Goal: Task Accomplishment & Management: Manage account settings

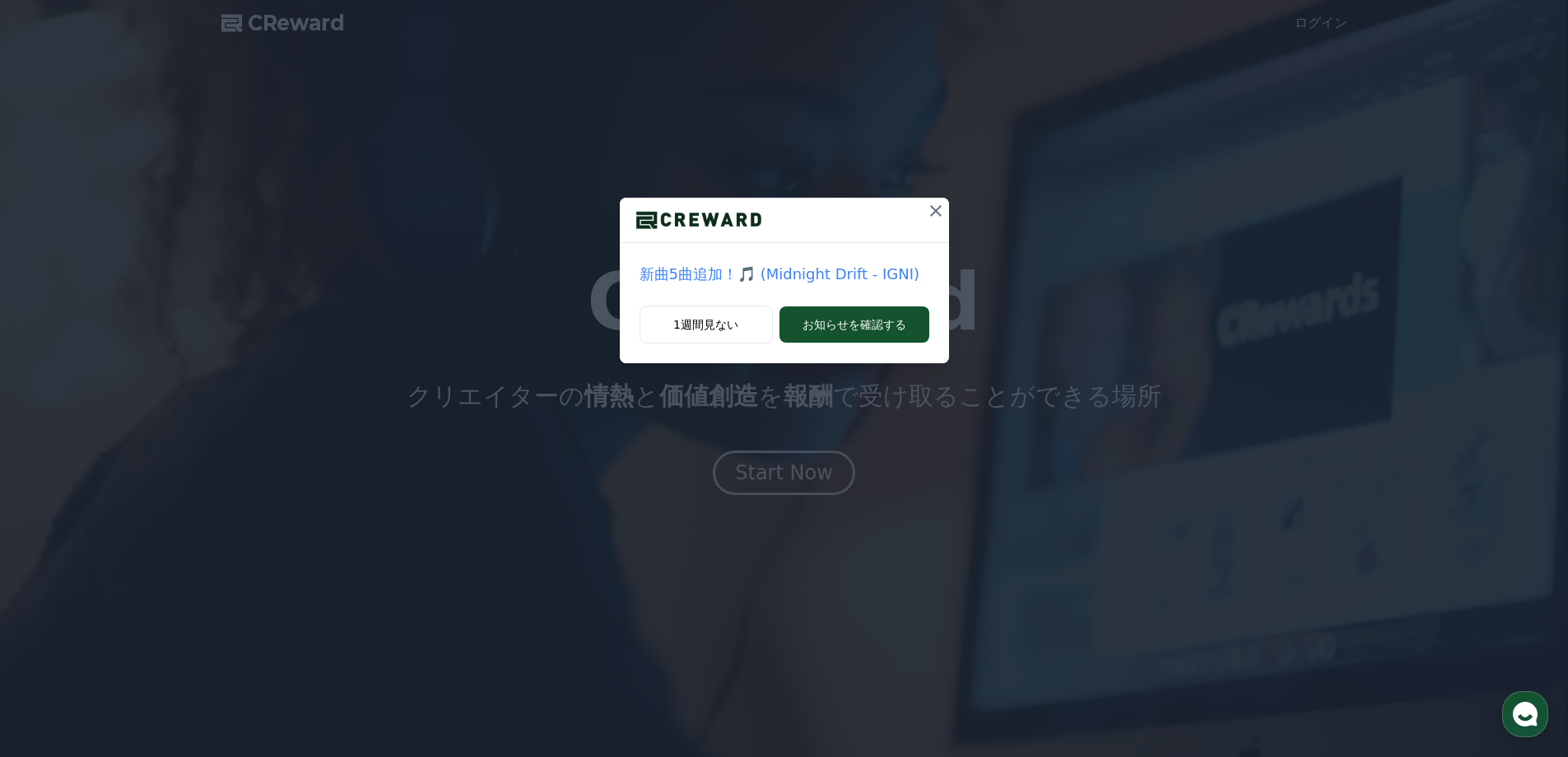
click at [936, 211] on icon at bounding box center [935, 210] width 12 height 12
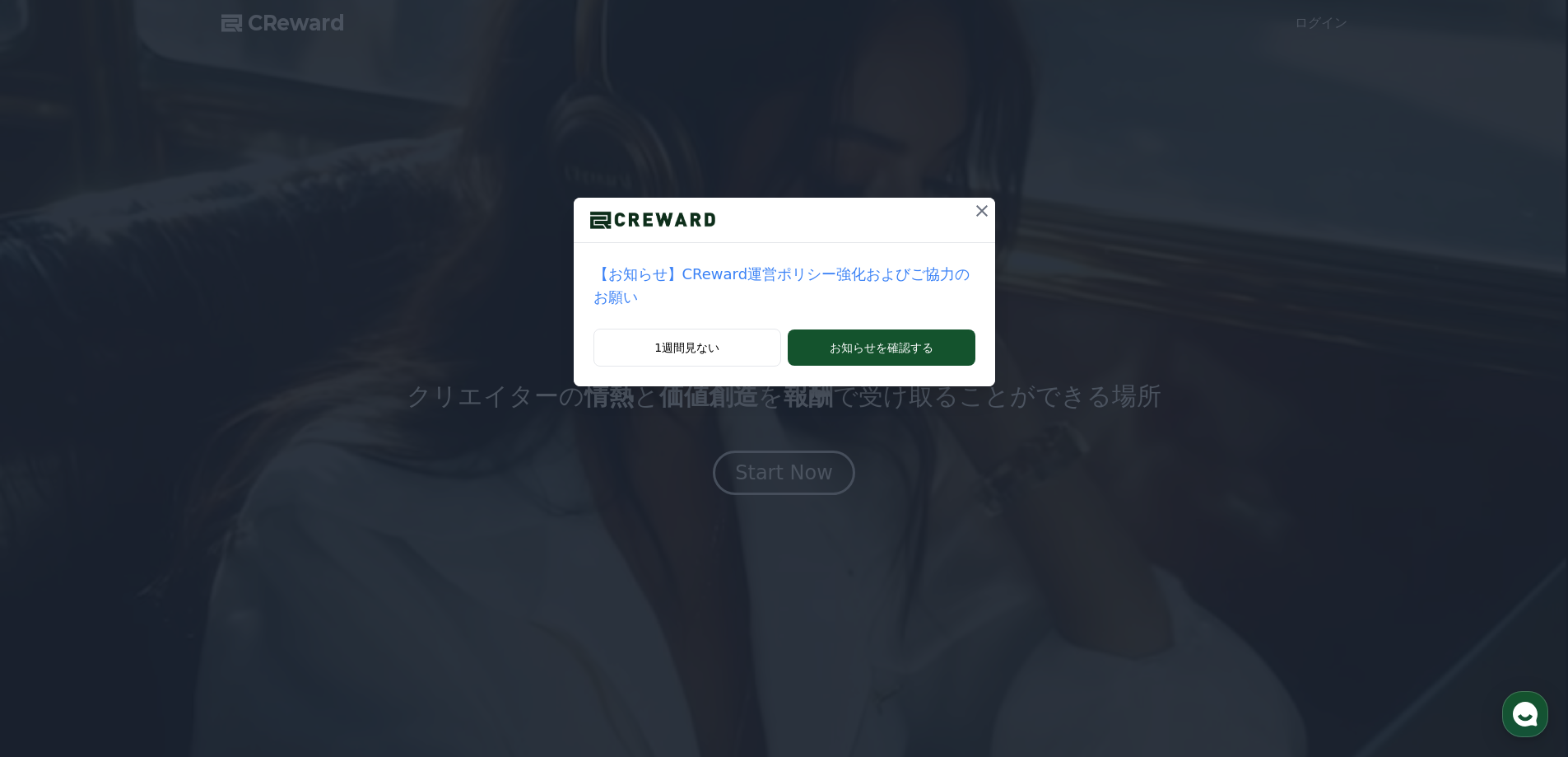
click at [972, 217] on icon at bounding box center [982, 210] width 20 height 20
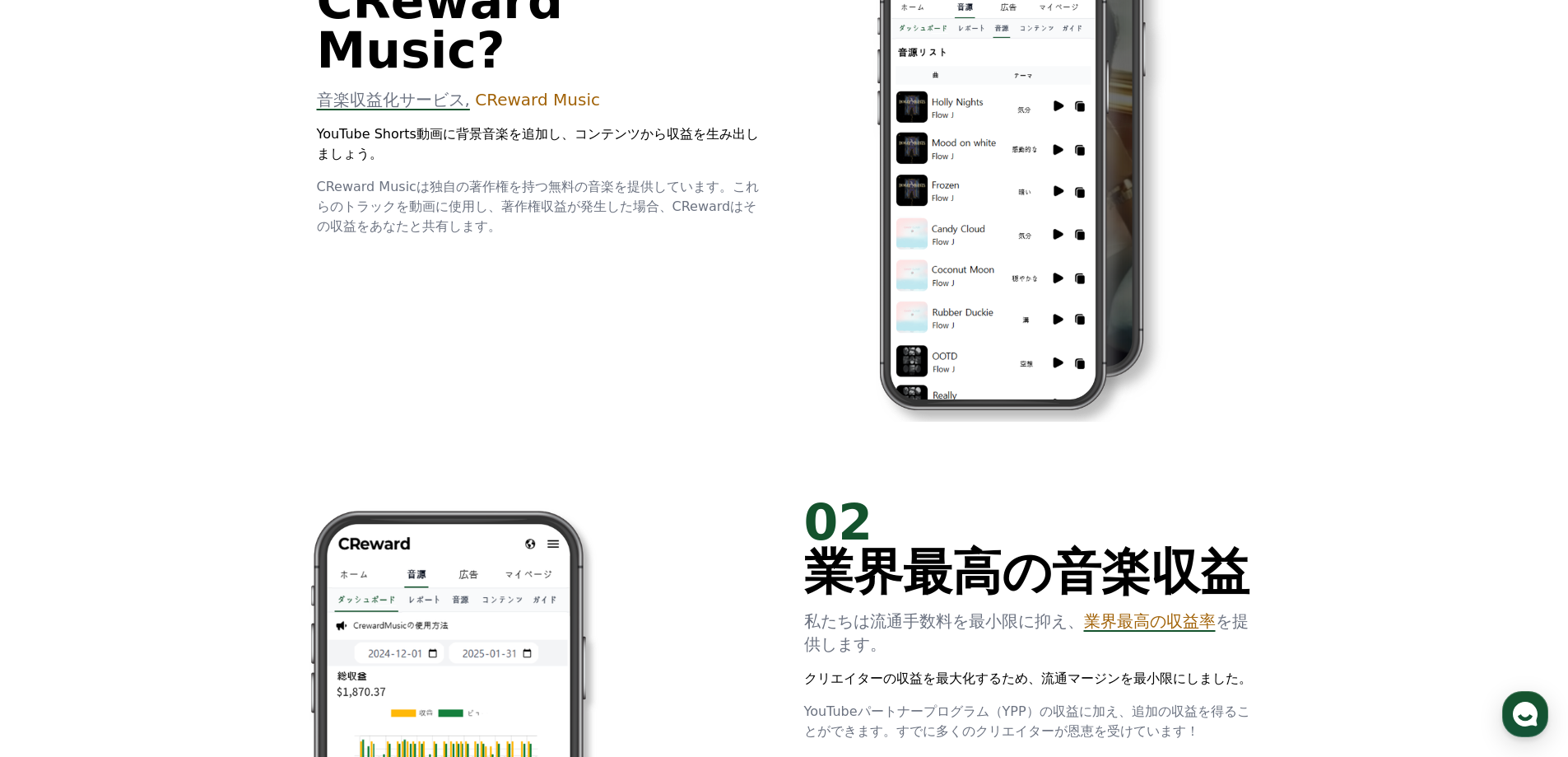
click at [802, 259] on div "01 What is CReward Music? 音楽収益化サービス, CReward Music YouTube Shorts動画に背景音楽を追加し、コン…" at bounding box center [784, 161] width 988 height 620
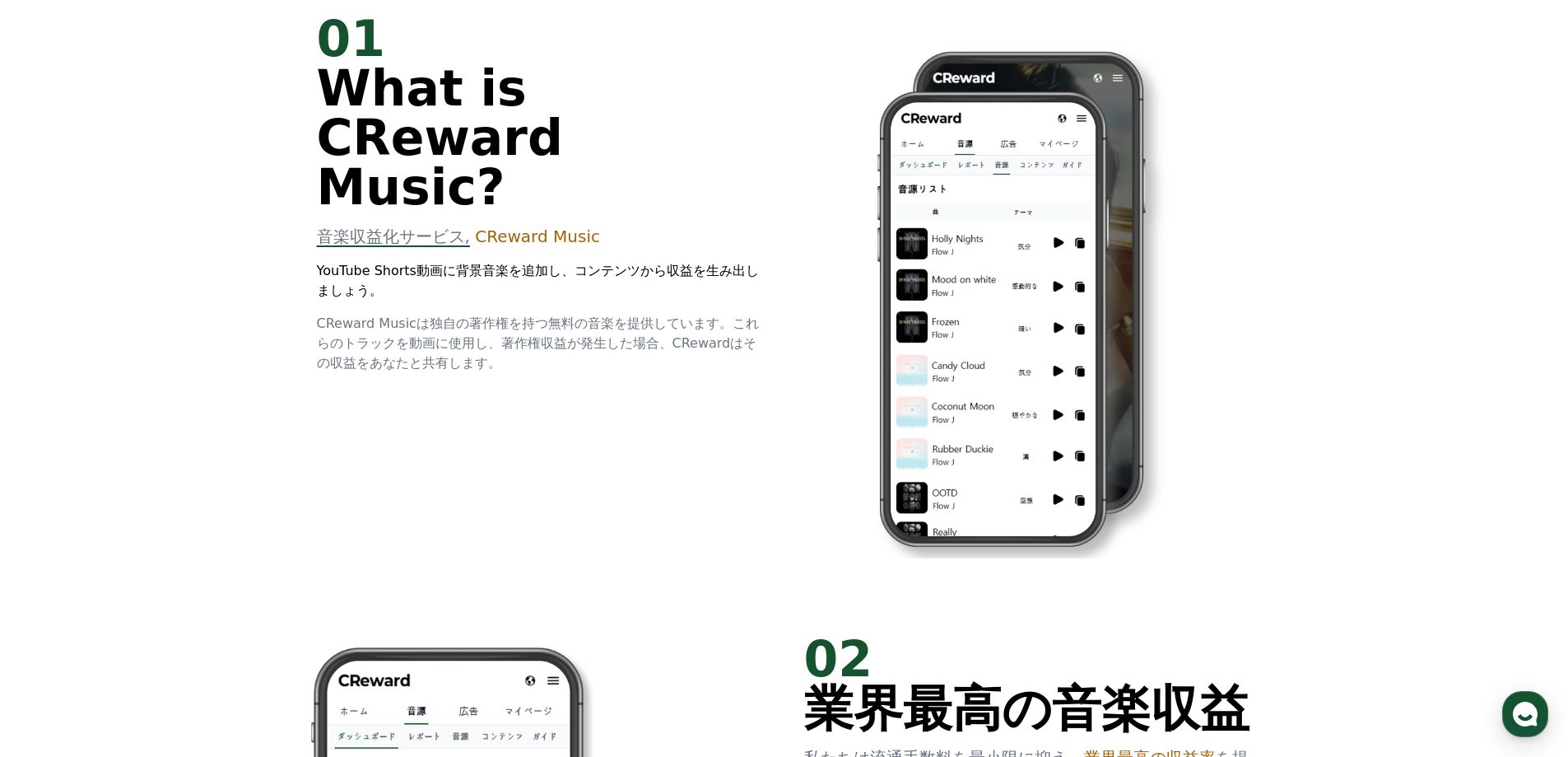
scroll to position [741, 0]
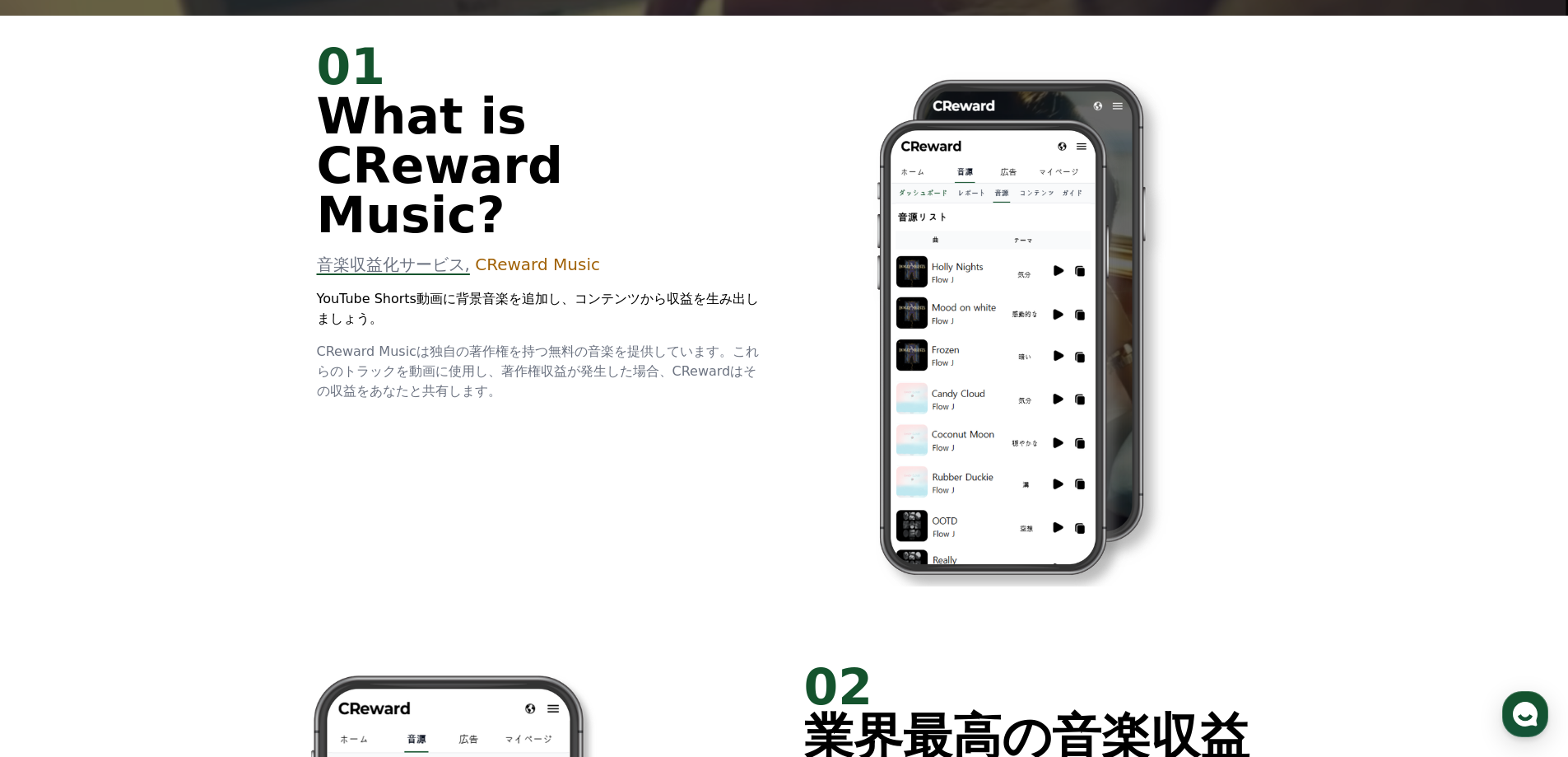
click at [802, 259] on div "01 What is CReward Music? 音楽収益化サービス, CReward Music YouTube Shorts動画に背景音楽を追加し、コン…" at bounding box center [784, 325] width 988 height 620
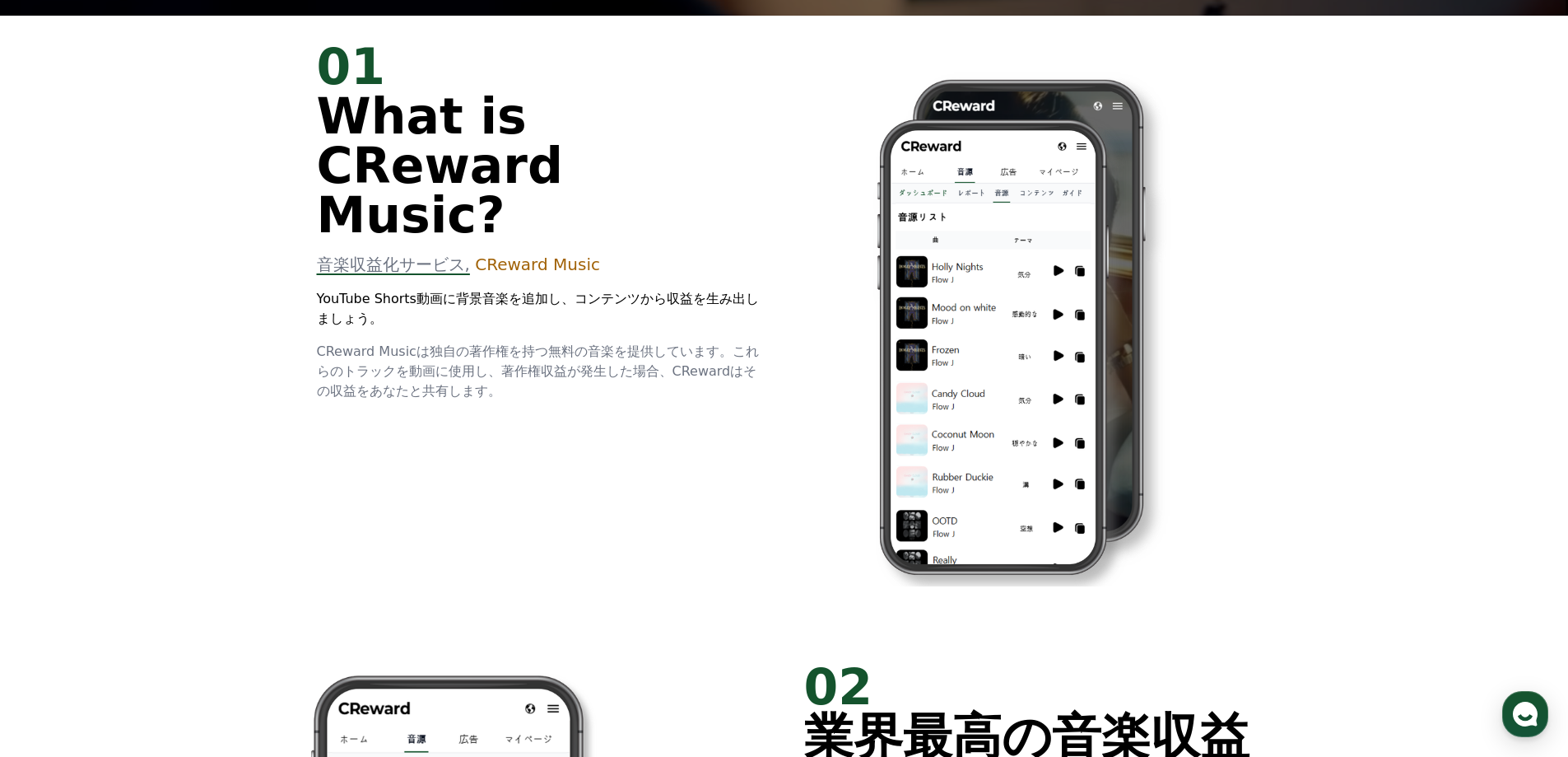
click at [802, 259] on div "01 What is CReward Music? 音楽収益化サービス, CReward Music YouTube Shorts動画に背景音楽を追加し、コン…" at bounding box center [784, 325] width 988 height 620
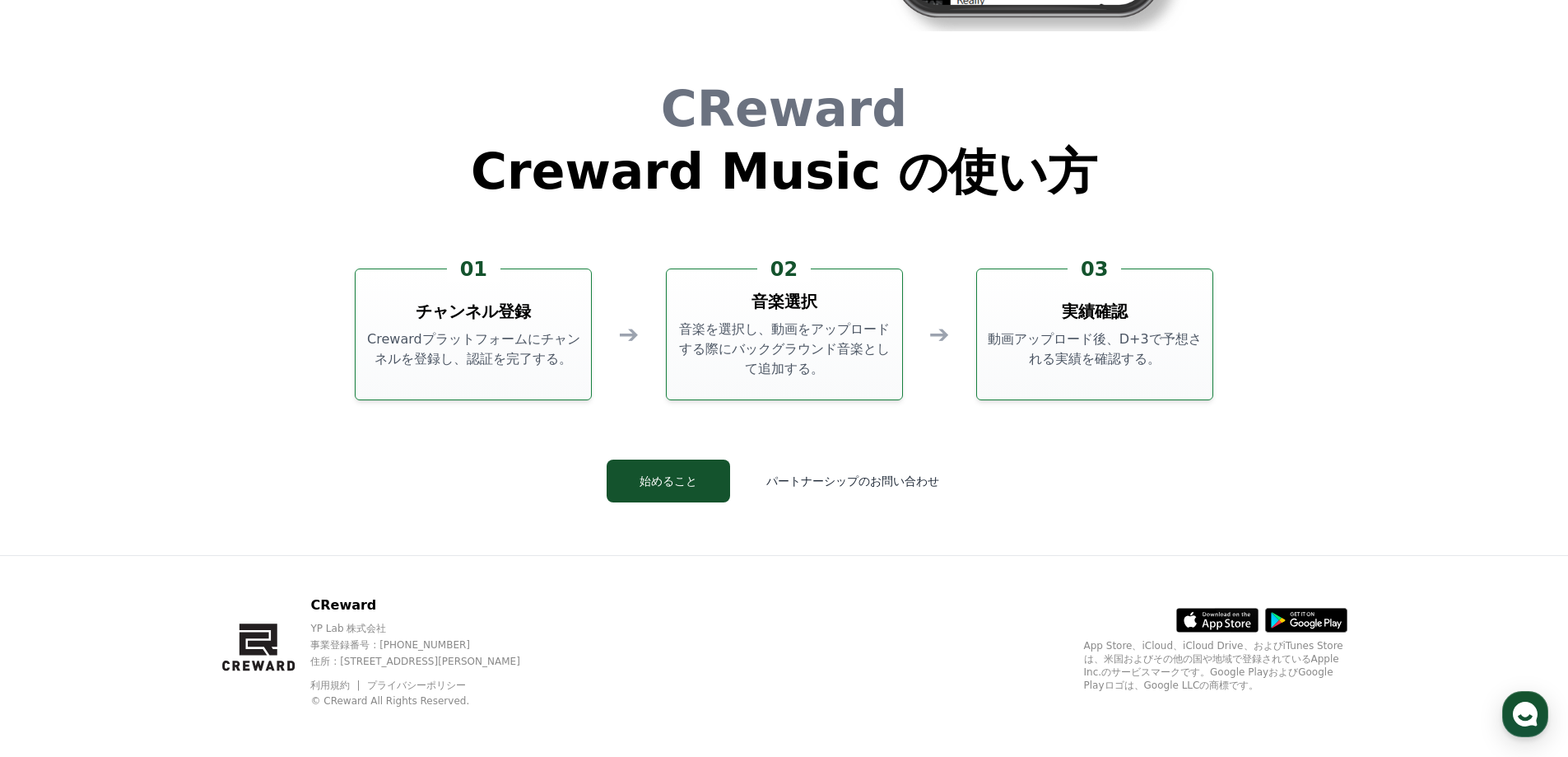
scroll to position [4461, 0]
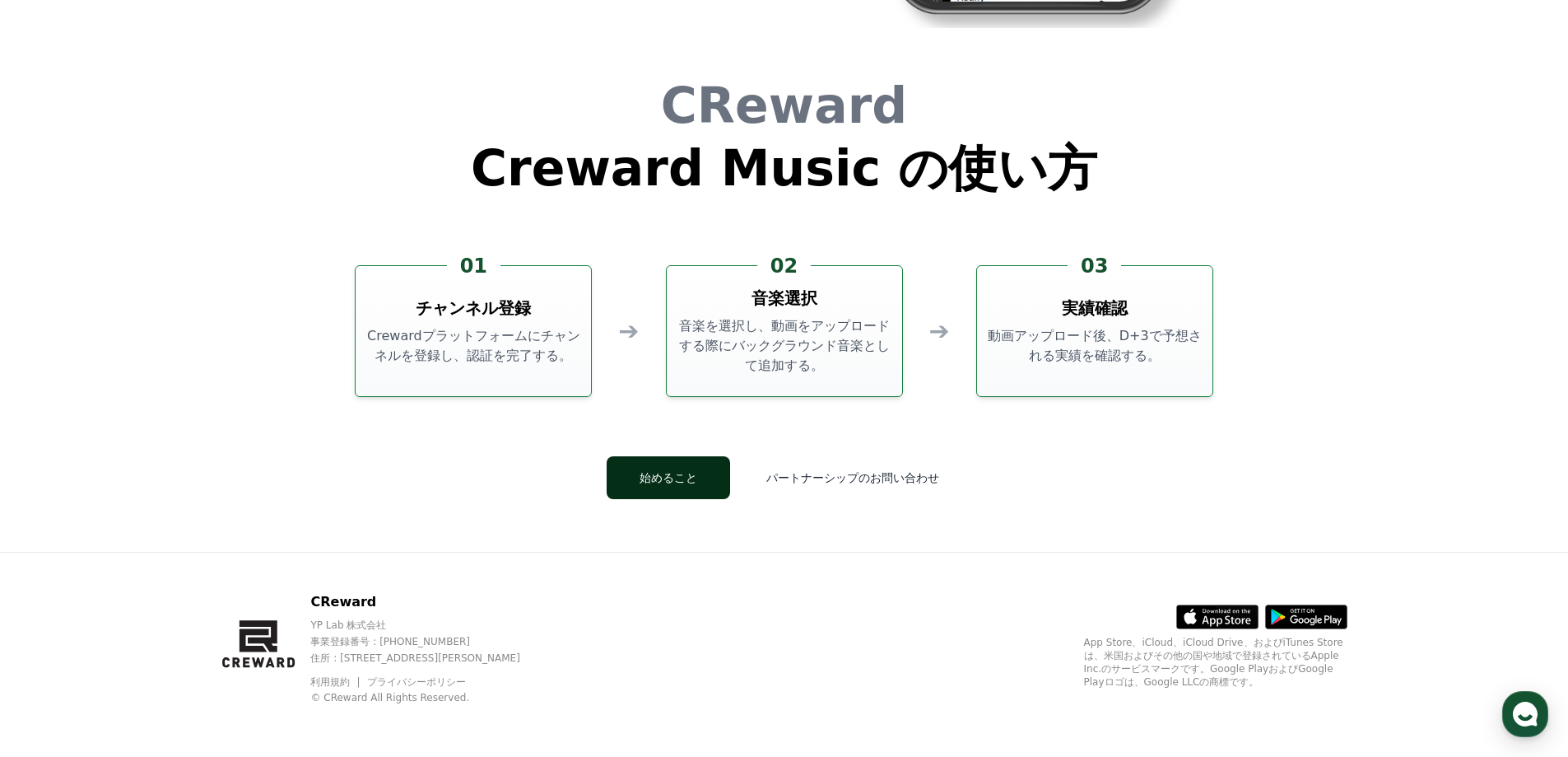
click at [725, 474] on button "始めること" at bounding box center [668, 477] width 123 height 43
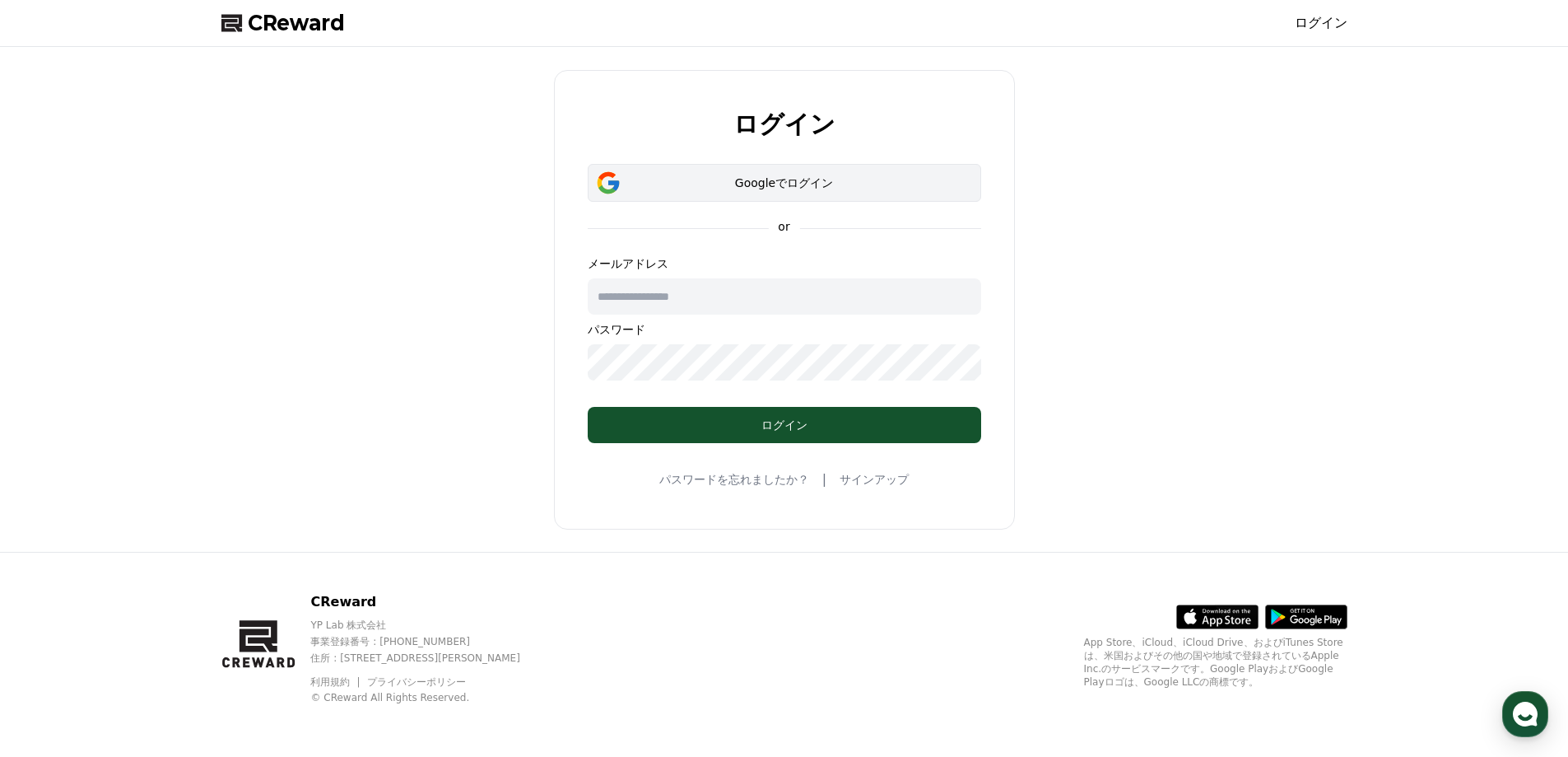
click at [772, 183] on div "Googleでログイン" at bounding box center [784, 183] width 346 height 16
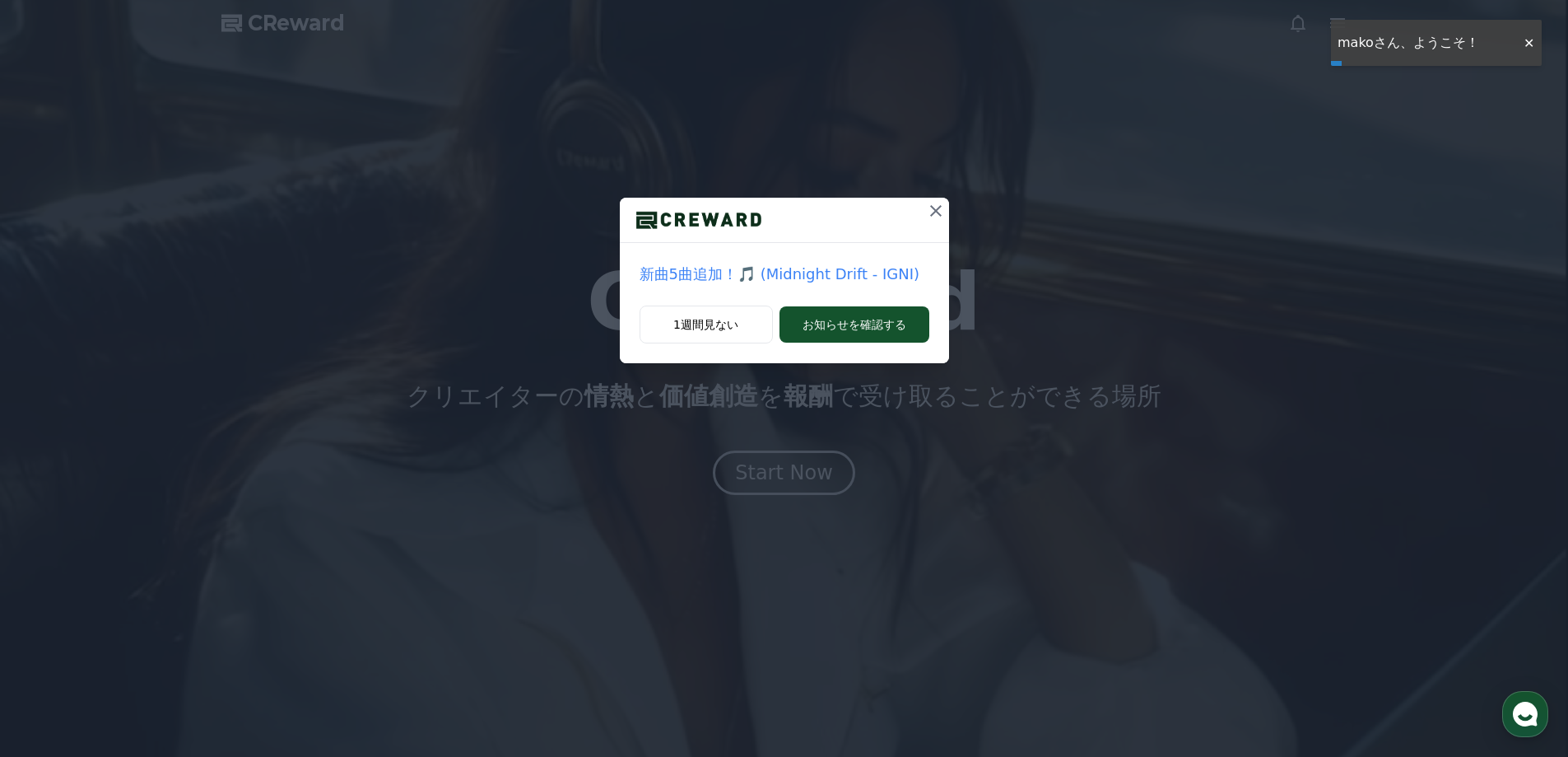
click at [941, 204] on icon at bounding box center [935, 210] width 20 height 20
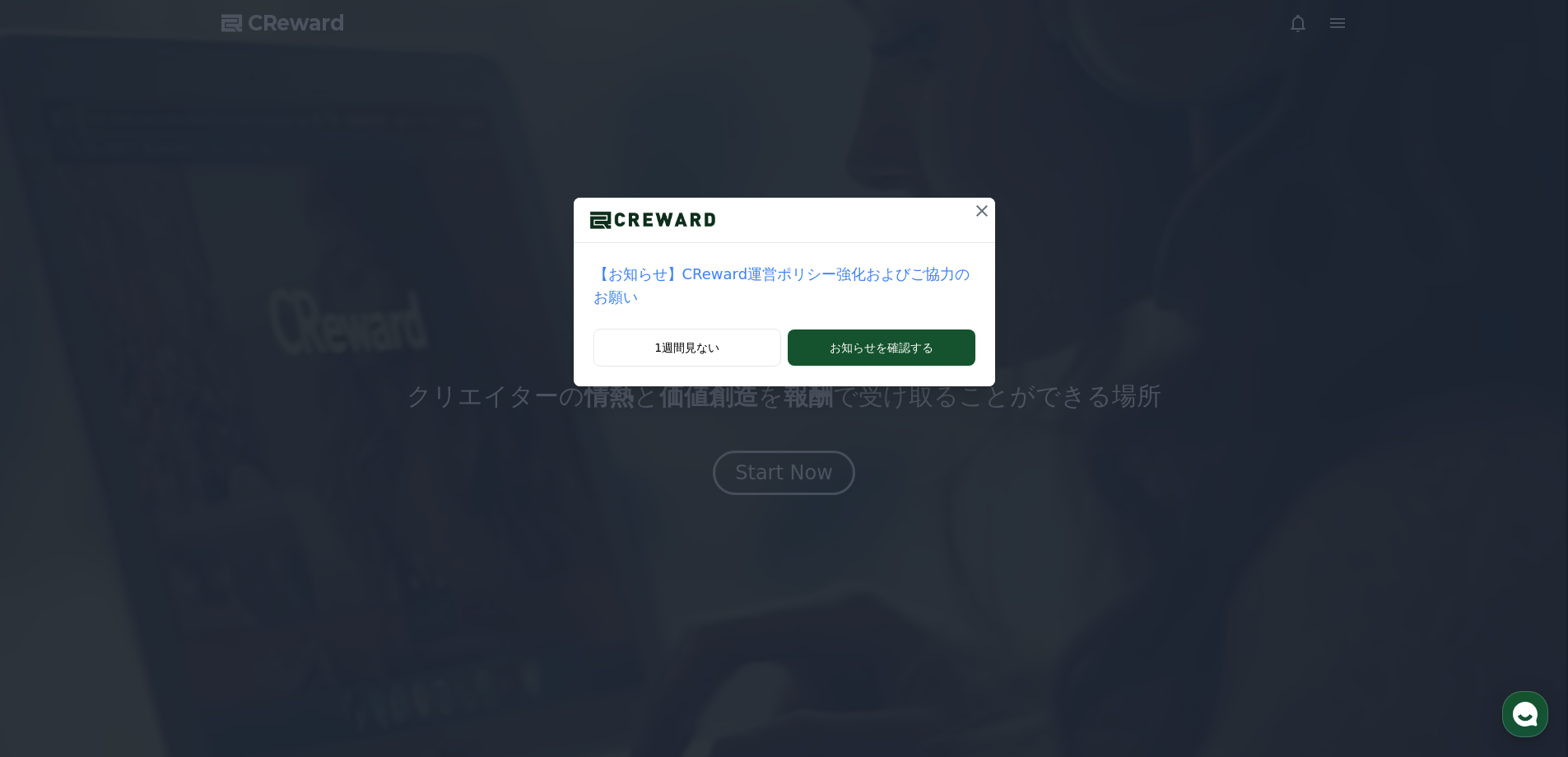
click at [972, 218] on icon at bounding box center [982, 210] width 20 height 20
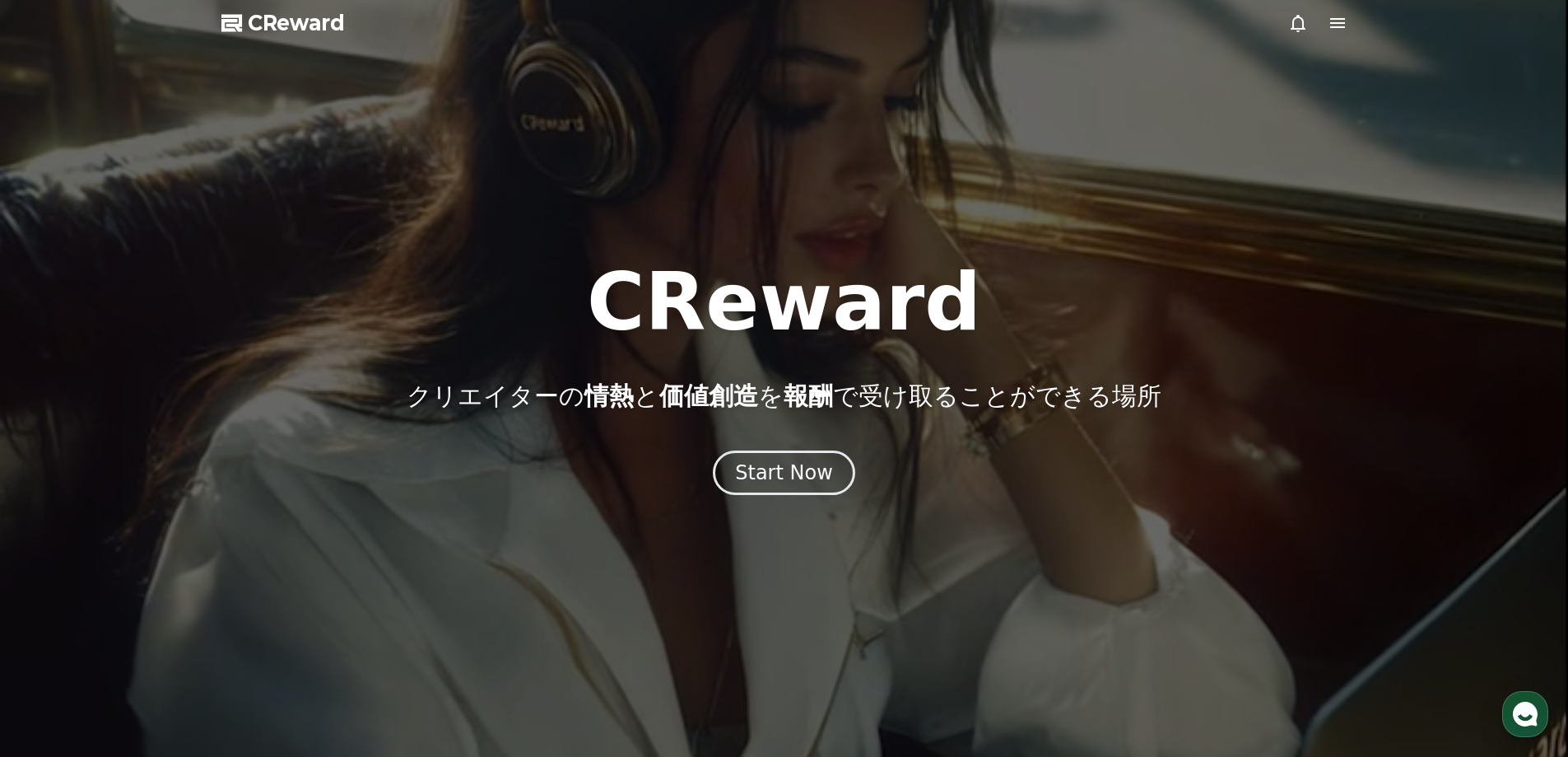
click at [1334, 22] on icon at bounding box center [1337, 22] width 14 height 10
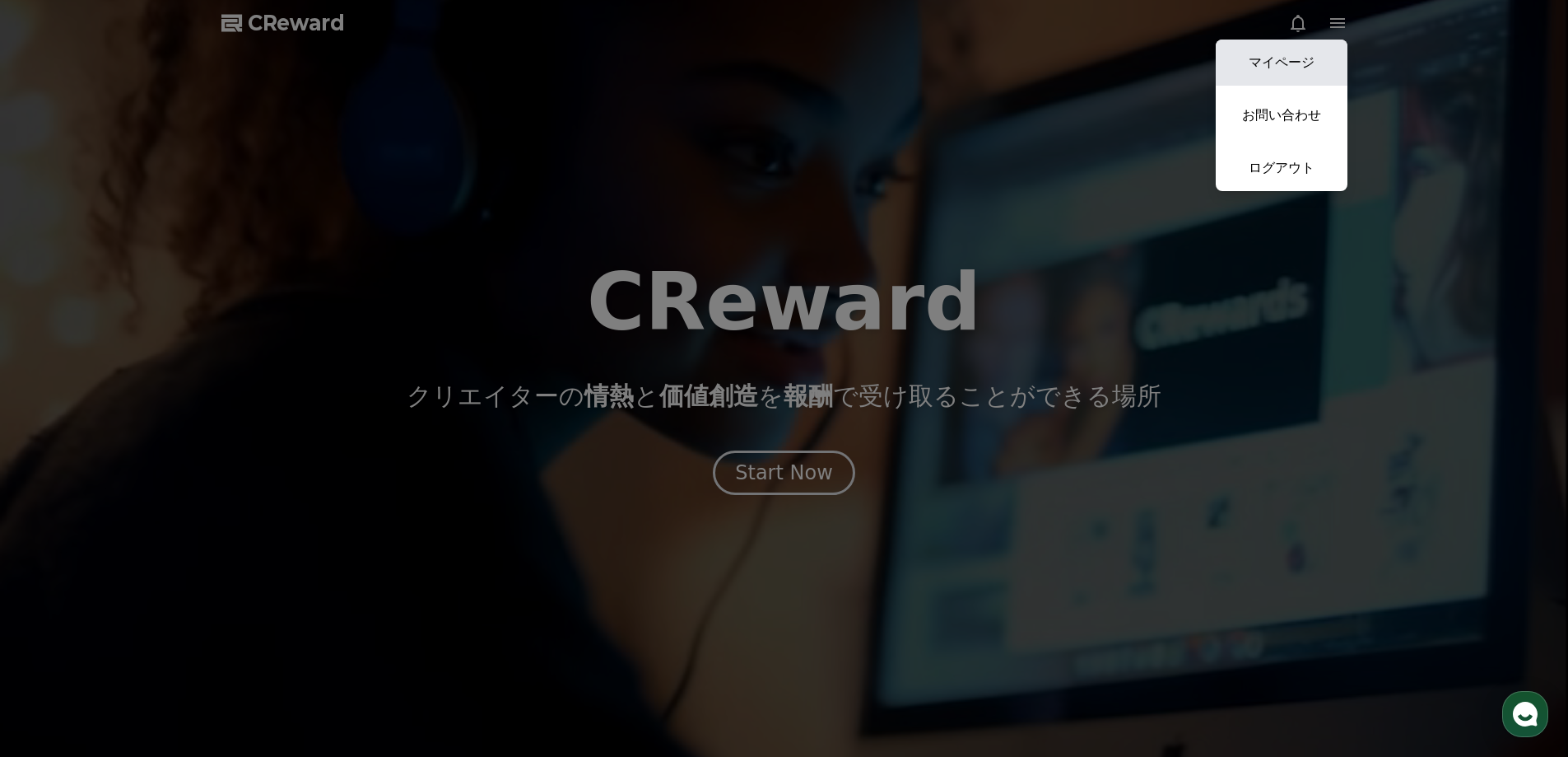
click at [1281, 56] on link "マイページ" at bounding box center [1281, 62] width 132 height 46
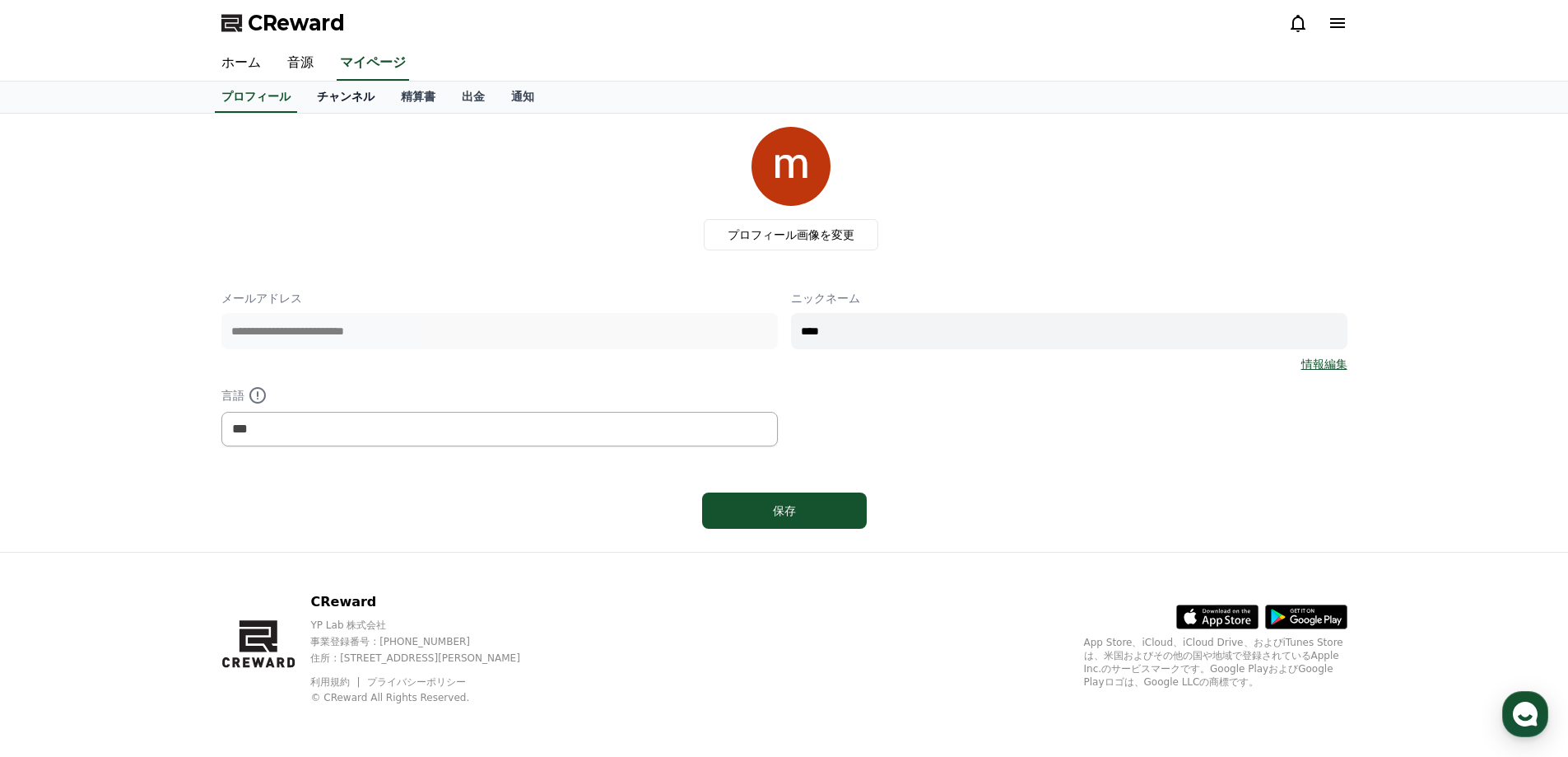
click at [337, 95] on link "チャンネル" at bounding box center [345, 97] width 84 height 31
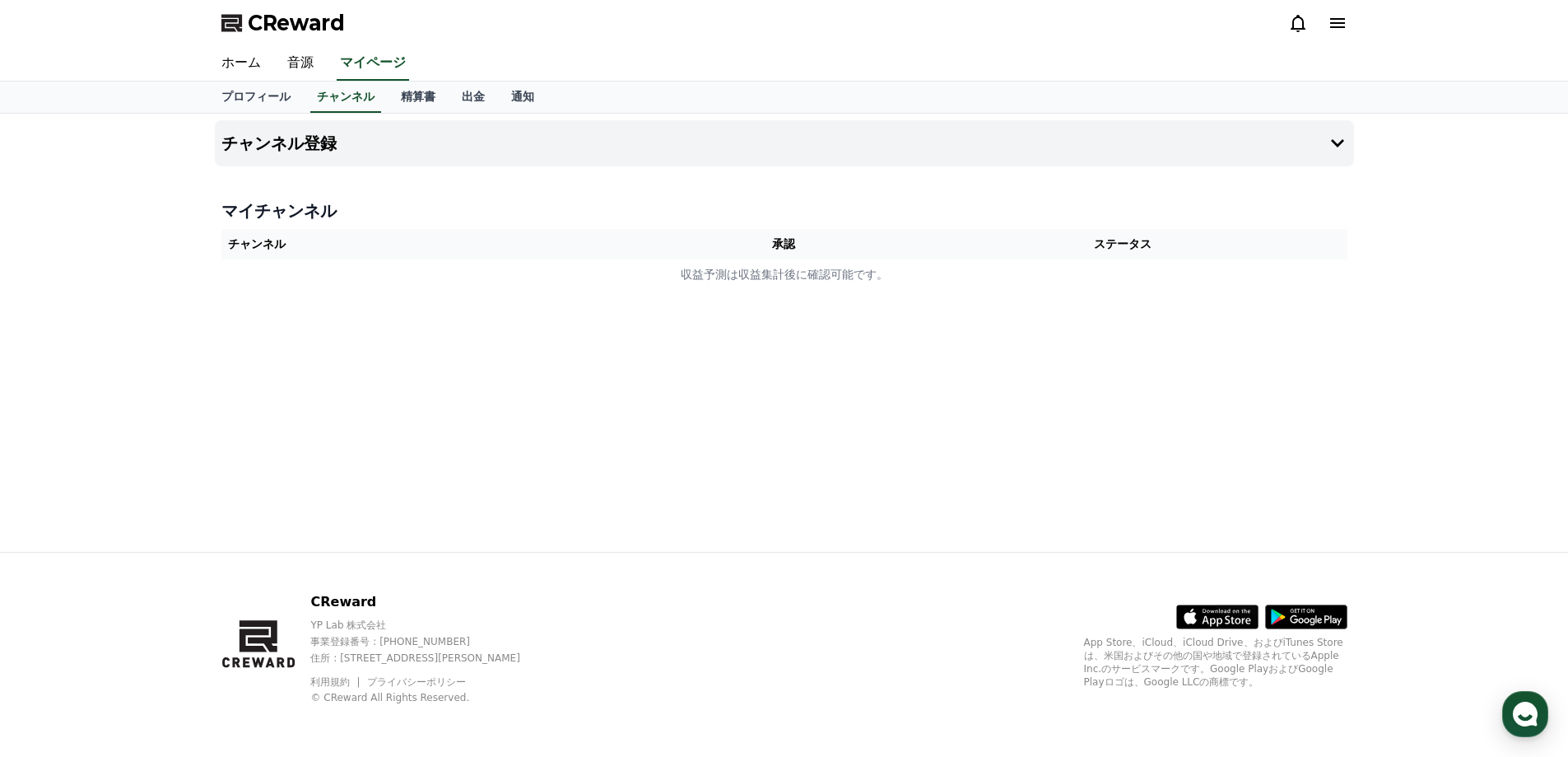
click at [363, 232] on th "チャンネル" at bounding box center [445, 245] width 448 height 31
click at [298, 240] on th "チャンネル" at bounding box center [445, 245] width 448 height 31
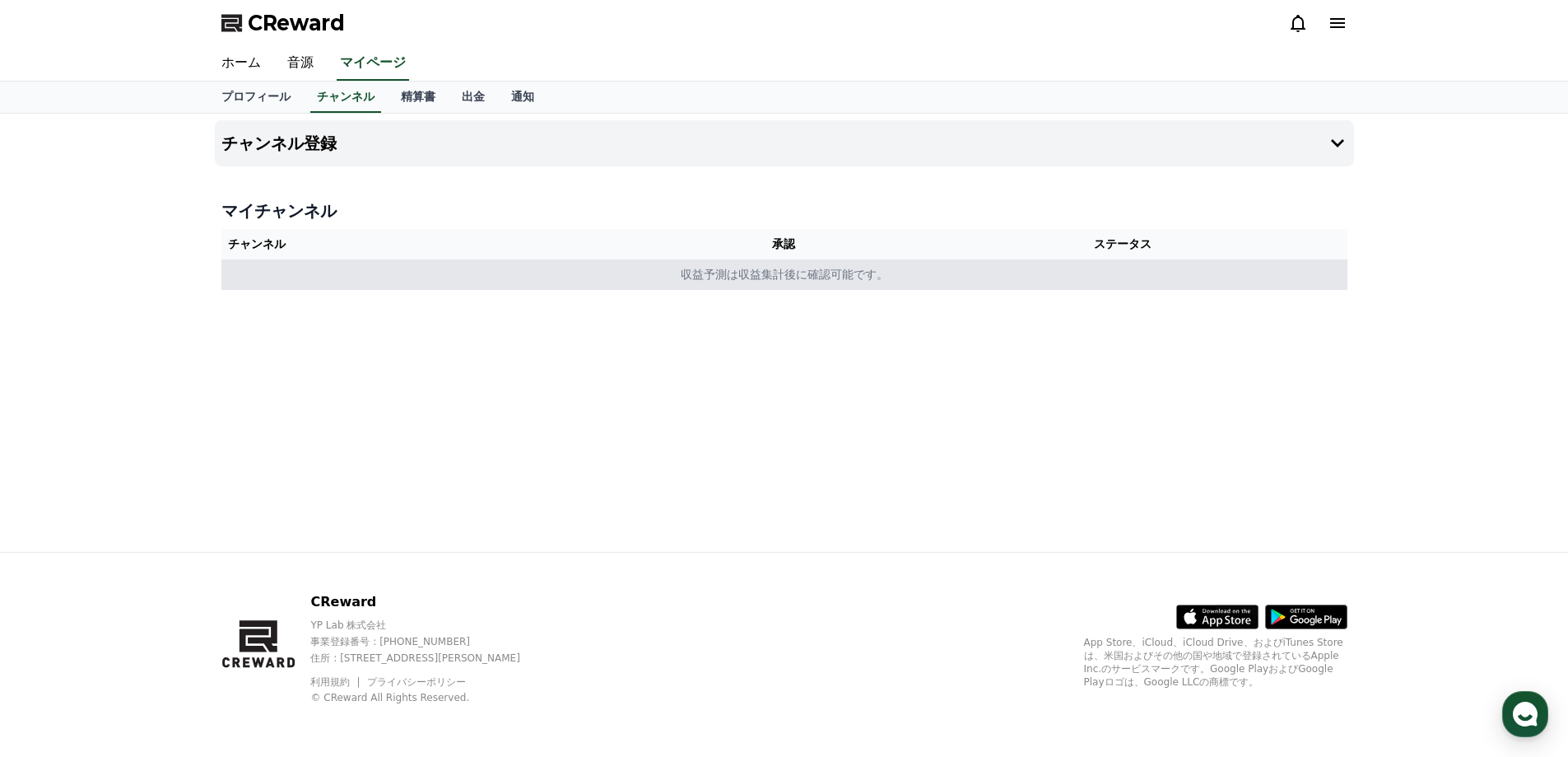
click at [801, 270] on td "収益予測は収益集計後に確認可能です。" at bounding box center [784, 274] width 1126 height 31
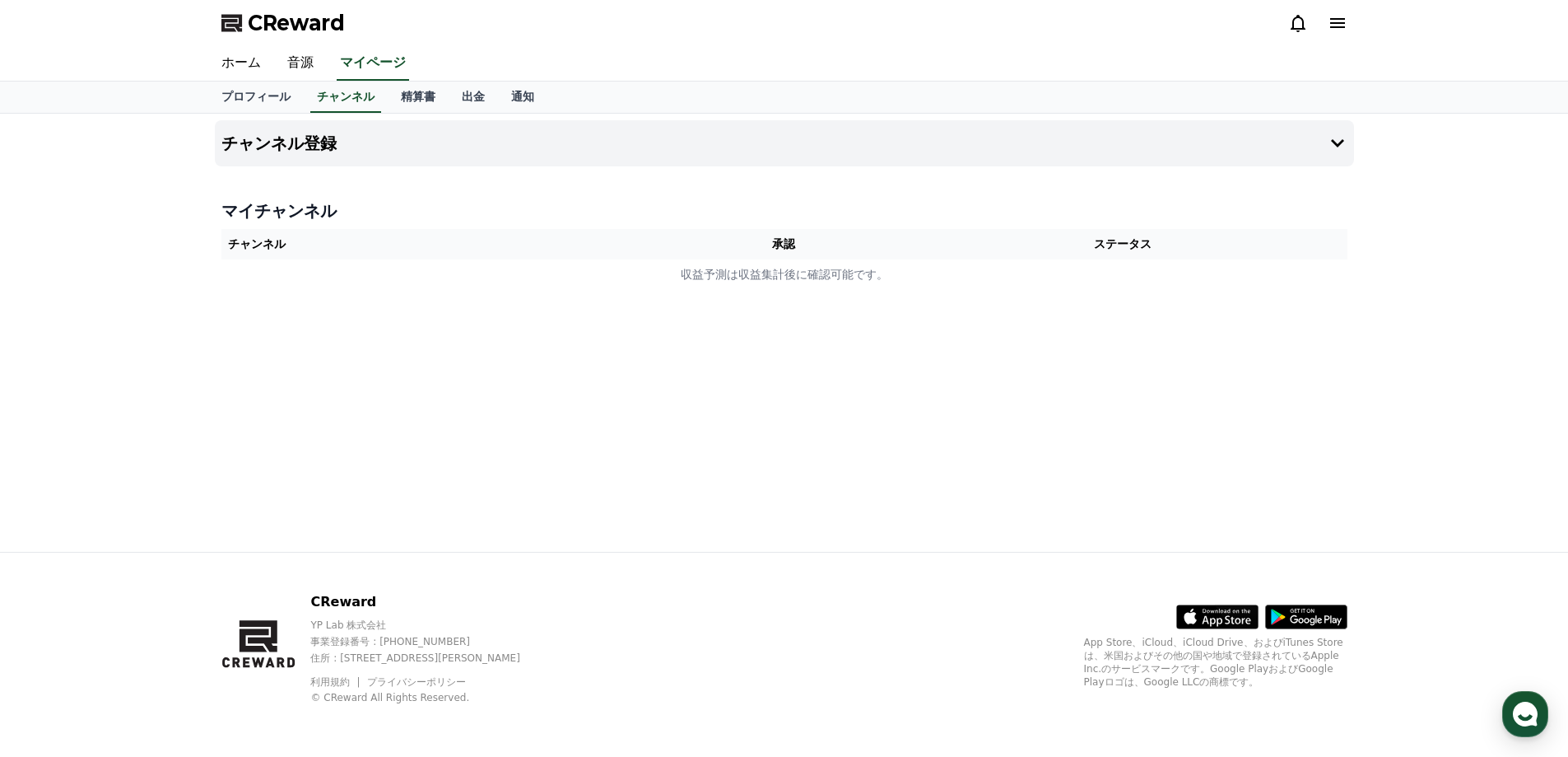
click at [599, 169] on div "チャンネル登録 マイチャンネル チャンネル 承認 ステータス 収益予測は収益集計後に確認可能です。" at bounding box center [784, 332] width 1152 height 438
drag, startPoint x: 1366, startPoint y: 131, endPoint x: 1333, endPoint y: 135, distance: 33.2
click at [1363, 132] on div "チャンネル登録 マイチャンネル チャンネル 承認 ステータス 収益予測は収益集計後に確認可能です。" at bounding box center [784, 332] width 1568 height 438
click at [1332, 136] on icon at bounding box center [1337, 143] width 20 height 20
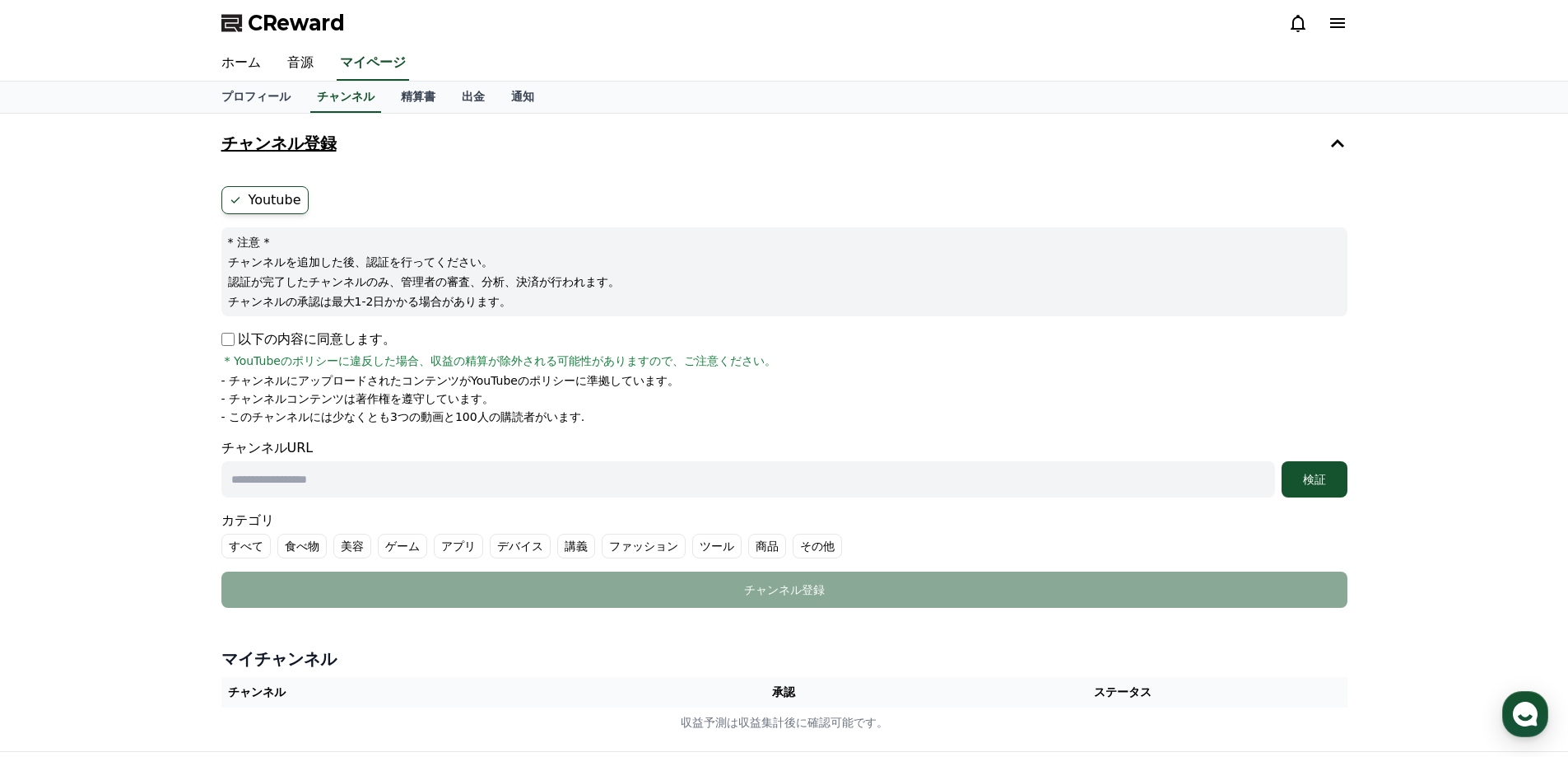
click at [275, 336] on p "以下の内容に同意します。" at bounding box center [308, 339] width 174 height 20
click at [338, 476] on input "text" at bounding box center [748, 479] width 1053 height 36
paste input "**********"
type input "**********"
click at [110, 441] on div "**********" at bounding box center [784, 432] width 1568 height 637
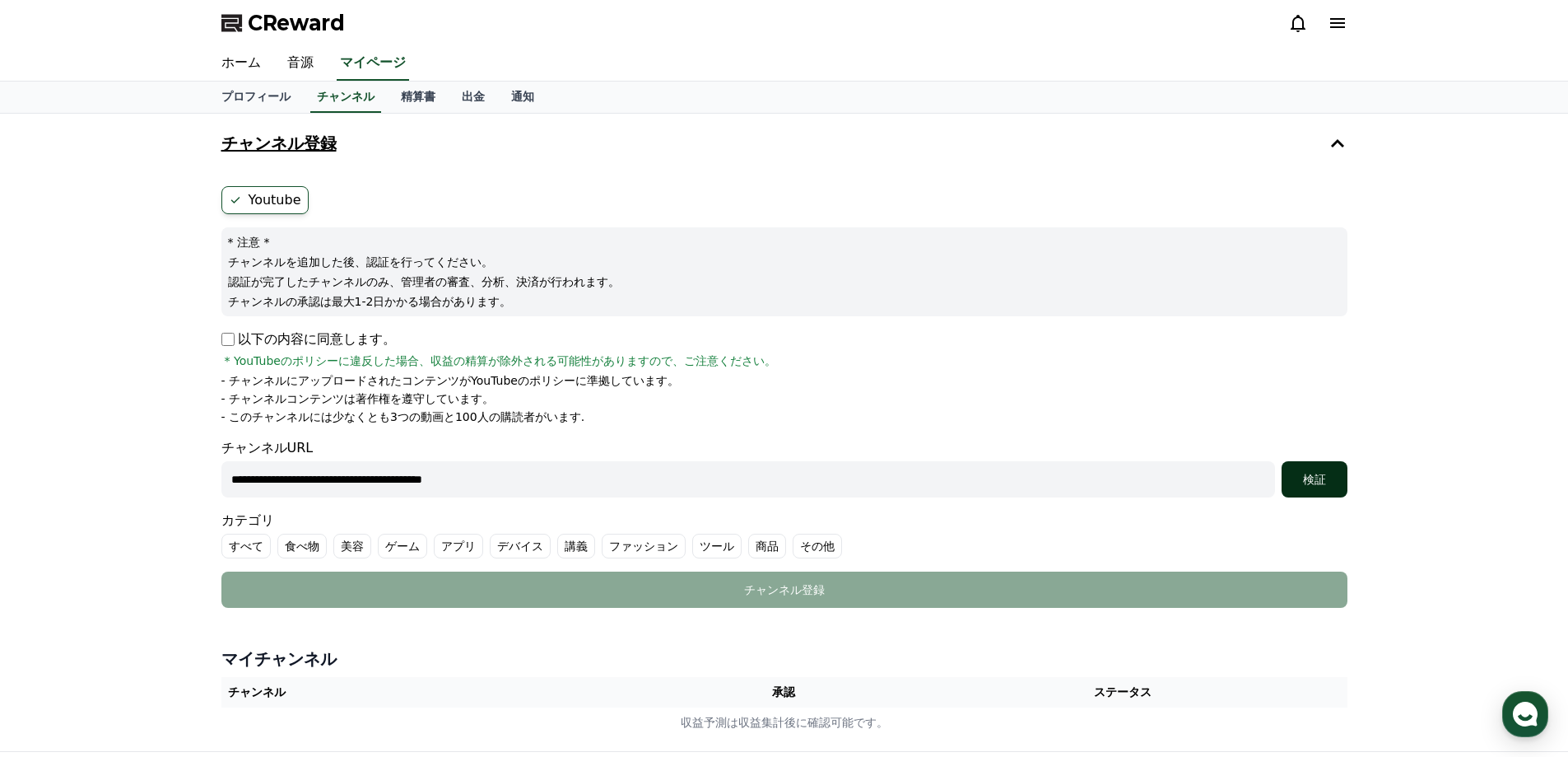
click at [1326, 486] on div "検証" at bounding box center [1314, 479] width 53 height 16
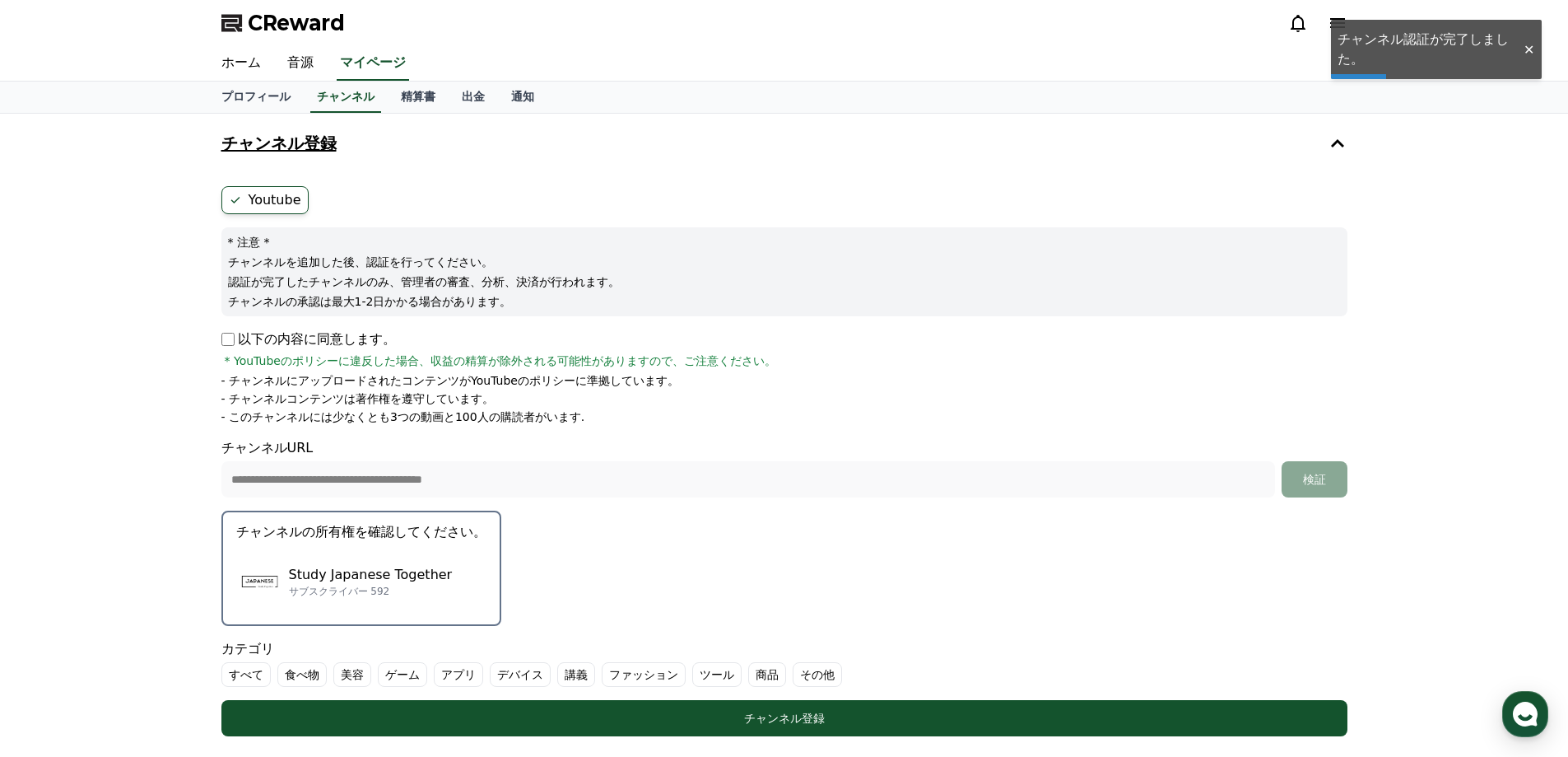
click at [350, 592] on p "サブスクライバー 592" at bounding box center [370, 591] width 164 height 13
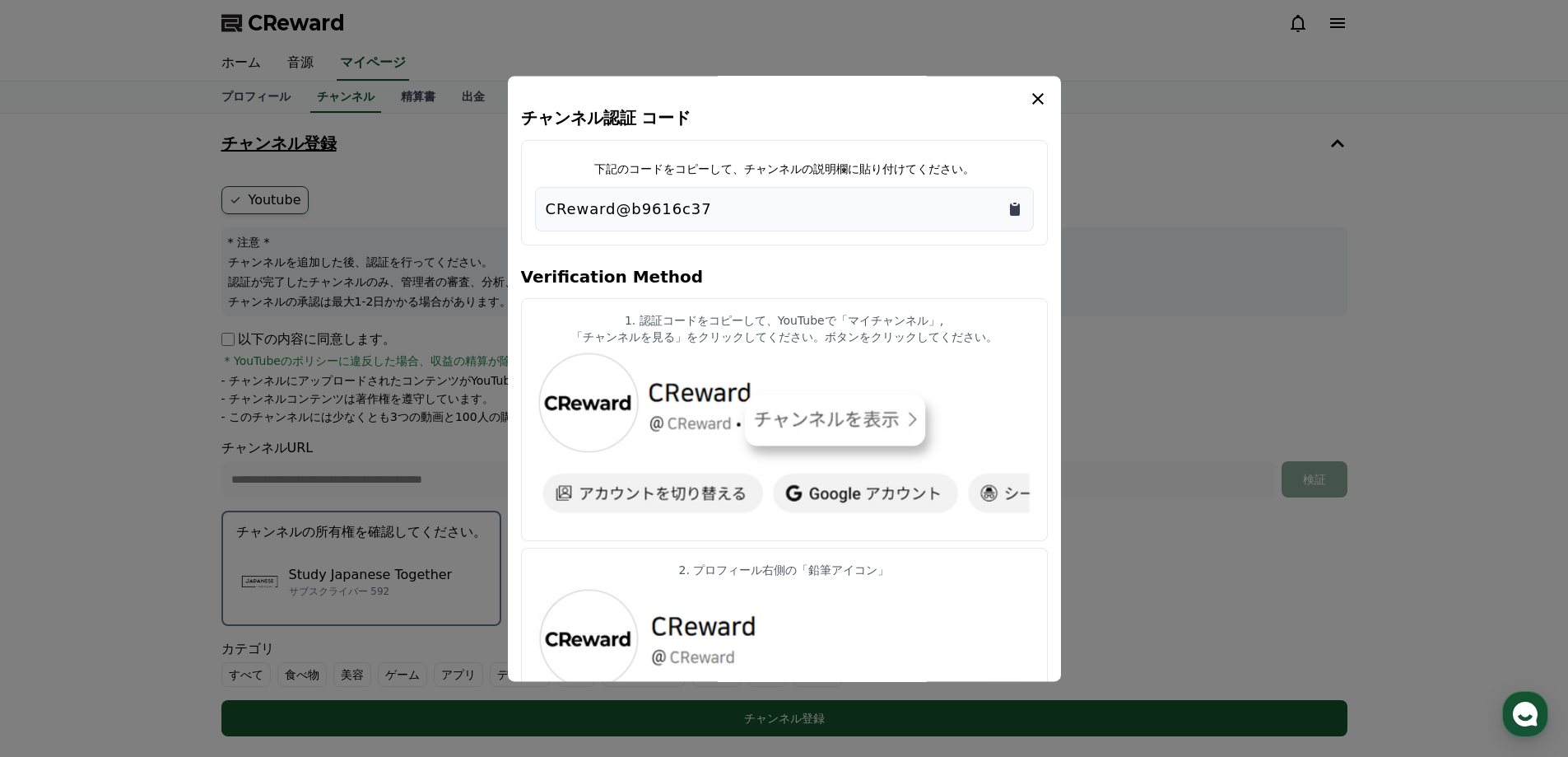
click at [1022, 200] on icon "Copy to clipboard" at bounding box center [1014, 209] width 16 height 16
click at [1001, 206] on div "CReward@b9616c37" at bounding box center [784, 209] width 477 height 23
click at [1017, 209] on icon "Copy to clipboard" at bounding box center [1014, 209] width 10 height 13
click at [1032, 97] on icon "modal" at bounding box center [1038, 99] width 20 height 20
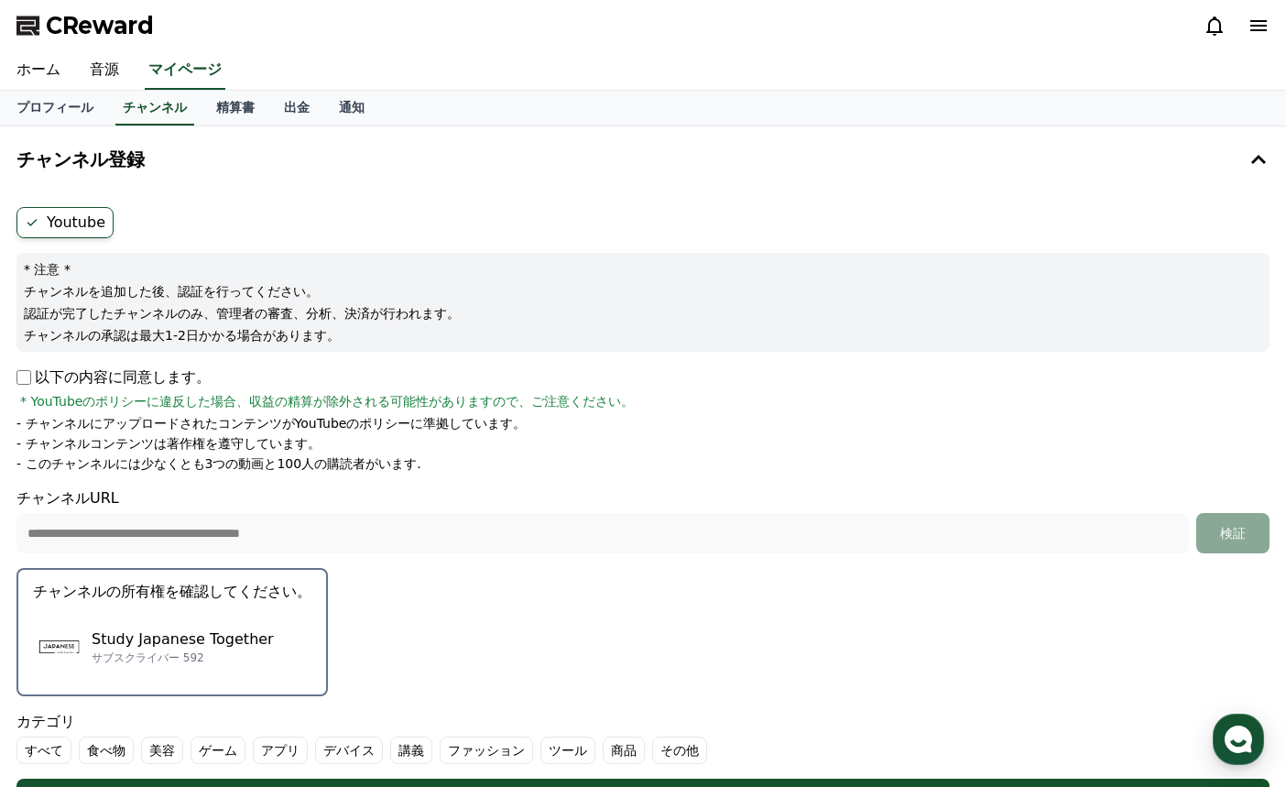
drag, startPoint x: 655, startPoint y: 137, endPoint x: 653, endPoint y: 112, distance: 25.7
click at [655, 138] on button "チャンネル登録" at bounding box center [643, 159] width 1268 height 51
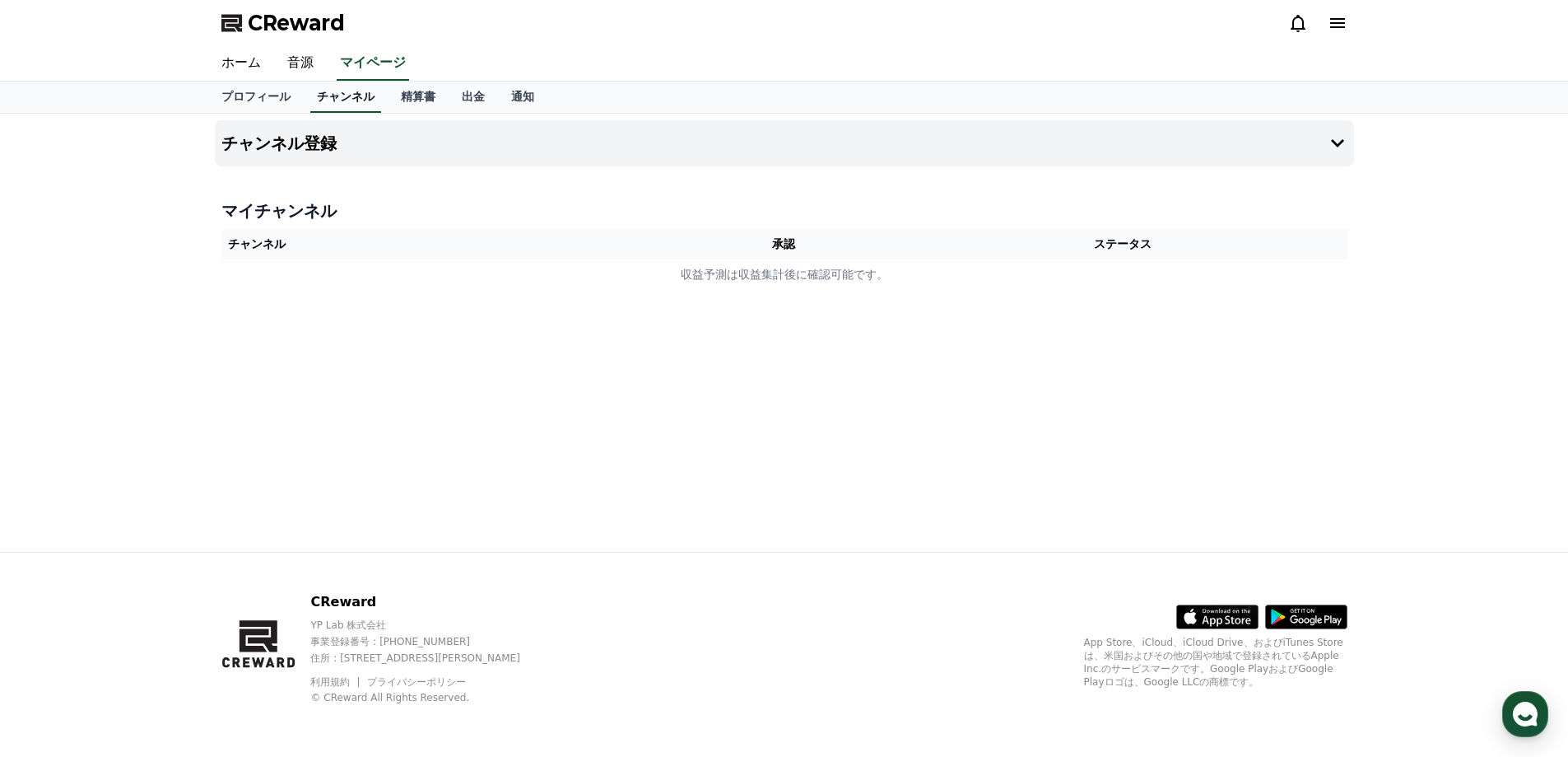
click at [329, 102] on link "チャンネル" at bounding box center [345, 97] width 71 height 31
click at [259, 102] on link "プロフィール" at bounding box center [256, 97] width 95 height 31
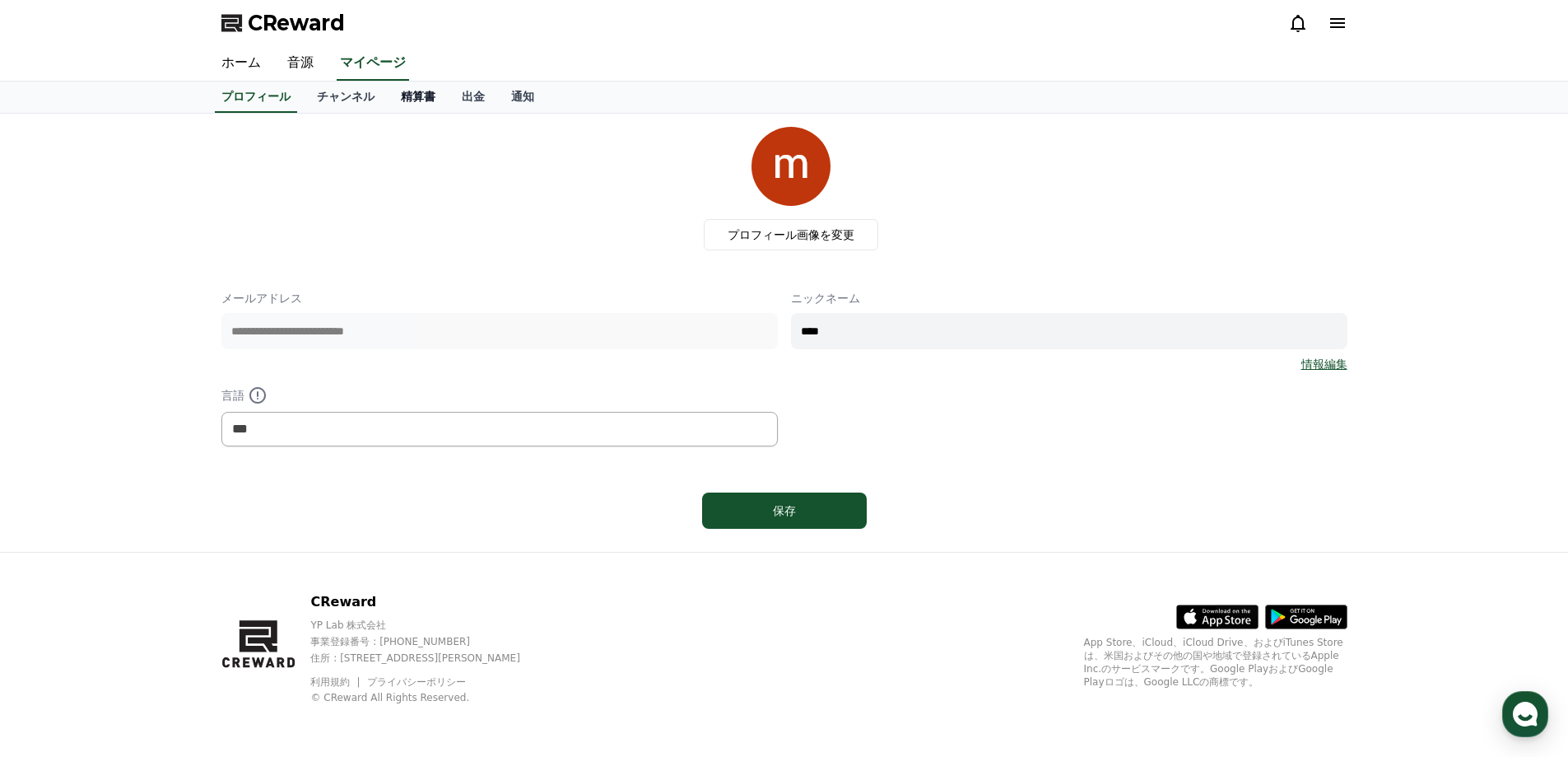
click at [387, 104] on link "精算書" at bounding box center [418, 97] width 61 height 31
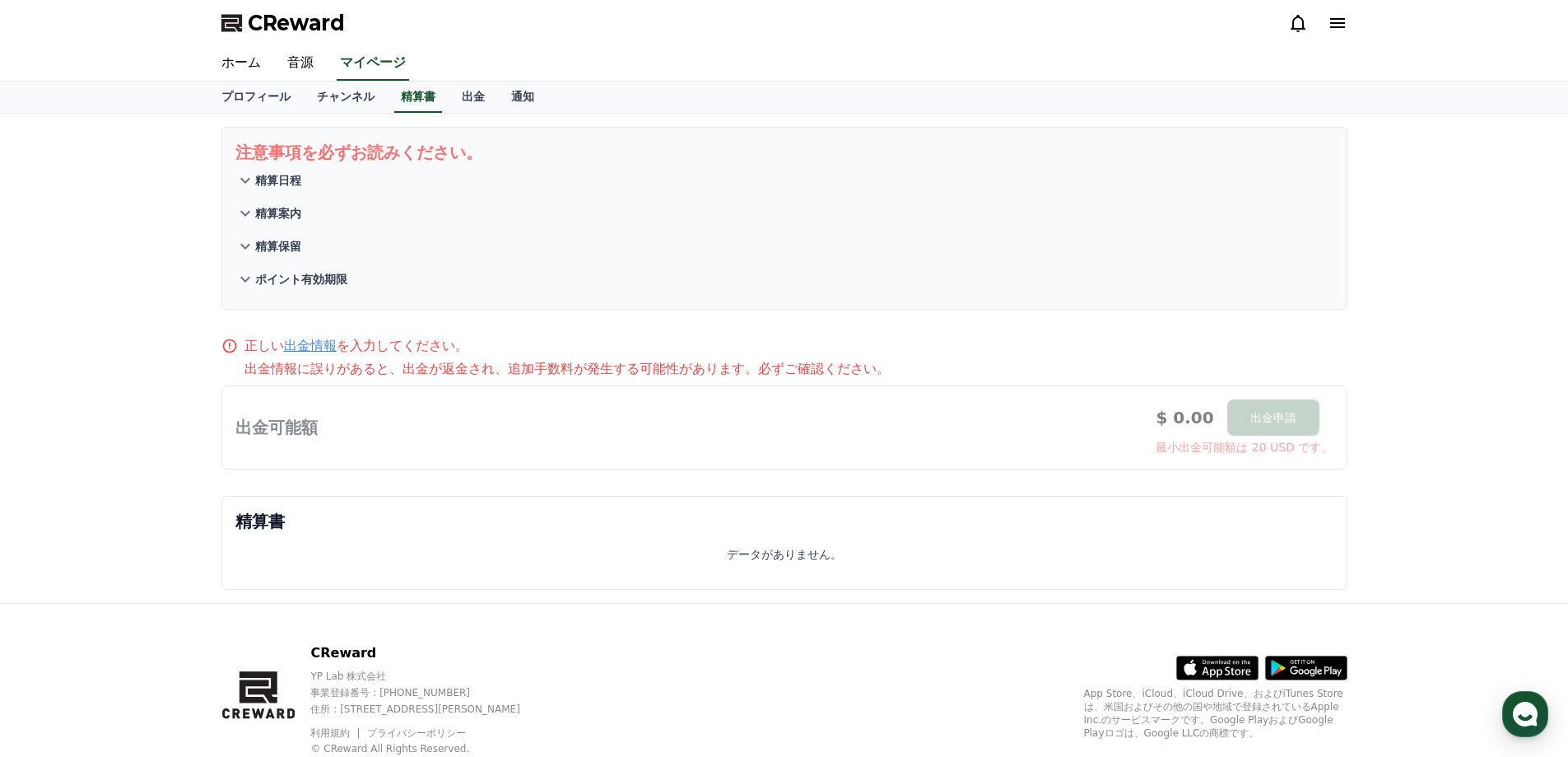
click at [293, 276] on p "ポイント有効期限" at bounding box center [301, 279] width 93 height 16
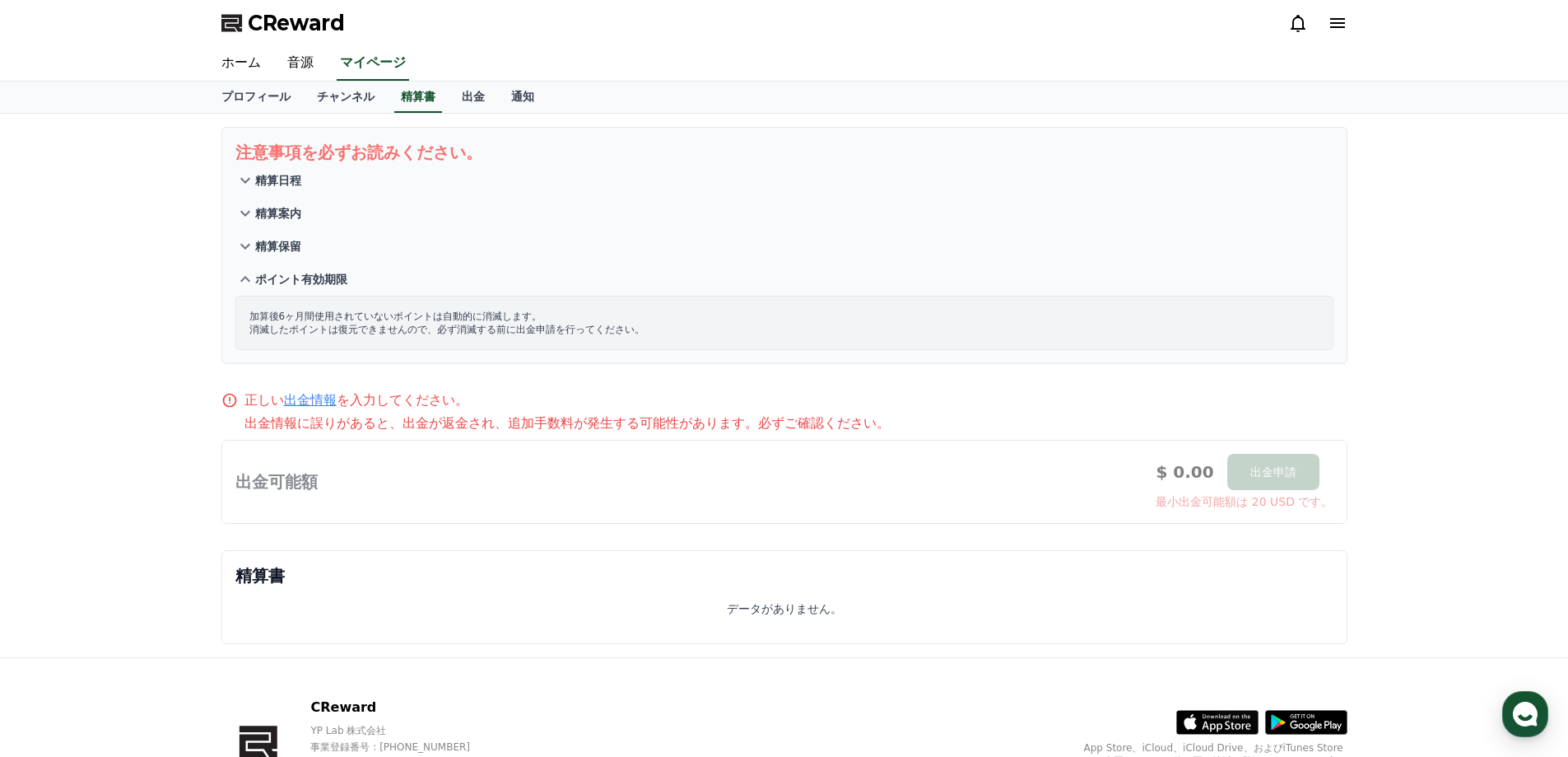
click at [293, 274] on p "ポイント有効期限" at bounding box center [301, 279] width 93 height 16
click at [279, 240] on p "精算保留" at bounding box center [278, 246] width 46 height 16
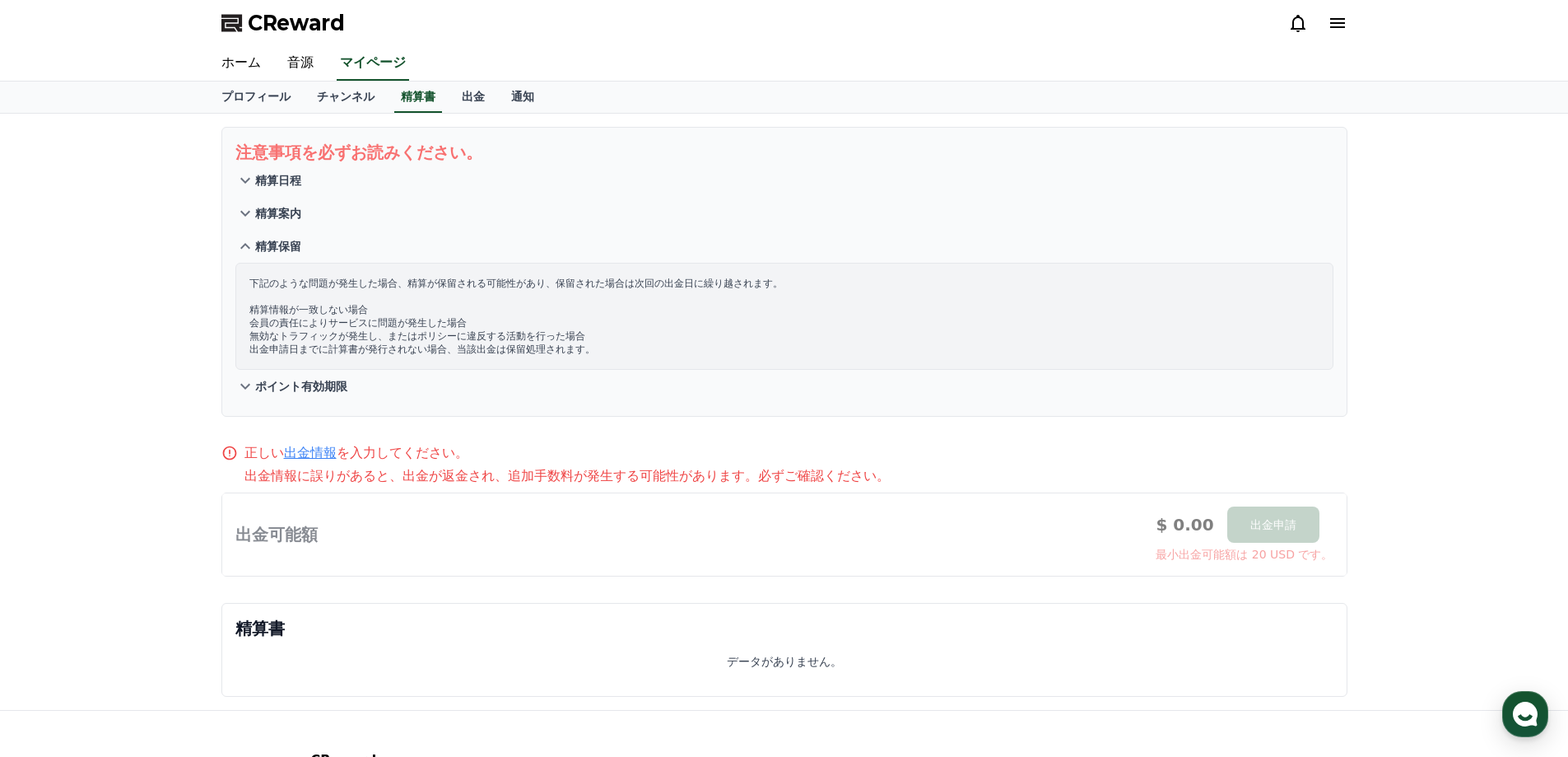
click at [279, 249] on p "精算保留" at bounding box center [278, 246] width 46 height 16
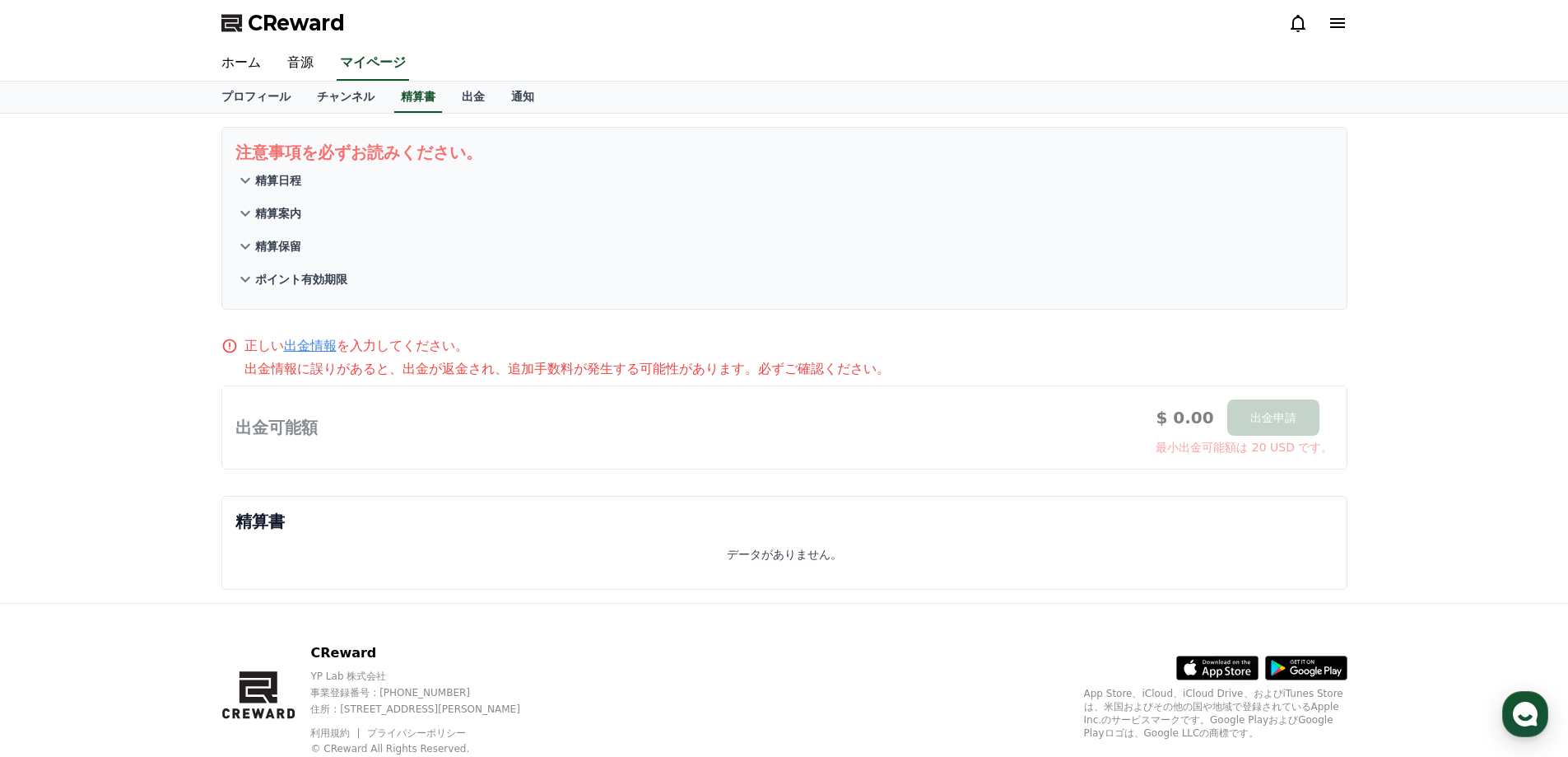
click at [281, 212] on p "精算案内" at bounding box center [278, 213] width 46 height 16
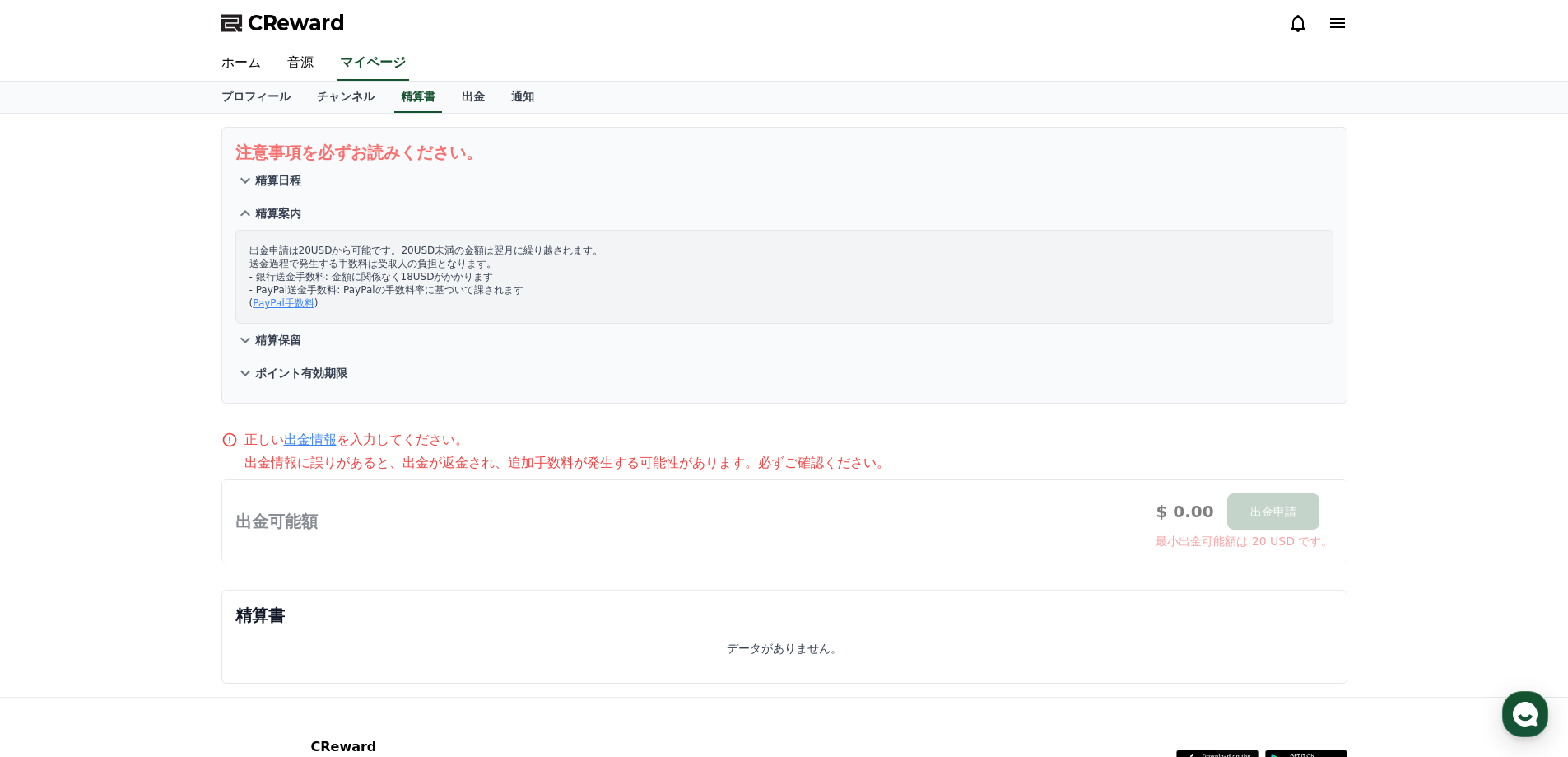
click at [288, 208] on p "精算案内" at bounding box center [278, 213] width 46 height 16
click at [280, 176] on p "精算日程" at bounding box center [278, 180] width 46 height 16
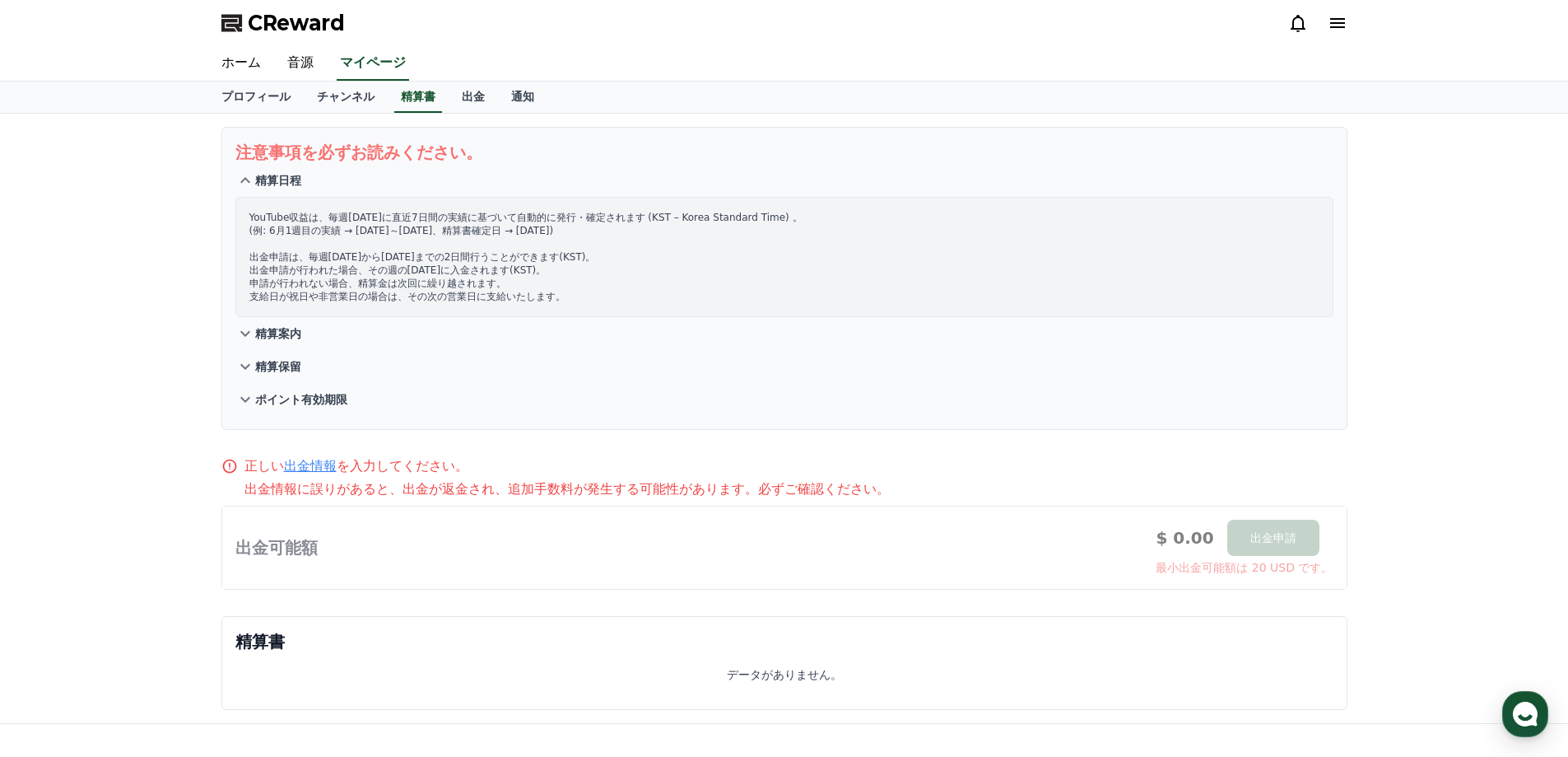
click at [280, 176] on p "精算日程" at bounding box center [278, 180] width 46 height 16
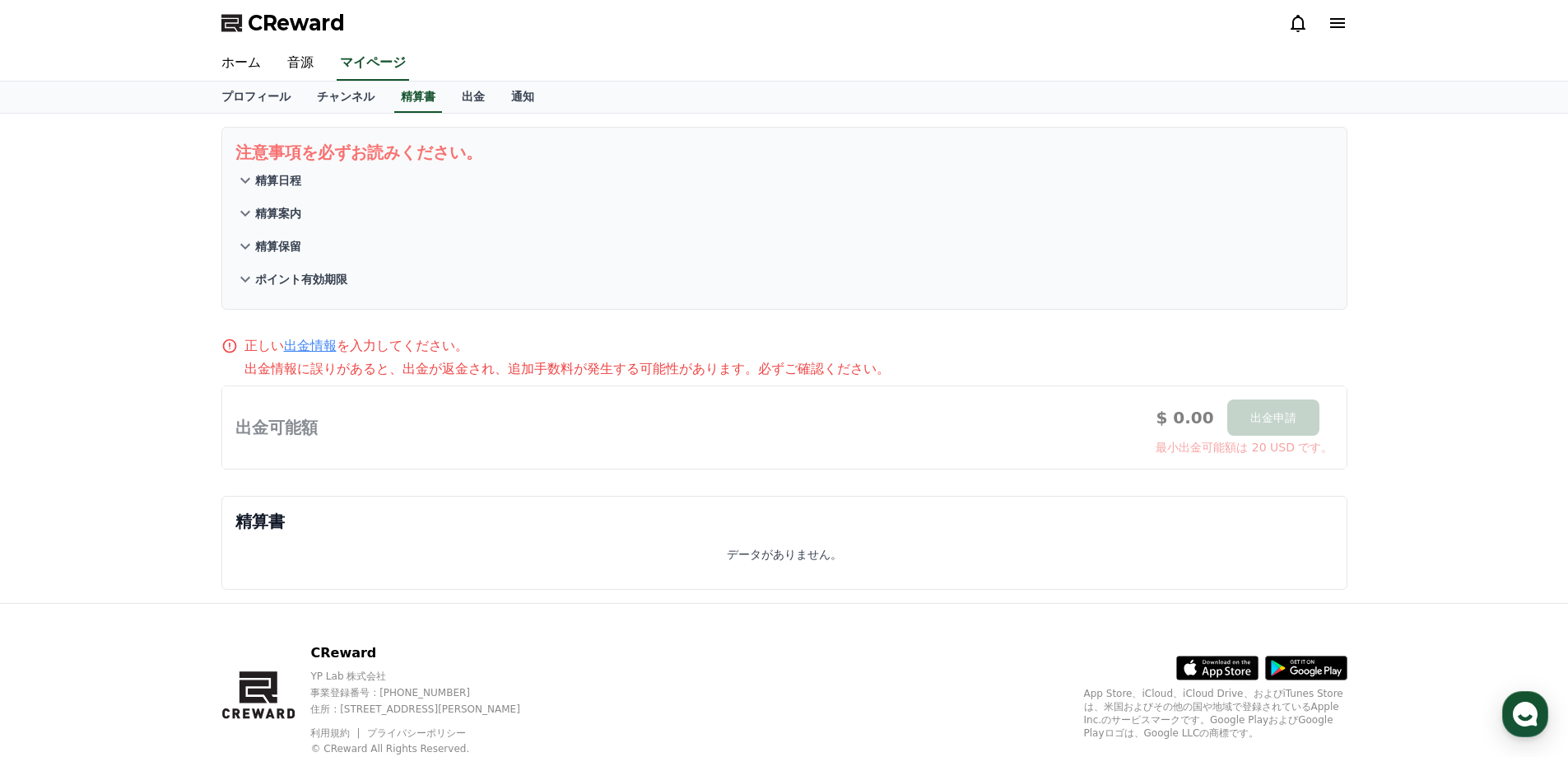
click at [314, 346] on link "出金情報" at bounding box center [310, 344] width 53 height 15
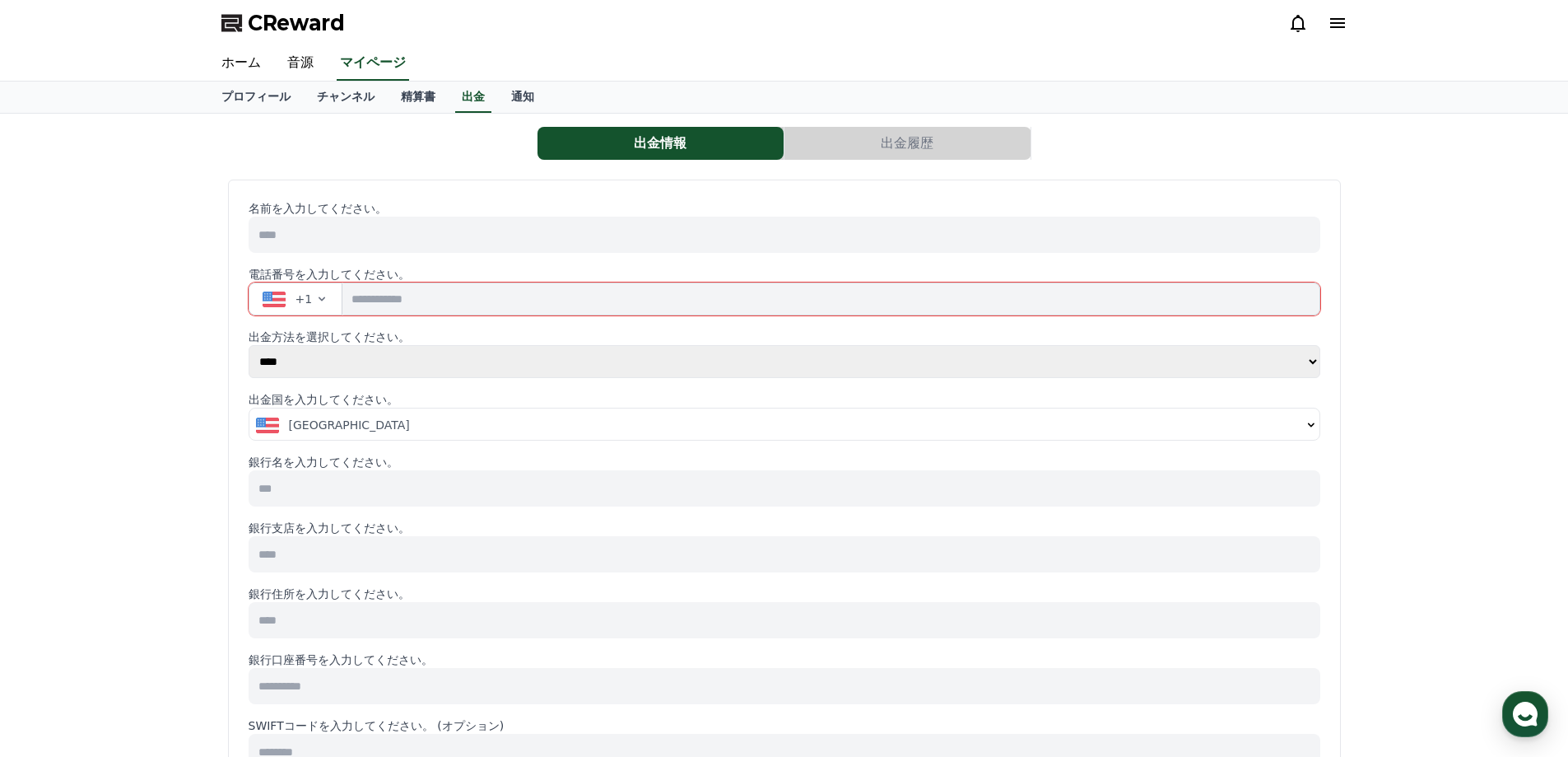
click at [512, 94] on link "通知" at bounding box center [522, 97] width 49 height 31
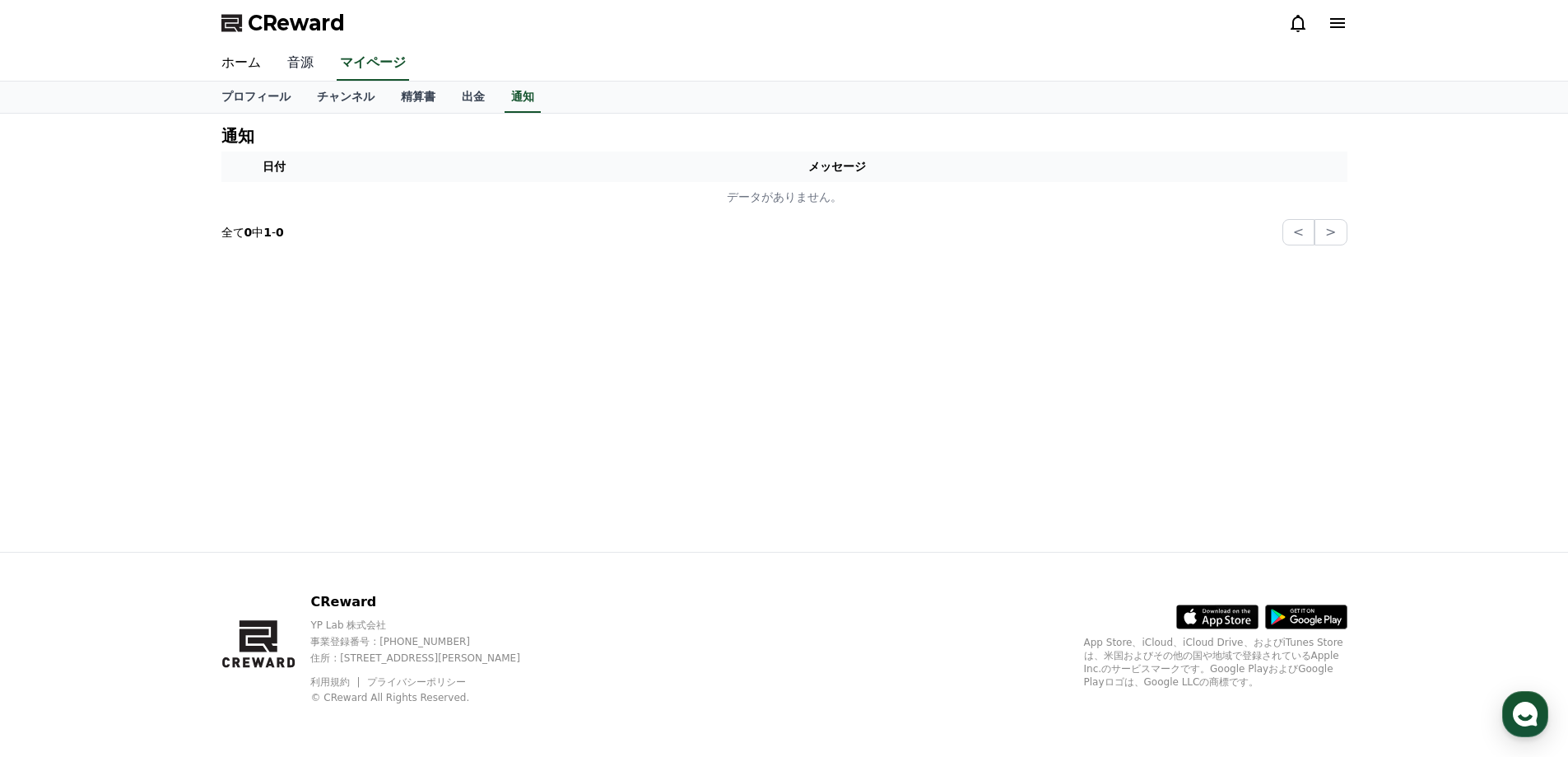
click at [290, 58] on link "音源" at bounding box center [300, 63] width 53 height 34
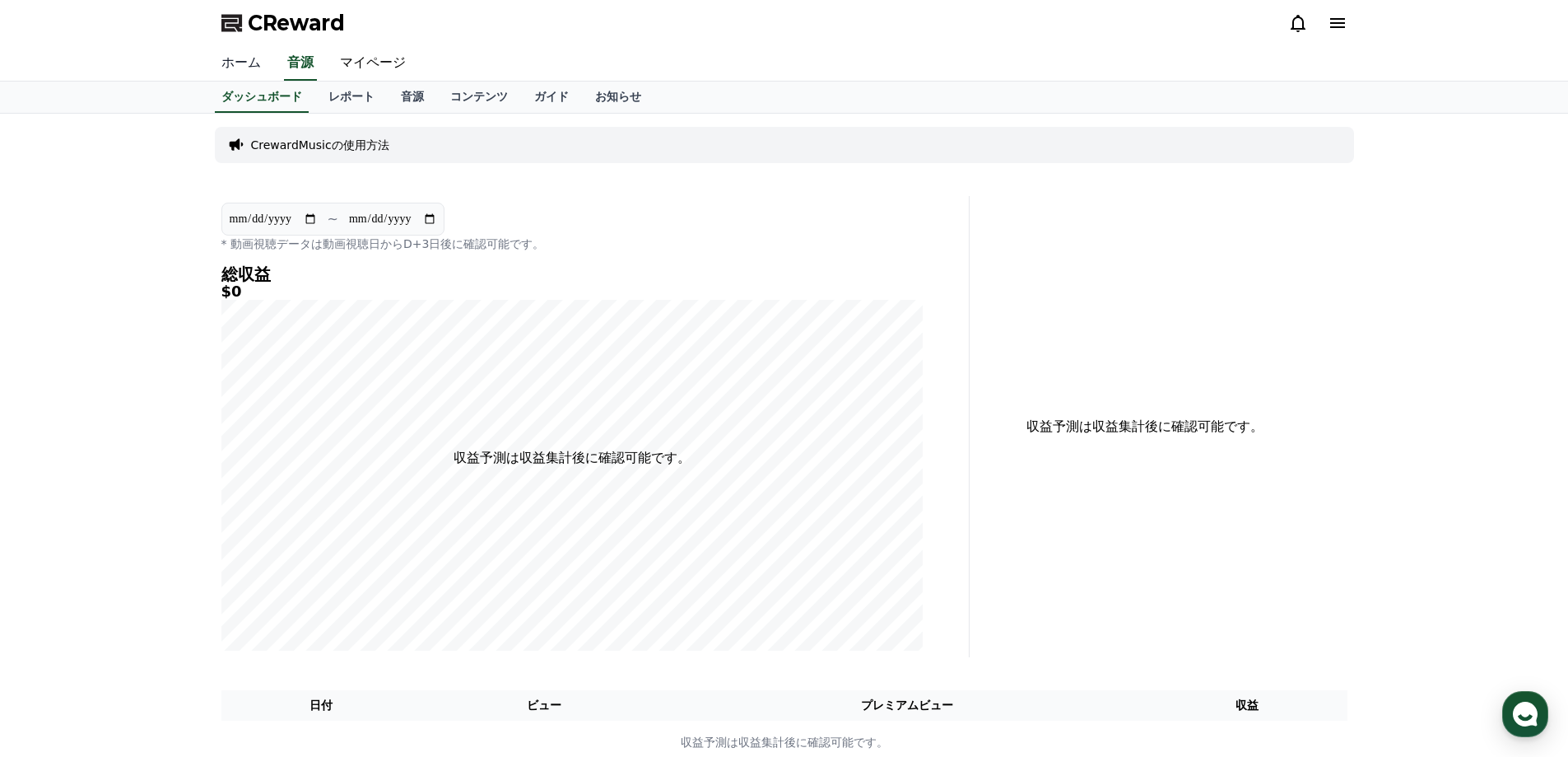
click at [235, 64] on link "ホーム" at bounding box center [241, 63] width 66 height 34
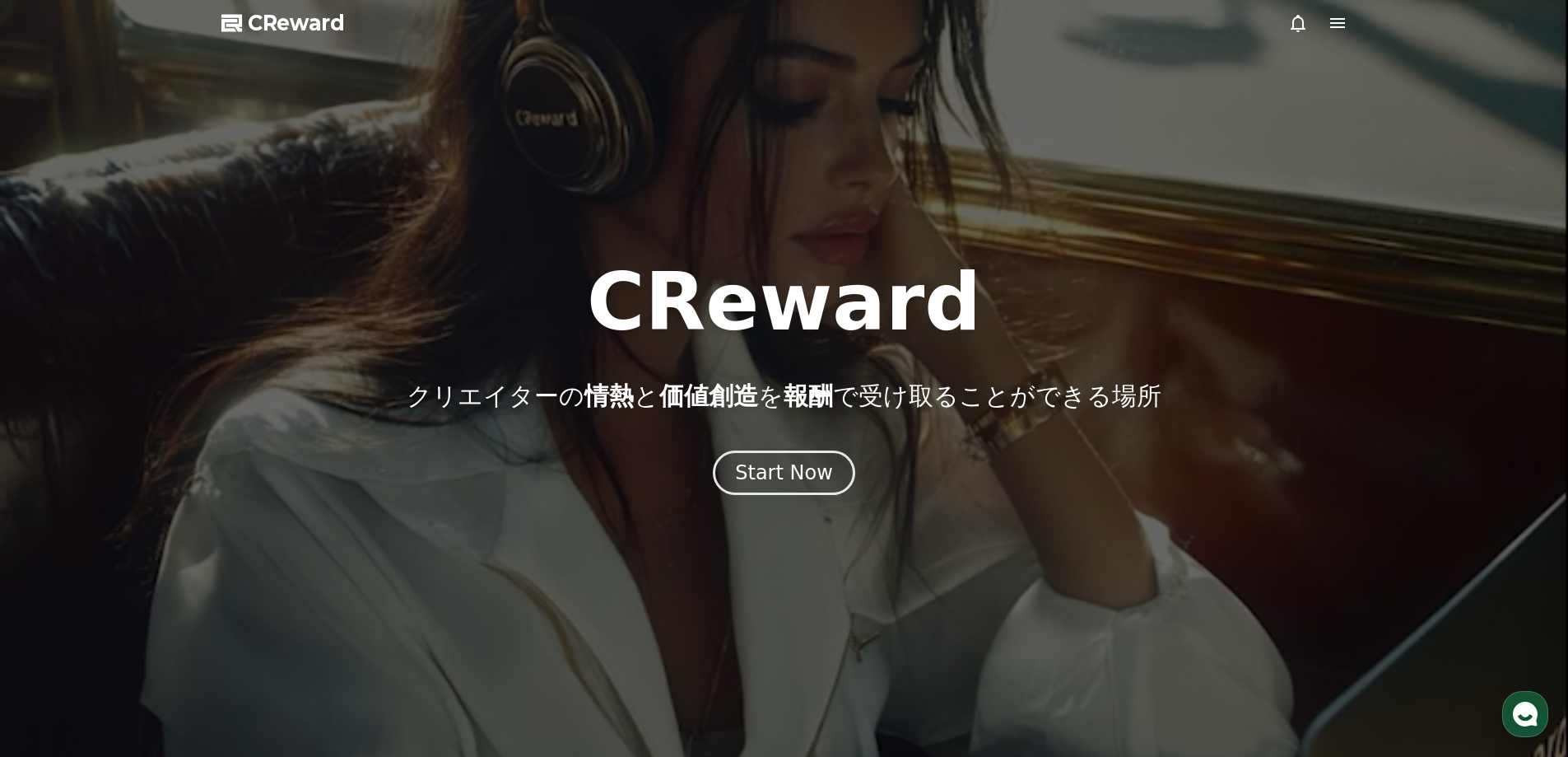
click at [1350, 27] on div at bounding box center [784, 378] width 1568 height 757
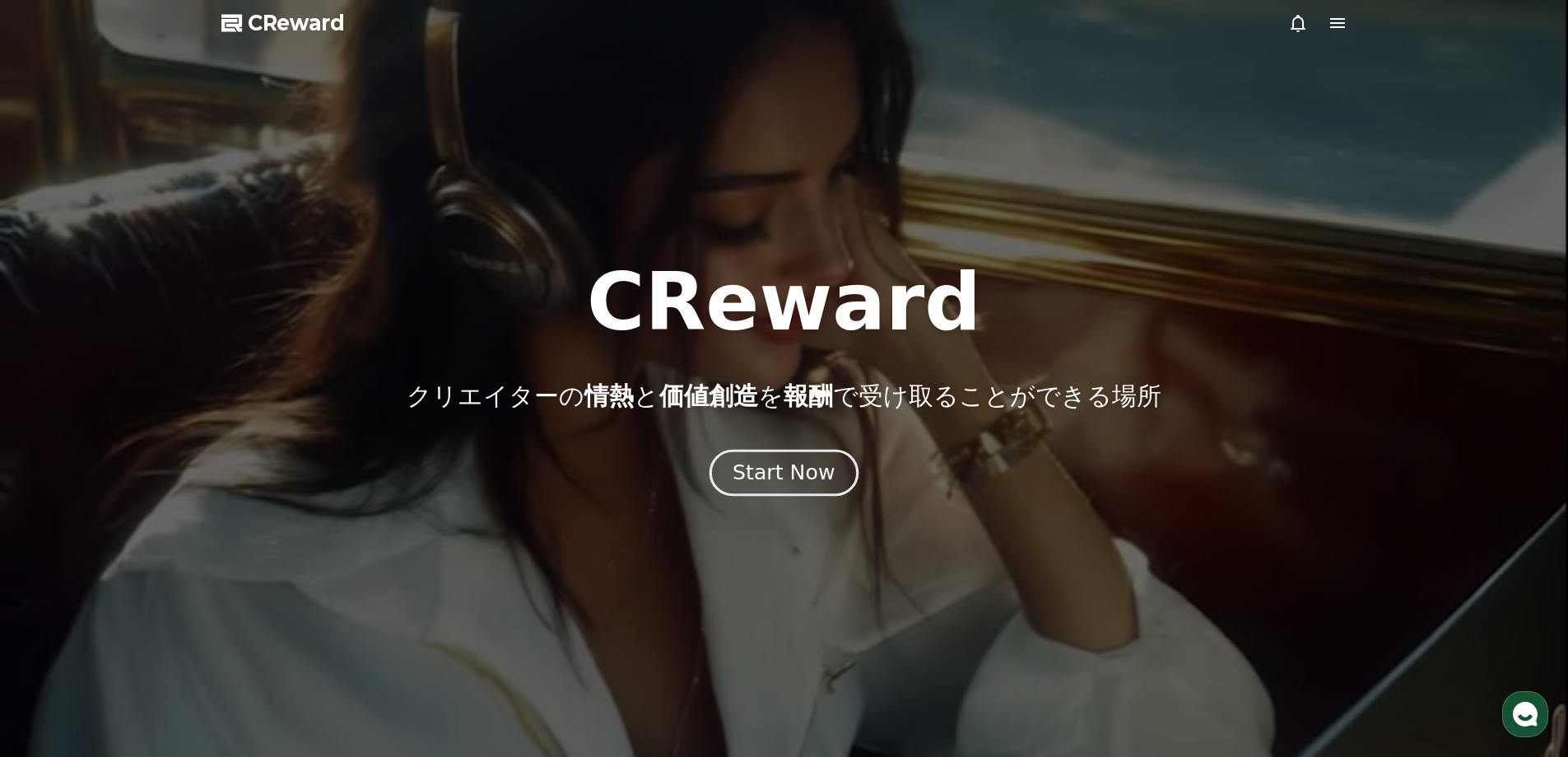
click at [813, 482] on div "Start Now" at bounding box center [784, 472] width 102 height 28
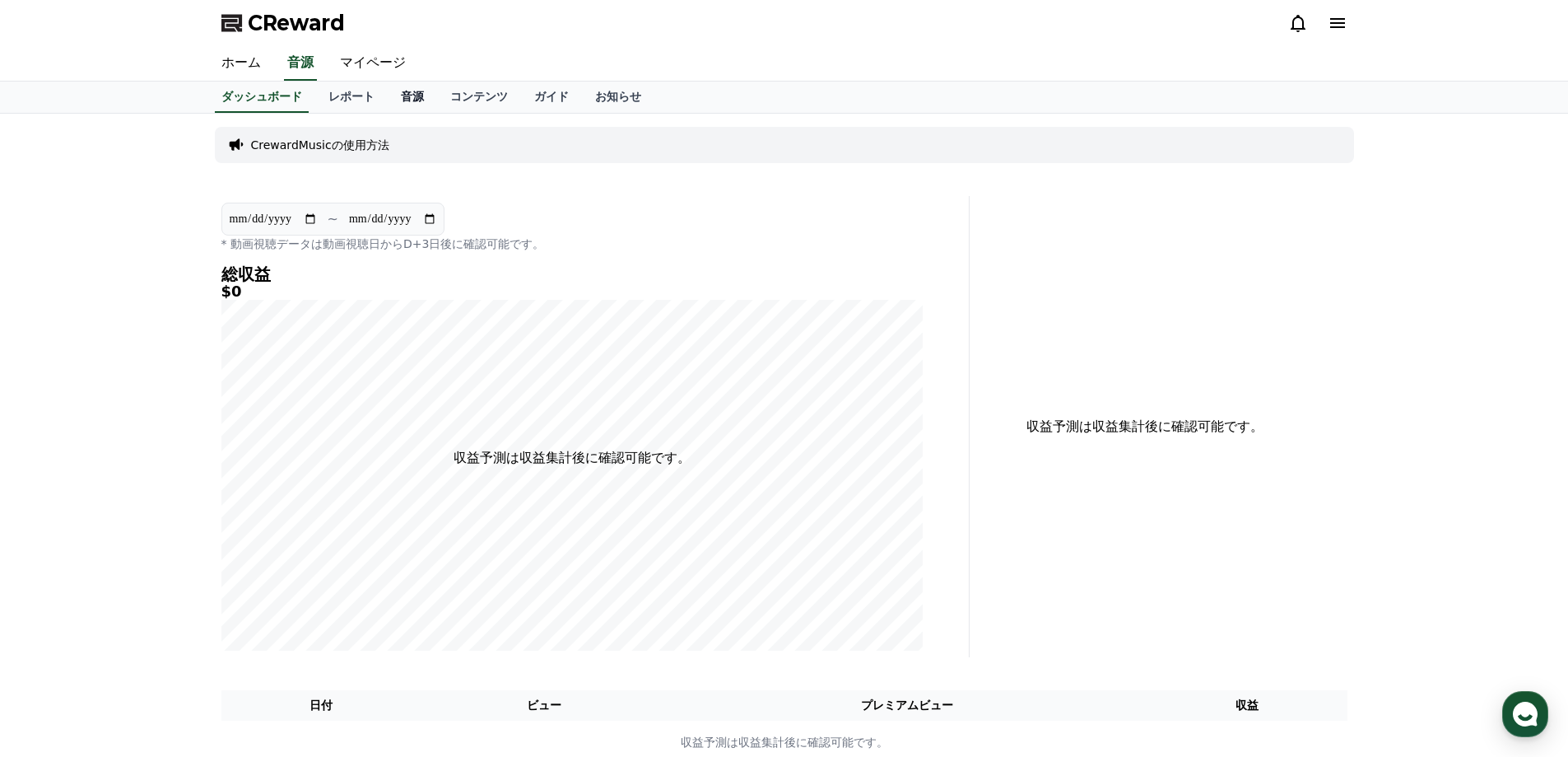
click at [391, 99] on link "音源" at bounding box center [412, 97] width 49 height 31
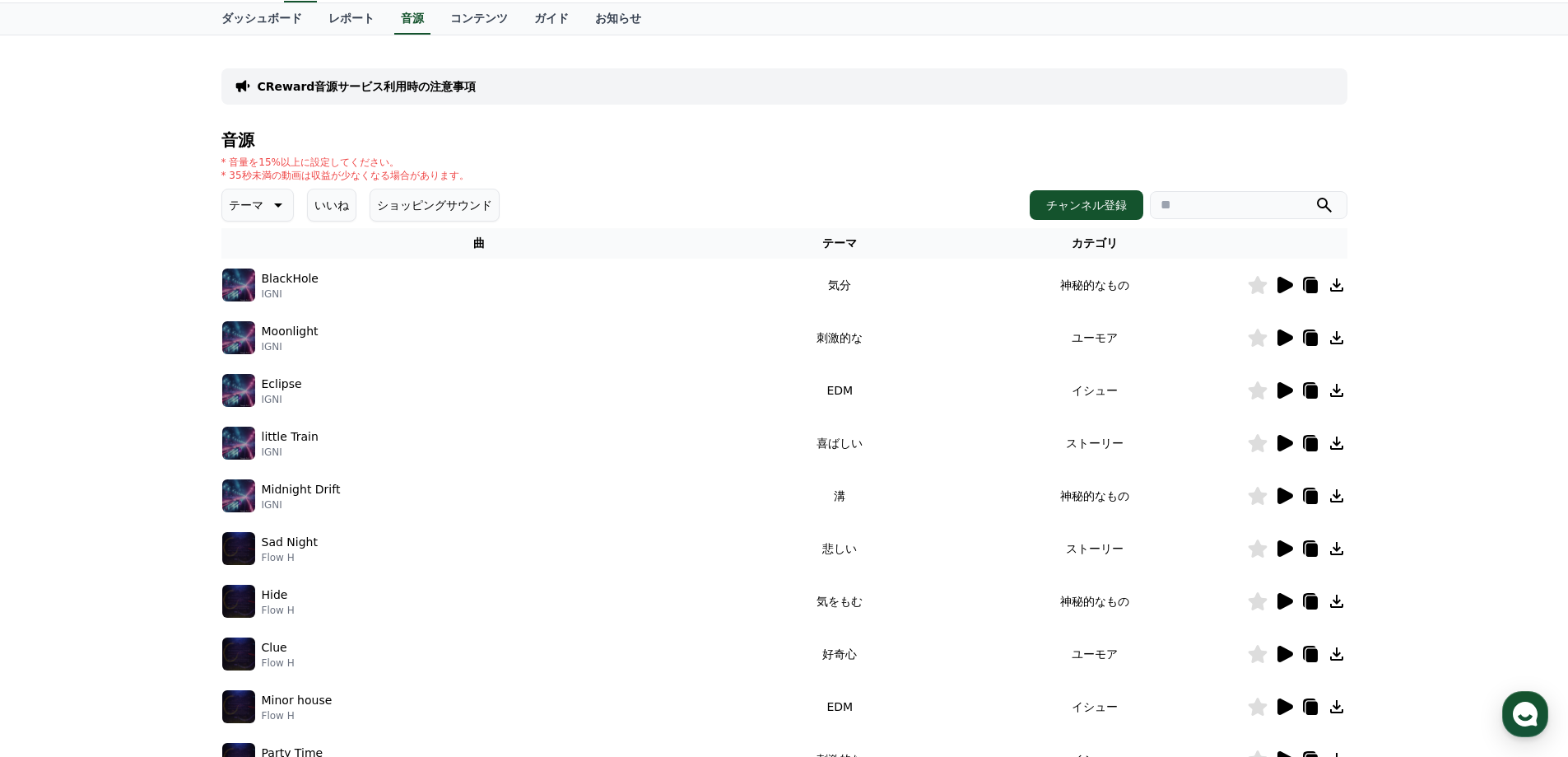
scroll to position [83, 0]
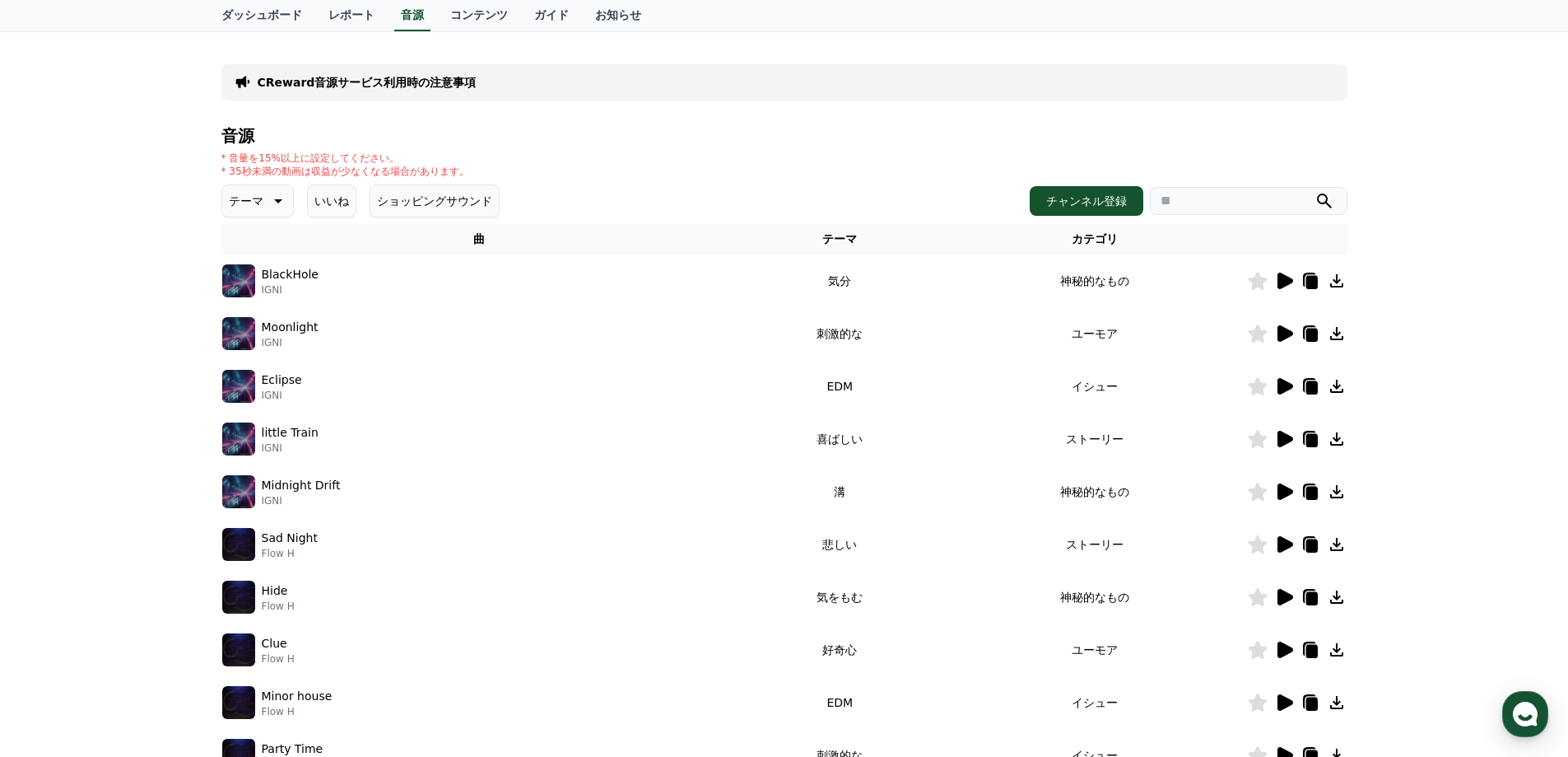
click at [1288, 284] on icon at bounding box center [1284, 281] width 15 height 16
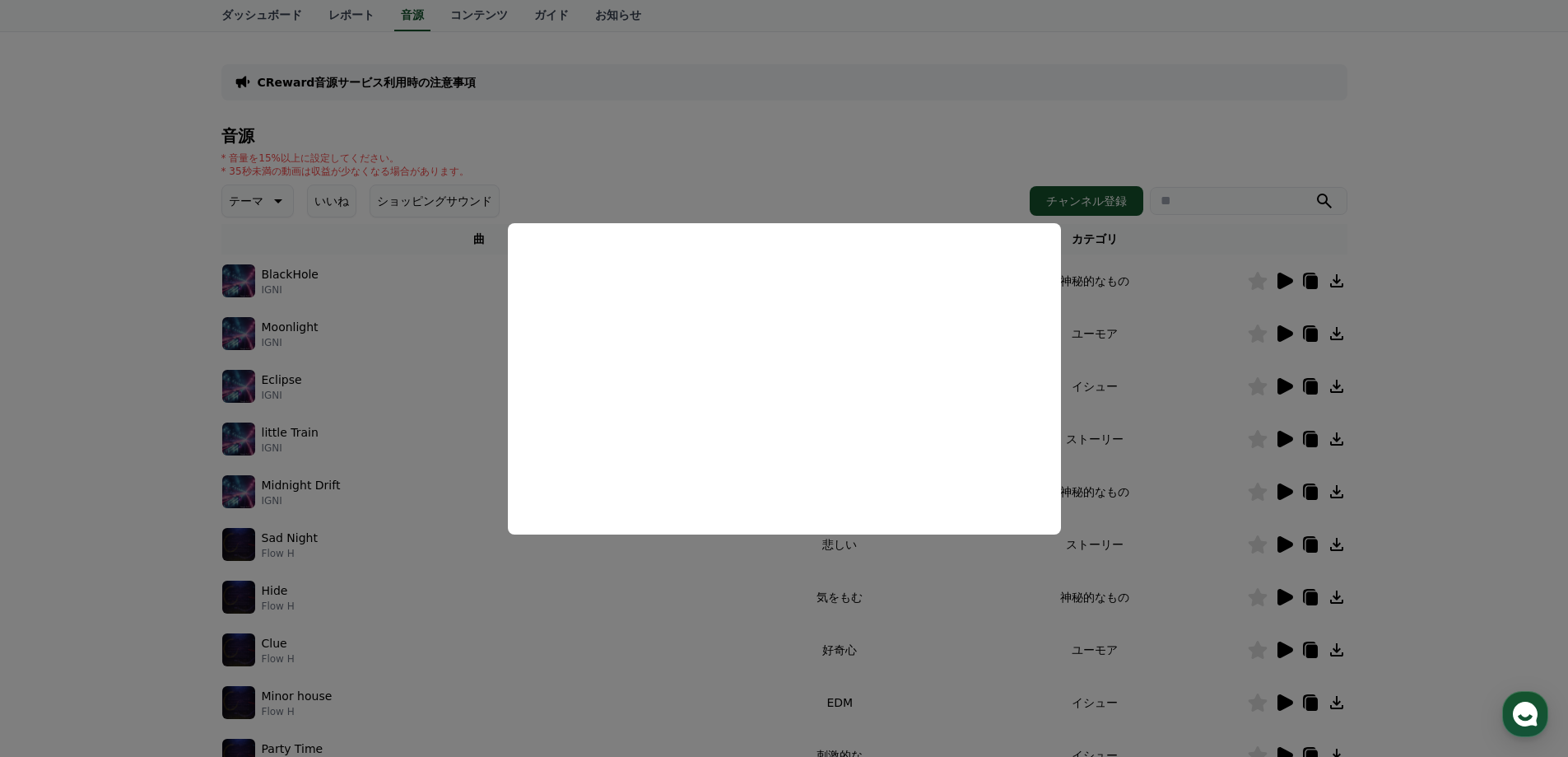
click at [952, 160] on button "close modal" at bounding box center [784, 378] width 1568 height 757
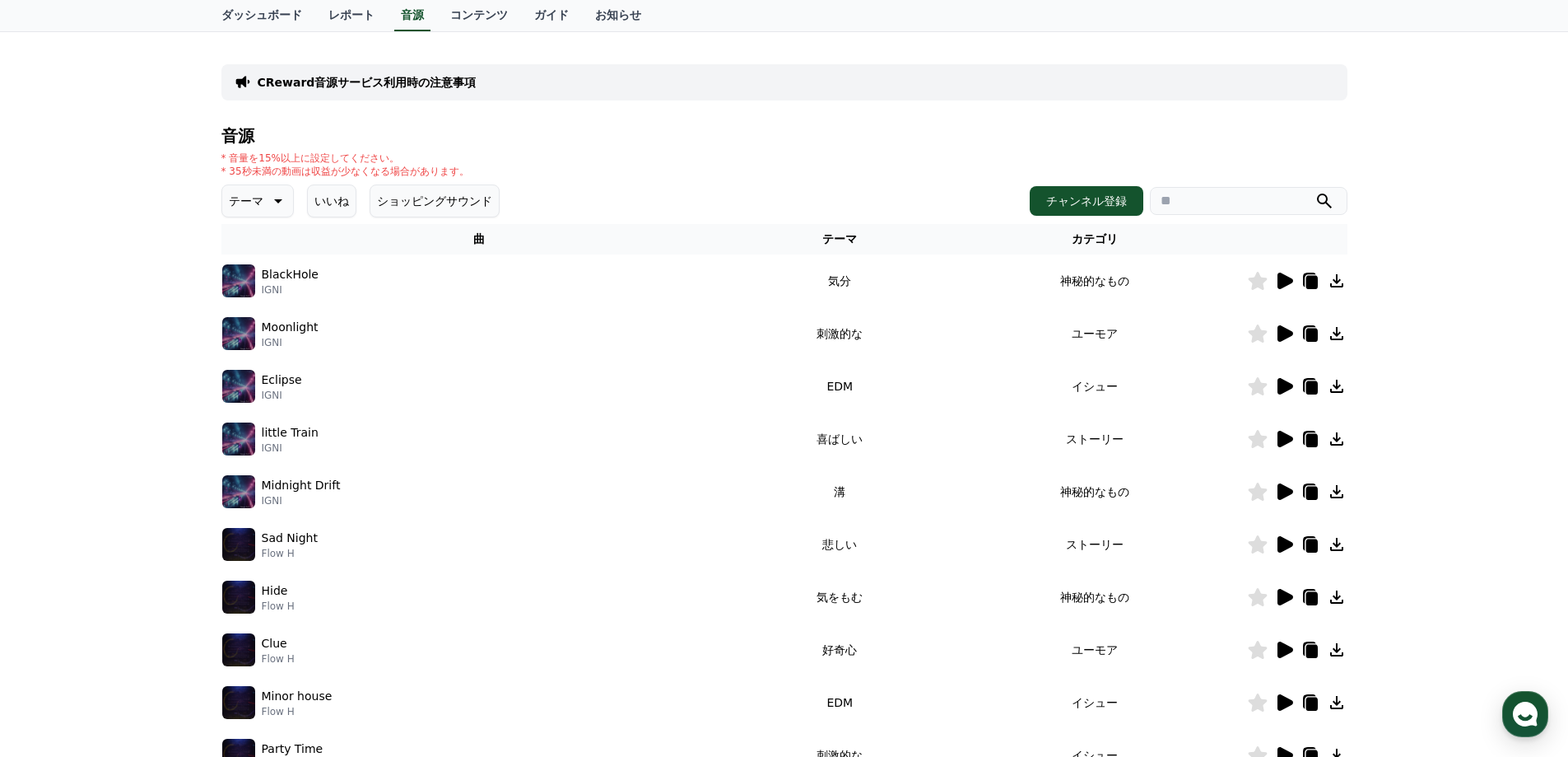
click at [802, 162] on div "* 音量を15%以上に設定してください。 * 35秒未満の動画は収益が少なくなる場合があります。" at bounding box center [784, 165] width 1126 height 26
click at [880, 156] on div "* 音量を15%以上に設定してください。 * 35秒未満の動画は収益が少なくなる場合があります。" at bounding box center [784, 165] width 1126 height 26
click at [267, 199] on icon at bounding box center [277, 200] width 20 height 20
click at [319, 198] on button "いいね" at bounding box center [332, 200] width 49 height 33
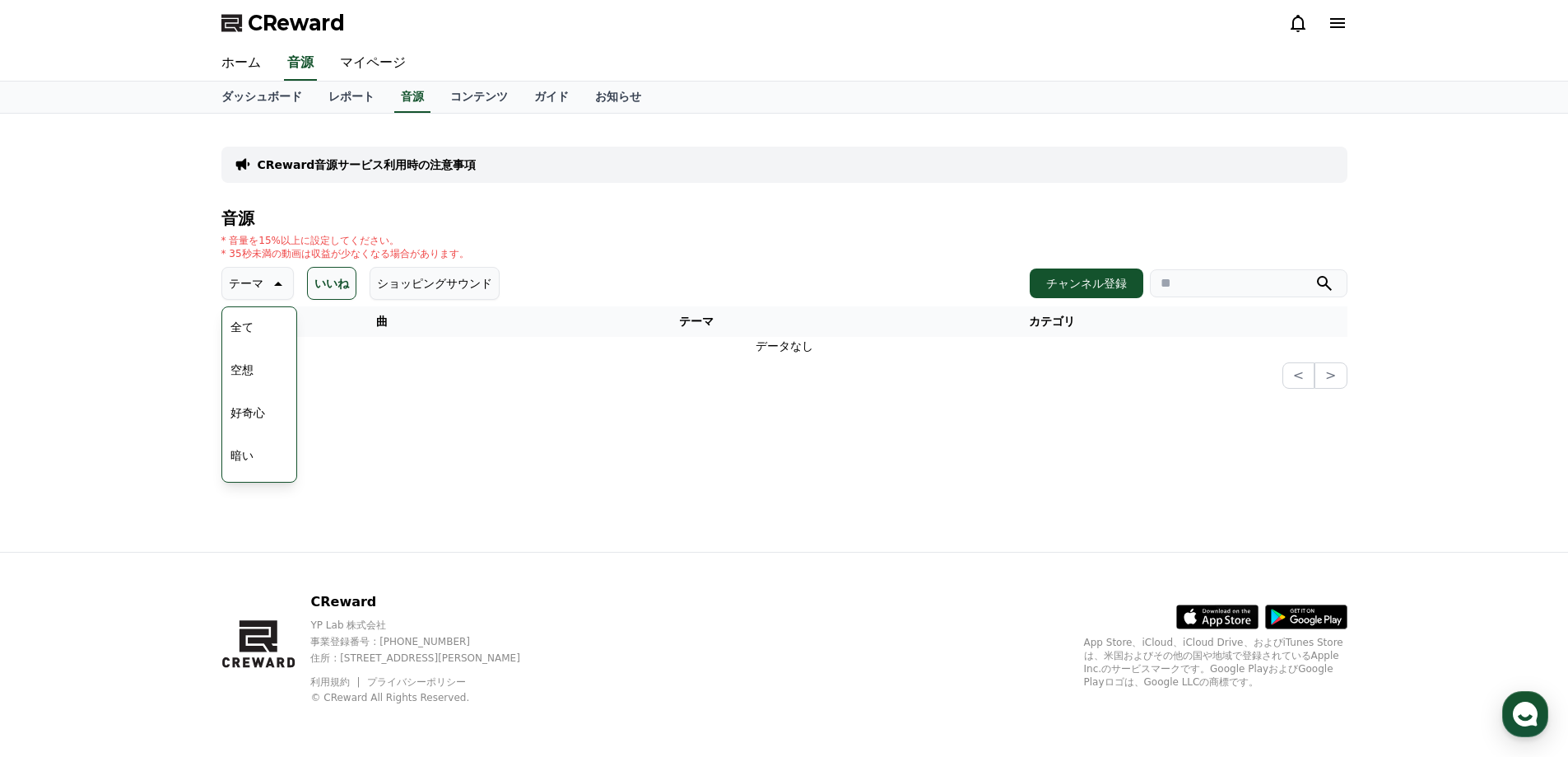
click at [369, 278] on button "ショッピングサウンド" at bounding box center [434, 283] width 130 height 33
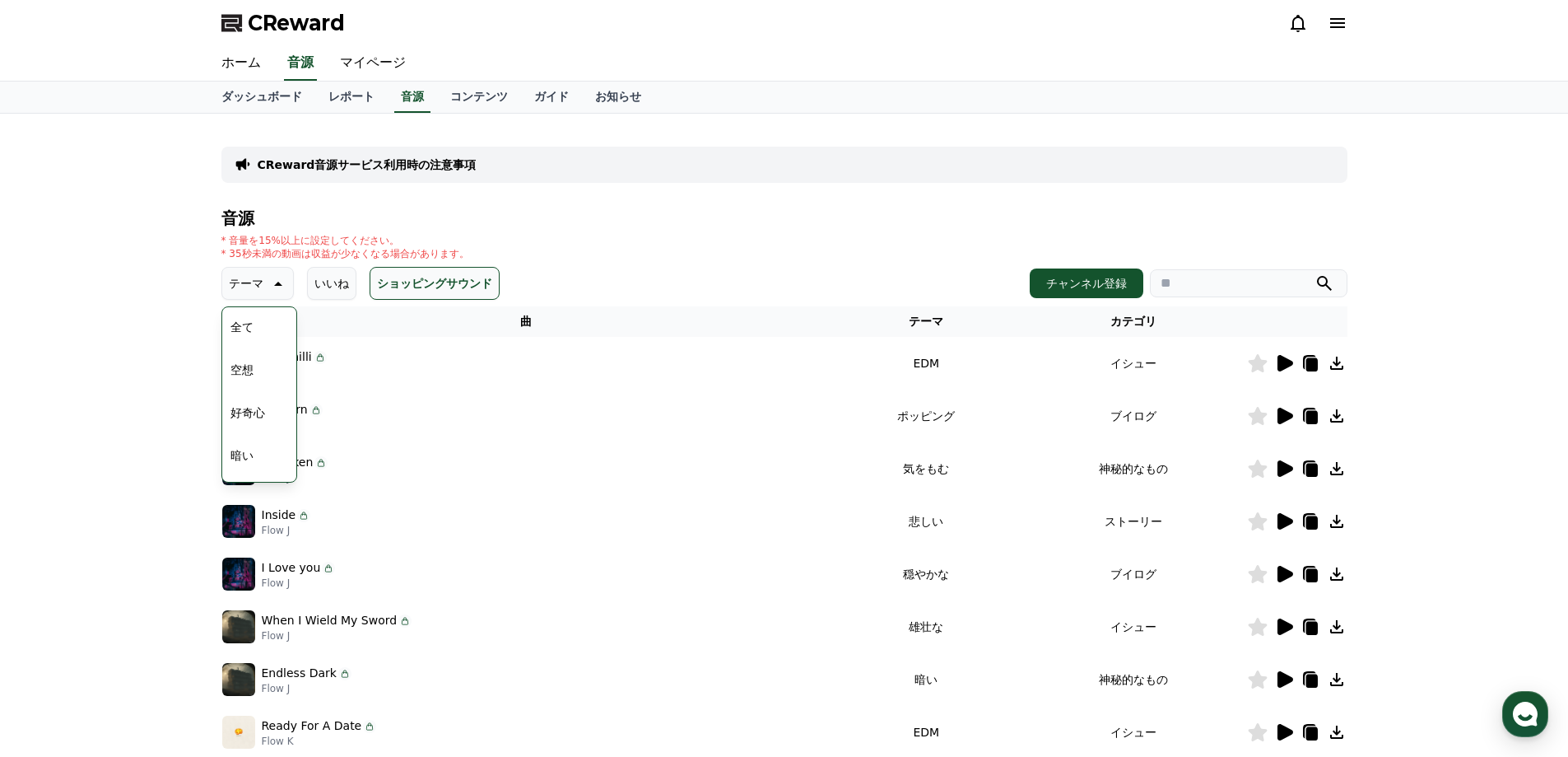
click at [273, 284] on icon at bounding box center [277, 283] width 20 height 20
click at [255, 279] on button "テーマ" at bounding box center [257, 283] width 73 height 33
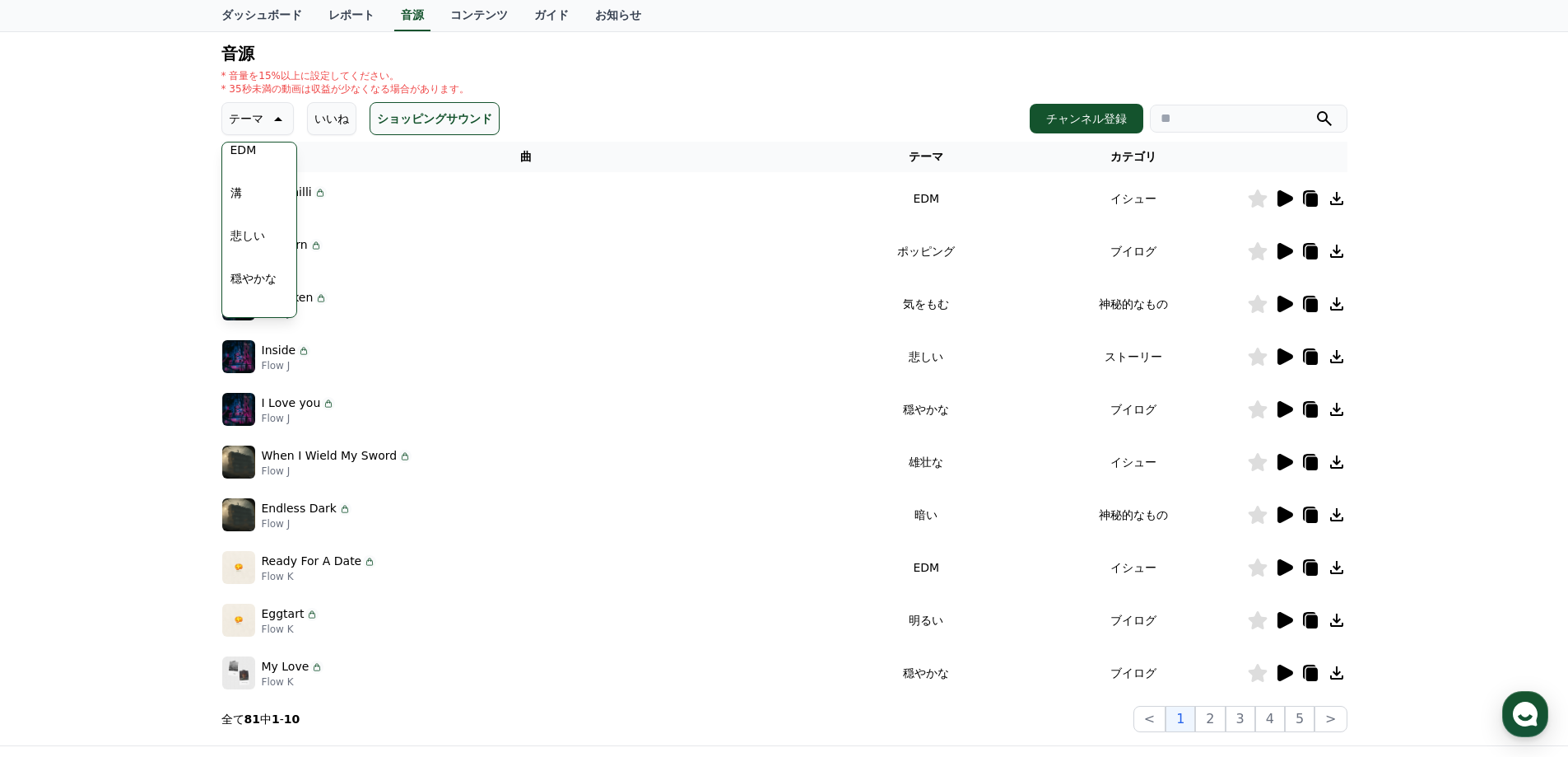
scroll to position [521, 0]
click at [259, 282] on button "穏やかな" at bounding box center [253, 283] width 59 height 36
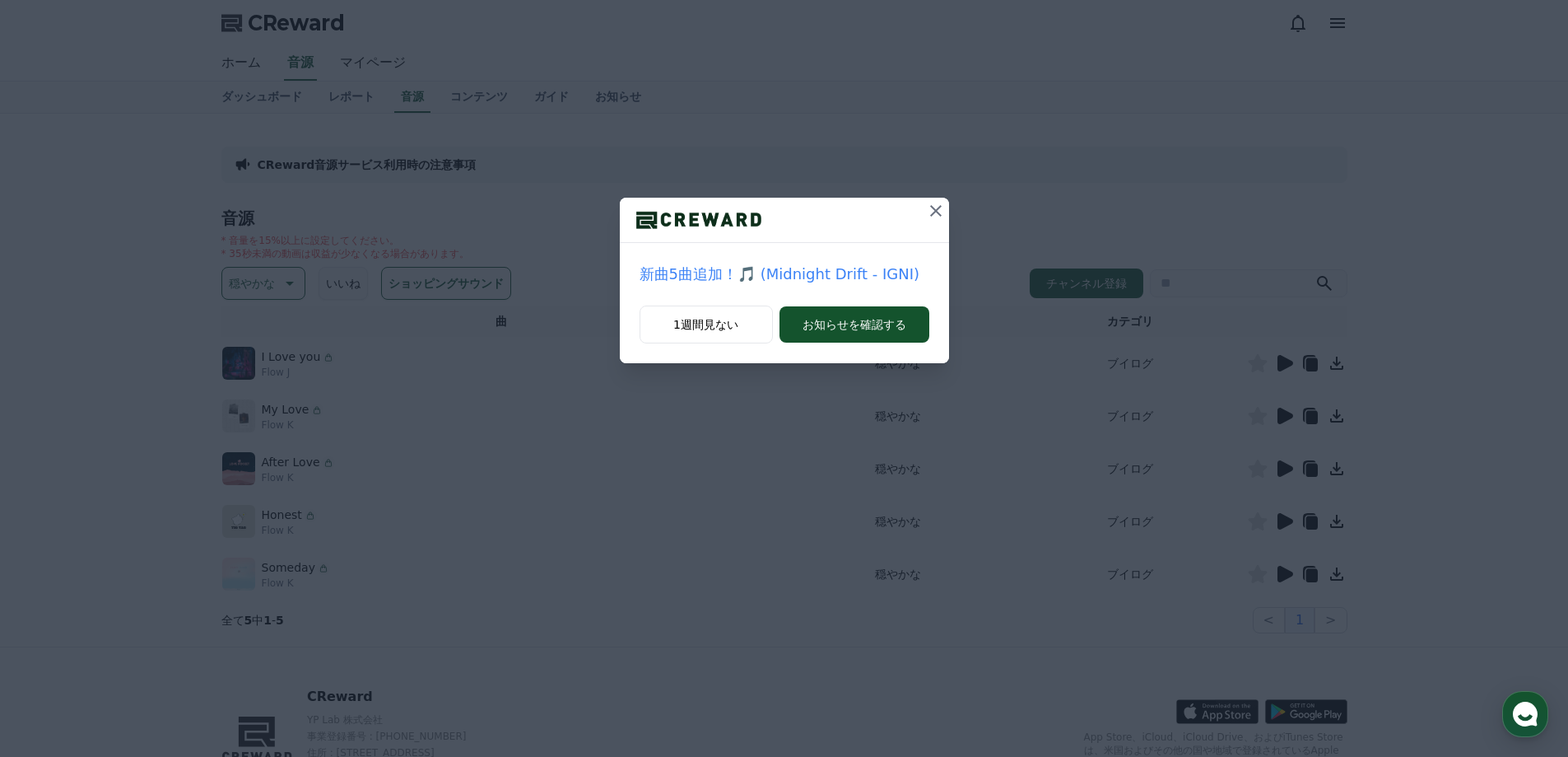
click at [934, 206] on icon at bounding box center [935, 210] width 20 height 20
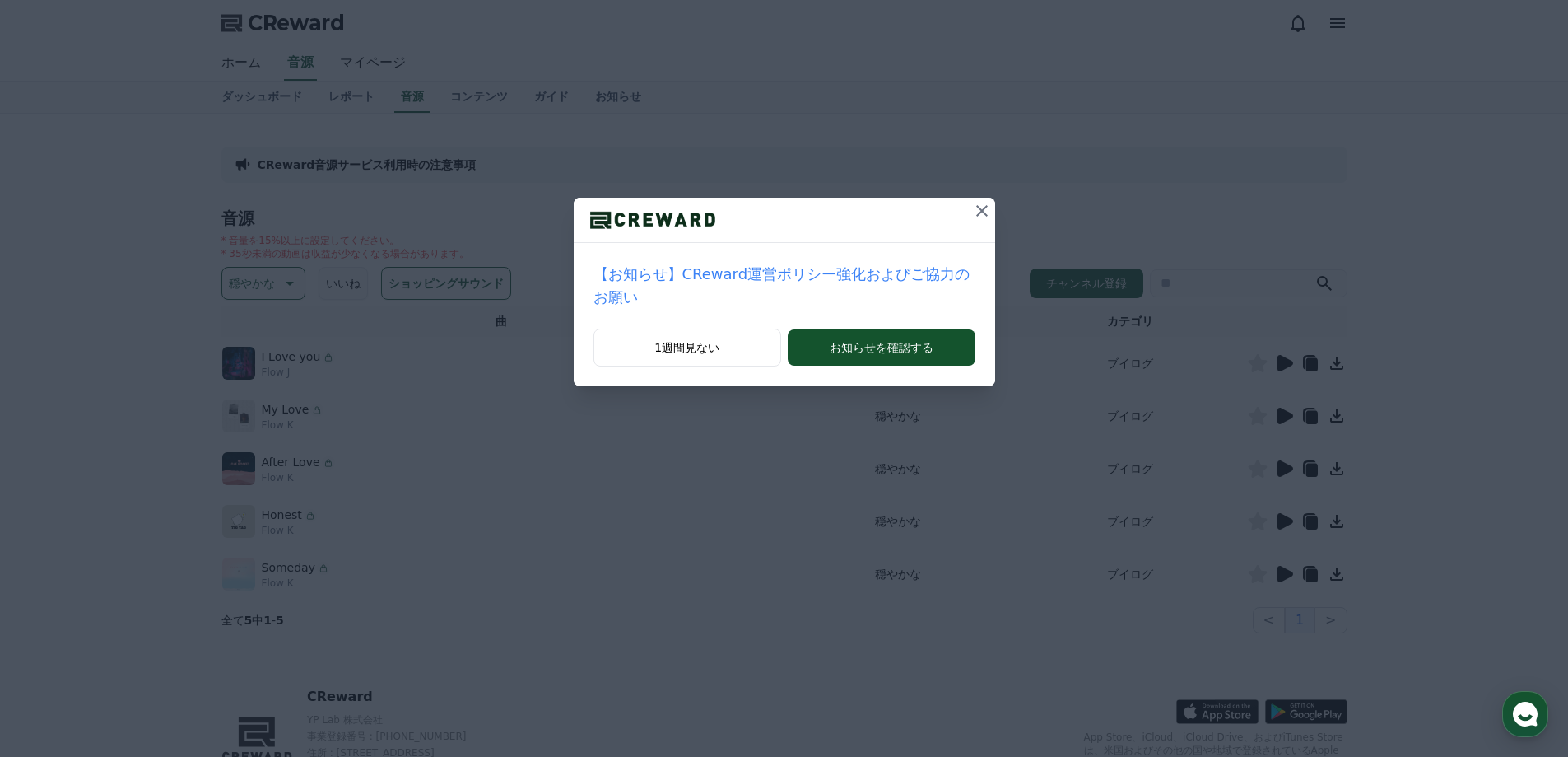
click at [972, 207] on icon at bounding box center [982, 210] width 20 height 20
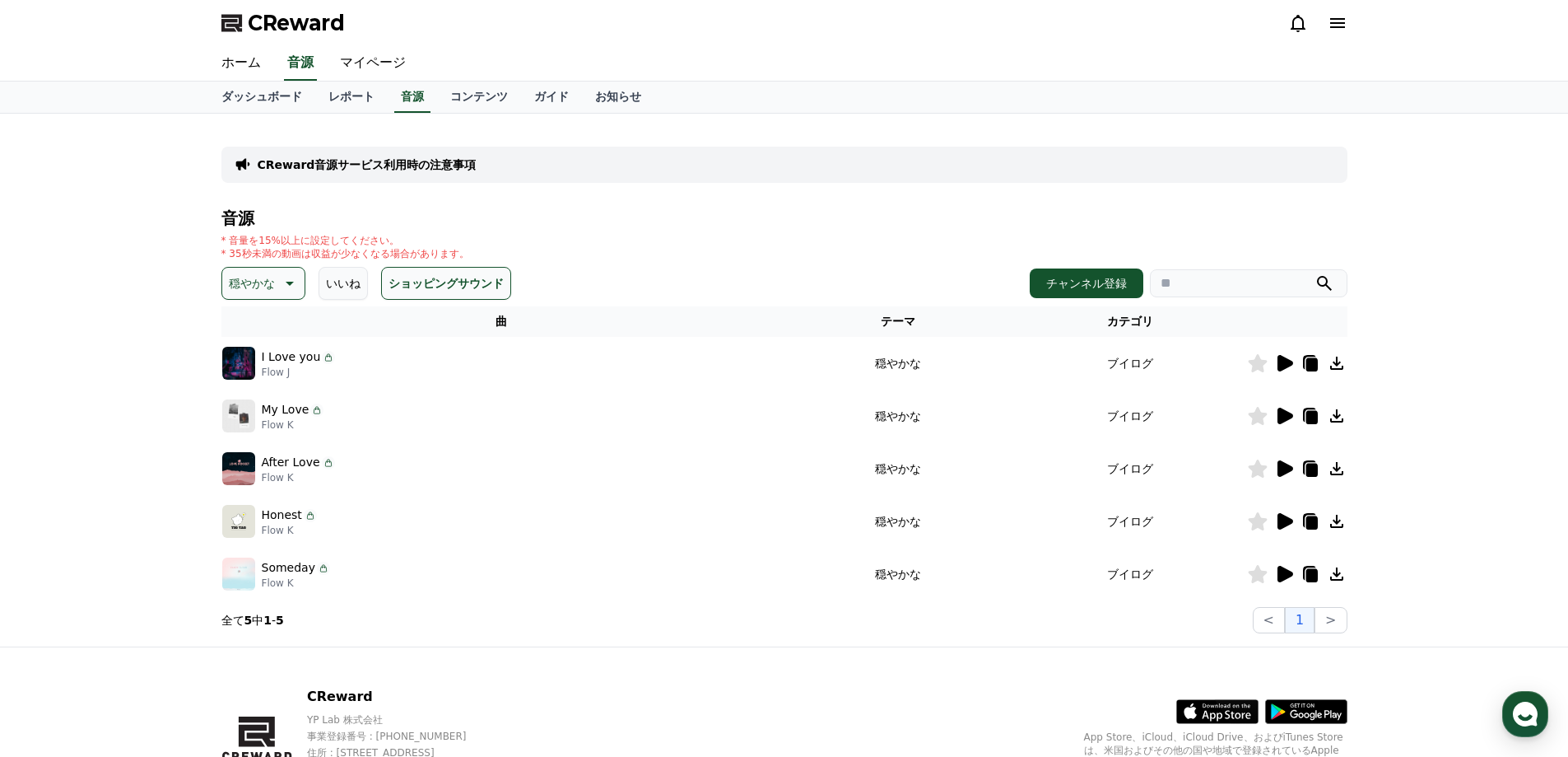
click at [948, 179] on div "CReward音源サービス利用時の注意事項" at bounding box center [784, 165] width 1126 height 36
click at [1293, 357] on icon at bounding box center [1284, 363] width 20 height 20
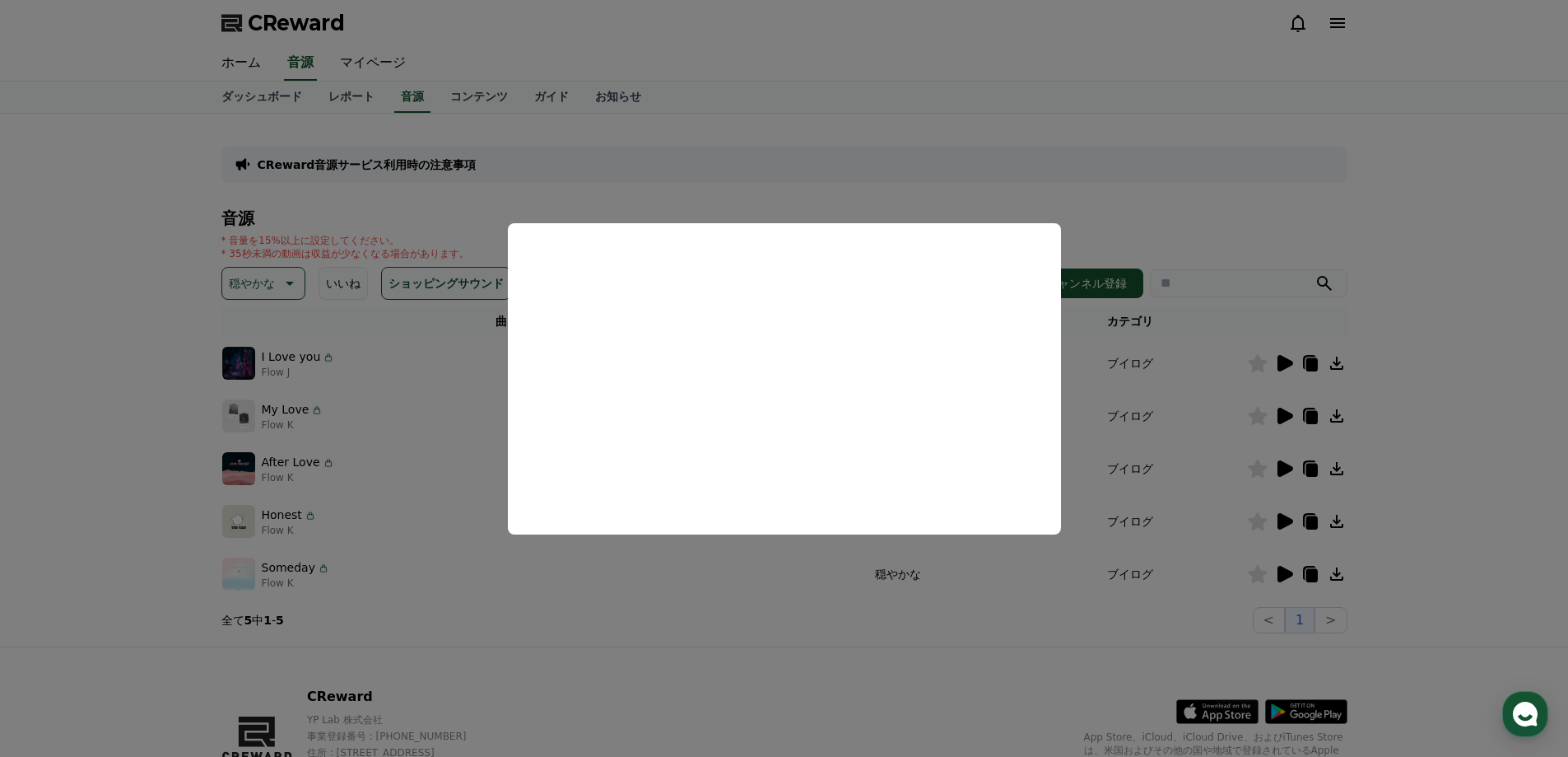
click at [1124, 184] on button "close modal" at bounding box center [784, 378] width 1568 height 757
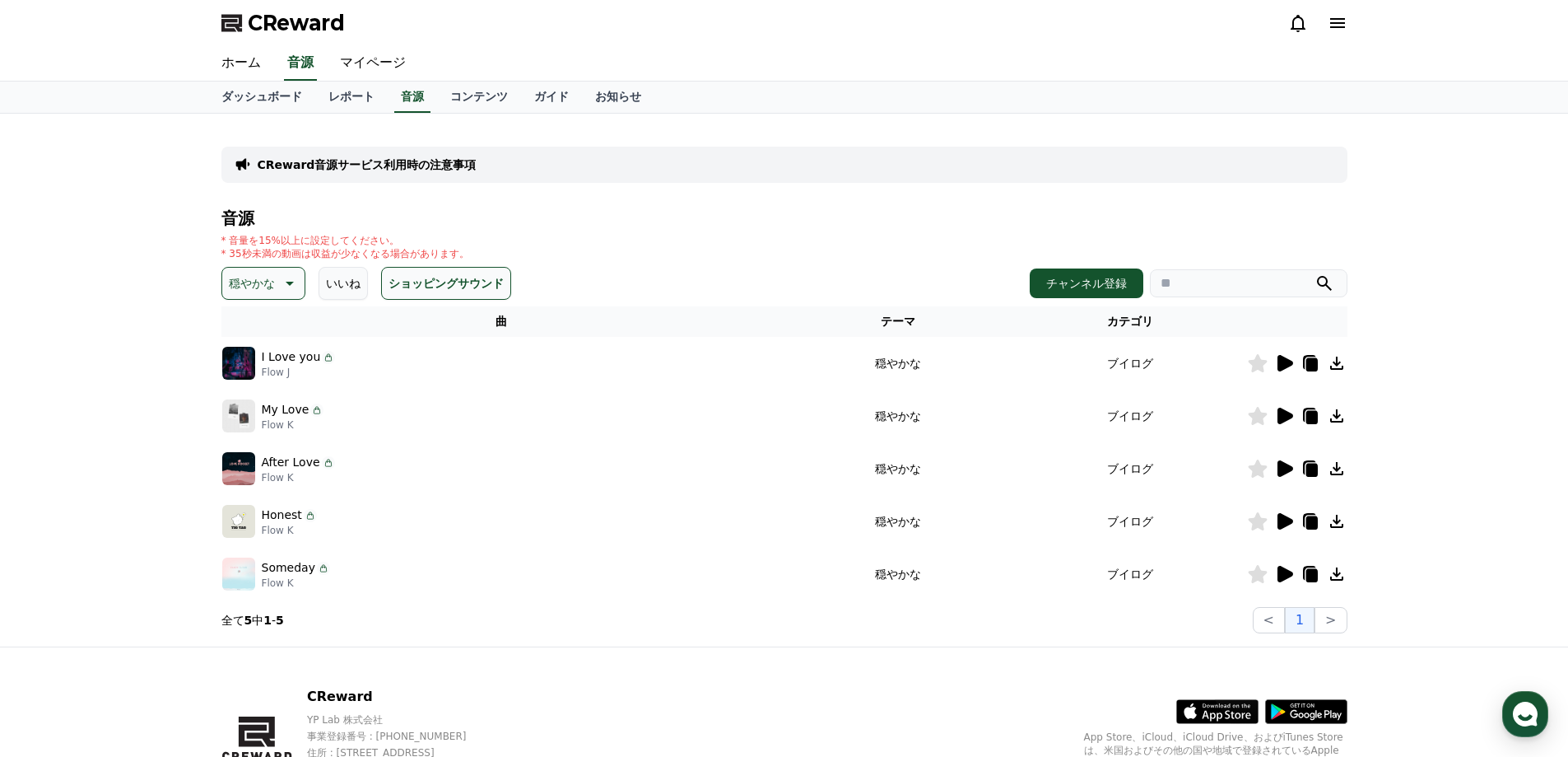
click at [279, 290] on icon at bounding box center [288, 283] width 20 height 20
click at [256, 343] on button "明るい" at bounding box center [247, 348] width 48 height 36
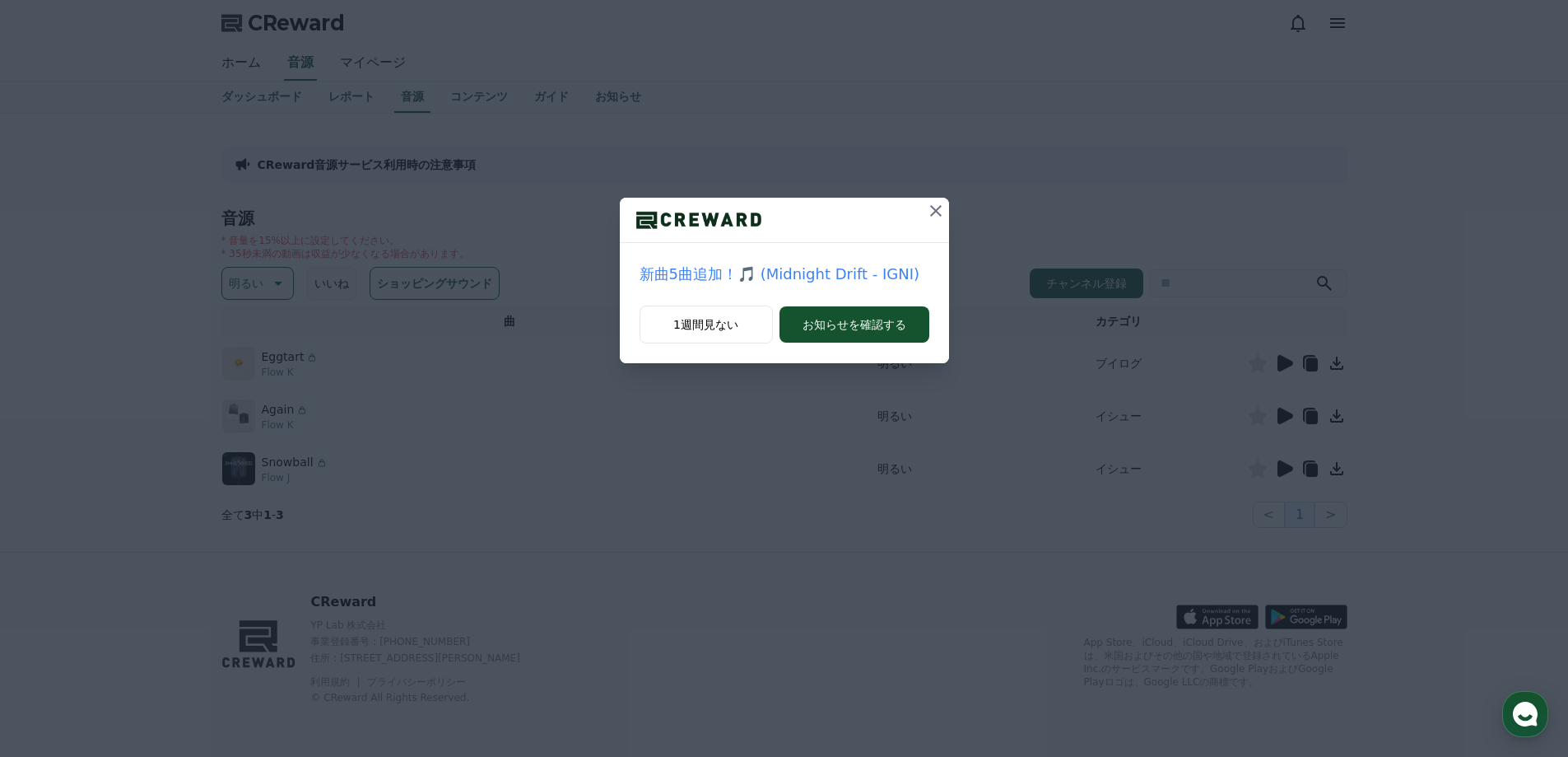
click at [940, 211] on icon at bounding box center [935, 210] width 20 height 20
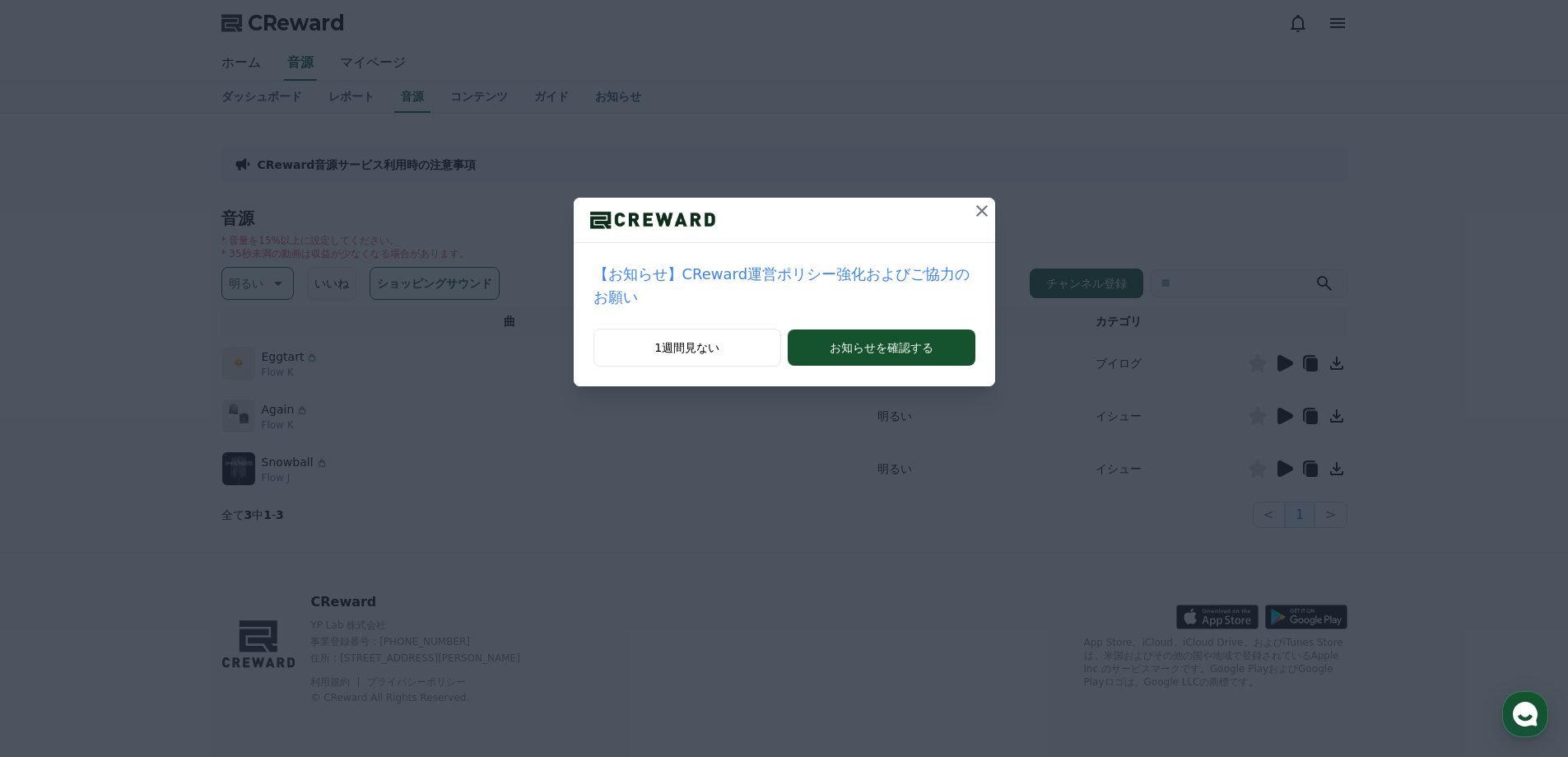
click at [980, 209] on div "【お知らせ】CReward運営ポリシー強化およびご協力のお願い 1週間見ない お知らせを確認する" at bounding box center [784, 206] width 1568 height 413
click at [972, 210] on icon at bounding box center [982, 210] width 20 height 20
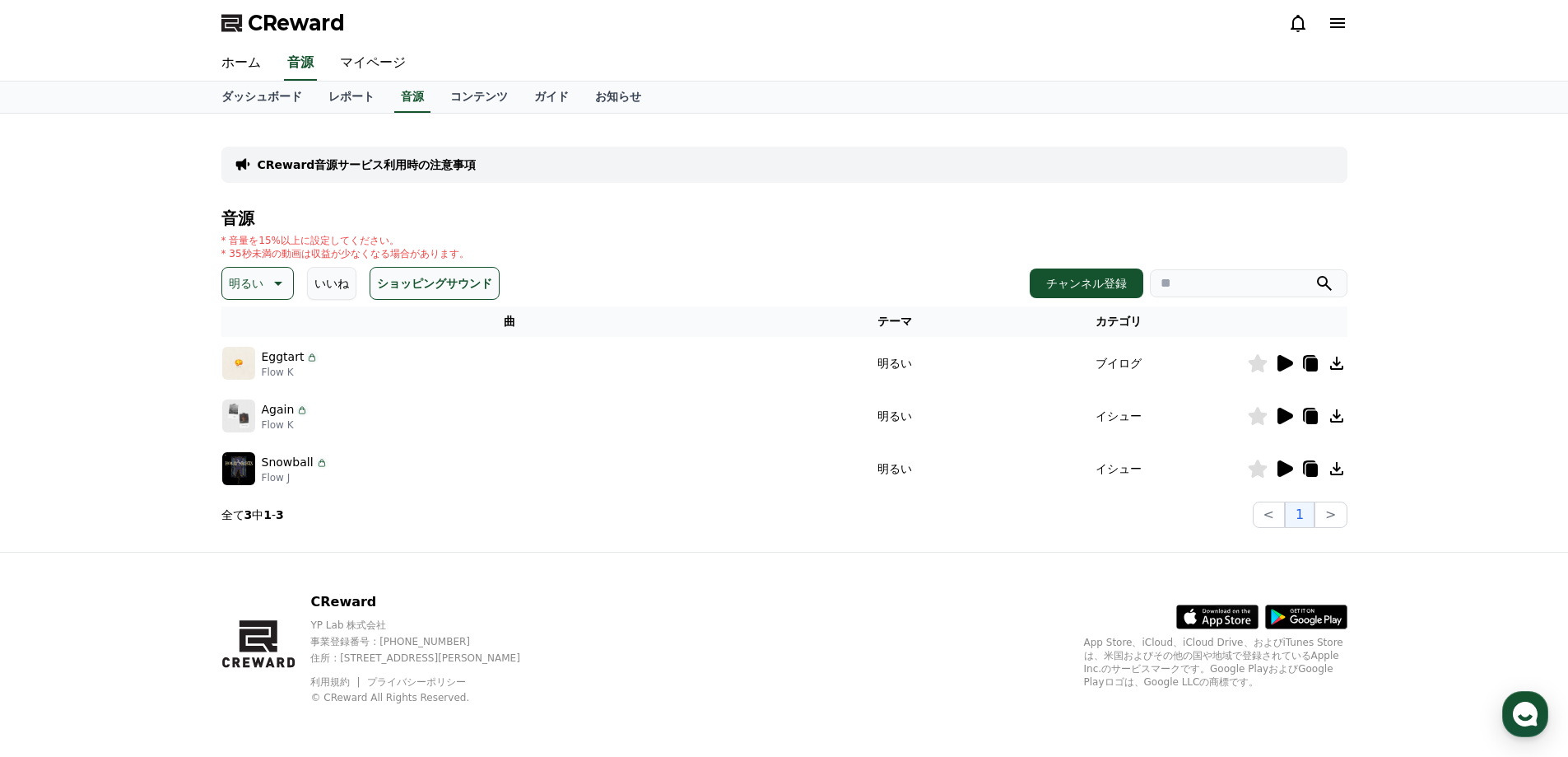
click at [1283, 364] on icon at bounding box center [1284, 363] width 15 height 16
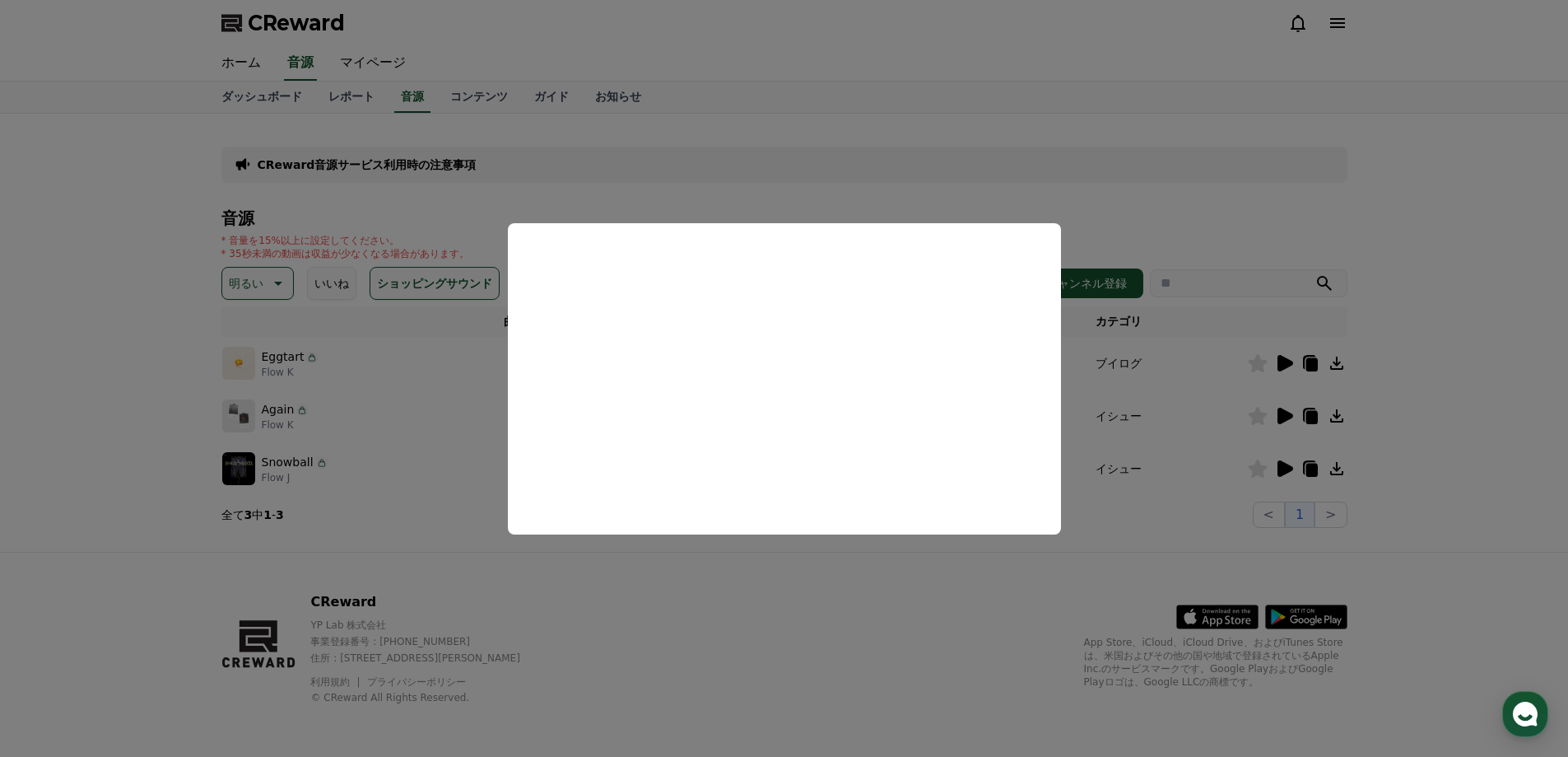
click at [1126, 200] on button "close modal" at bounding box center [784, 378] width 1568 height 757
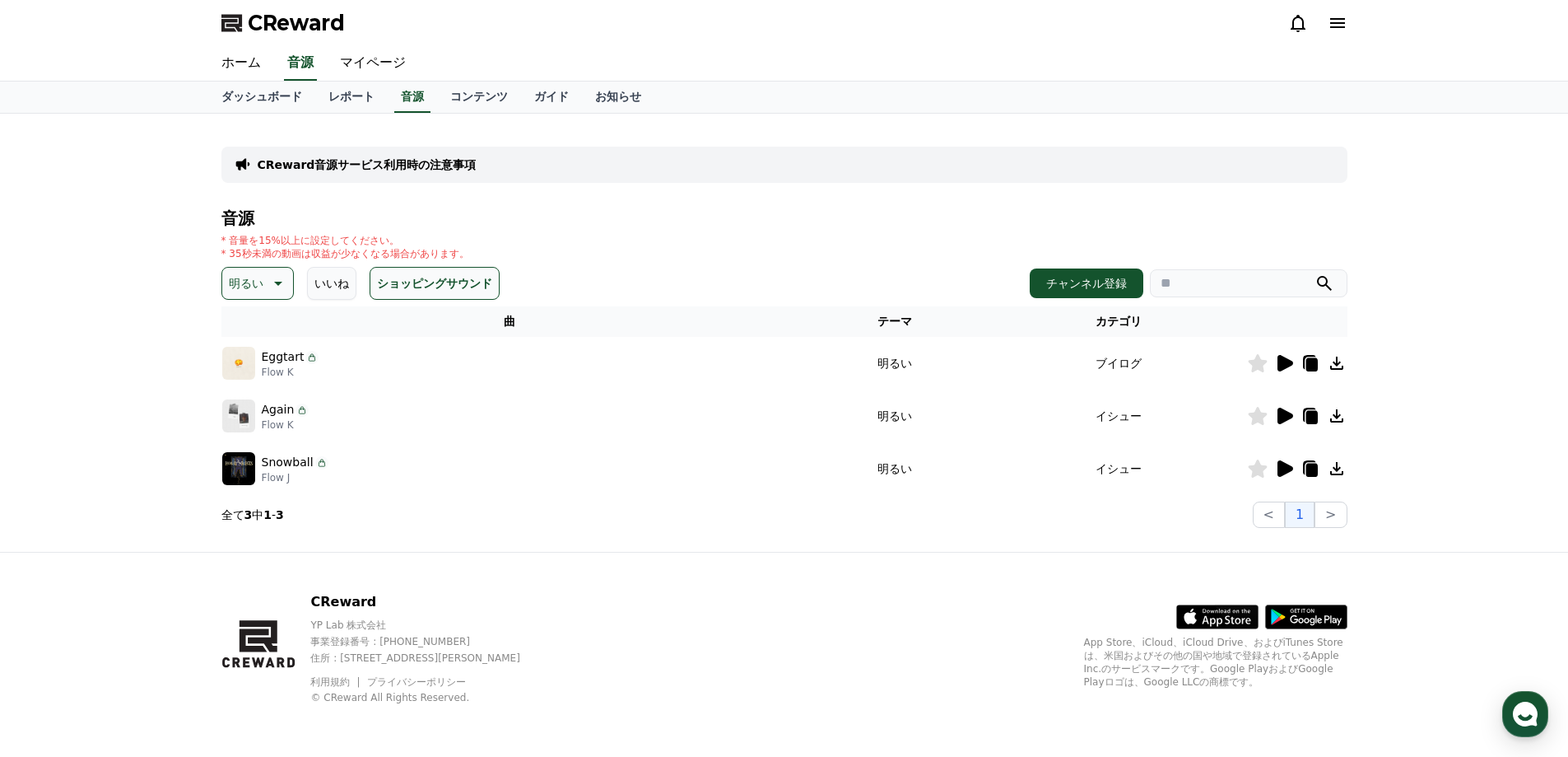
click at [1283, 412] on icon at bounding box center [1284, 415] width 15 height 16
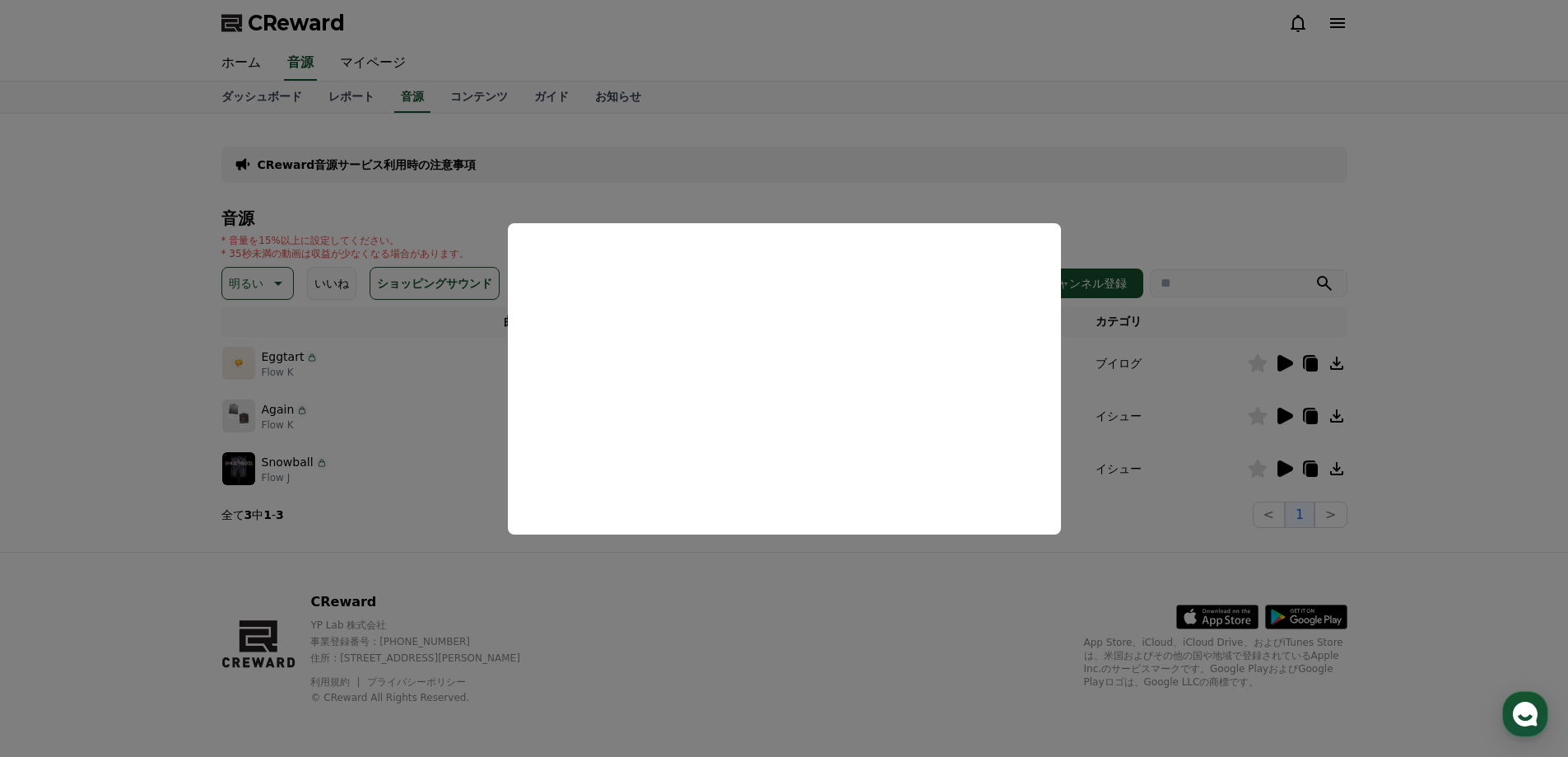
click at [1137, 171] on button "close modal" at bounding box center [784, 378] width 1568 height 757
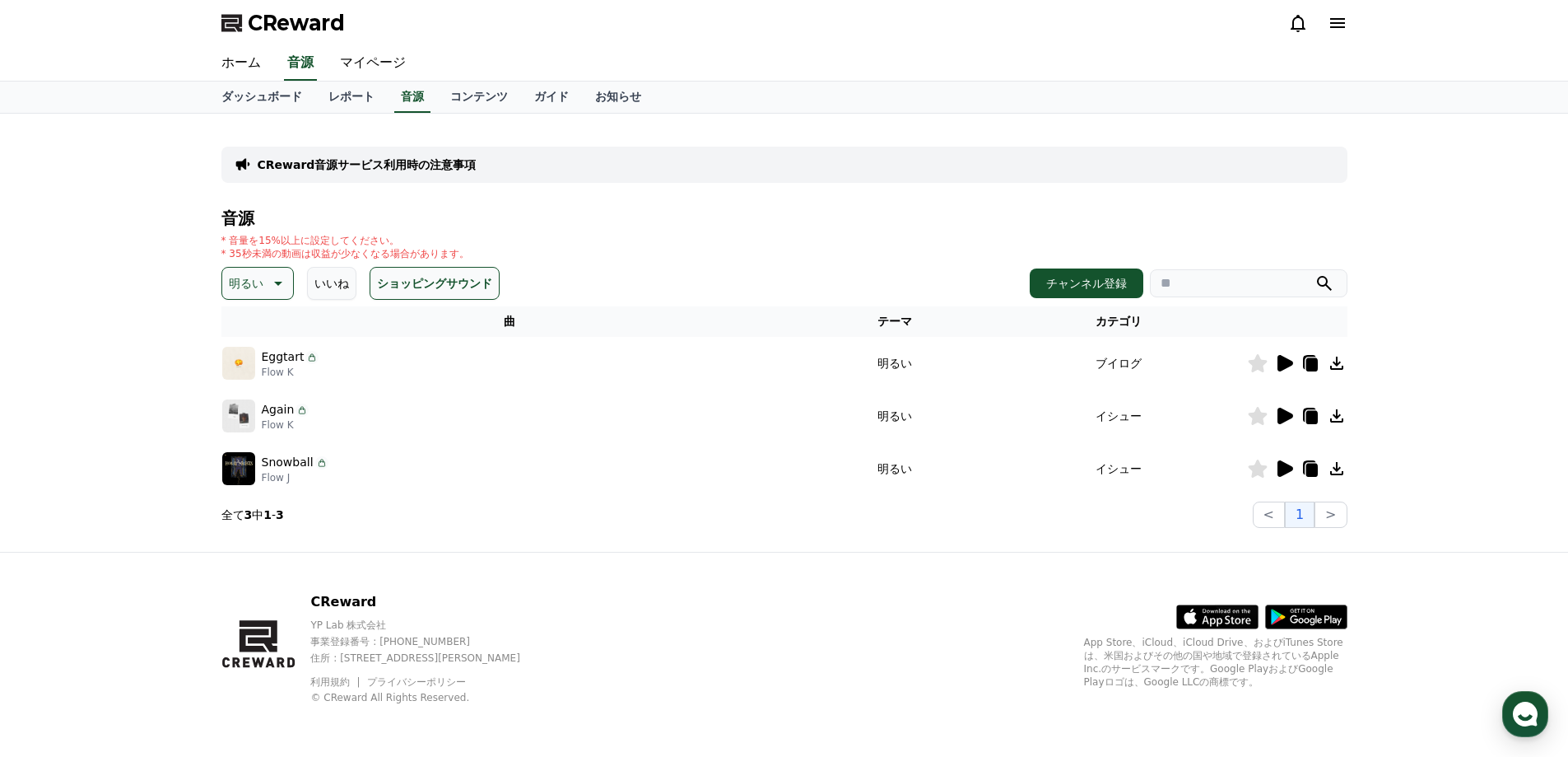
click at [1278, 469] on icon at bounding box center [1284, 468] width 15 height 16
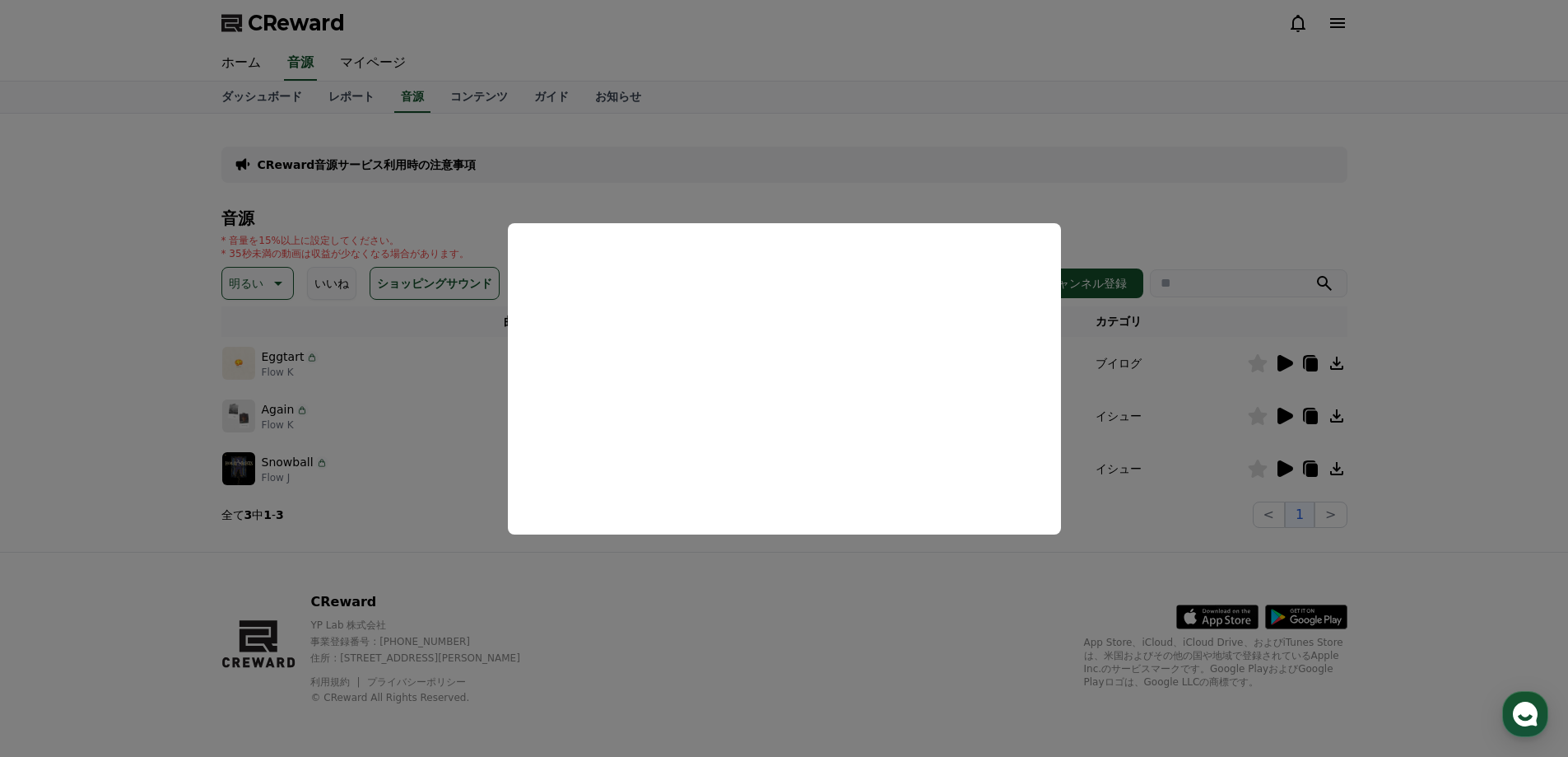
click at [1040, 172] on button "close modal" at bounding box center [784, 378] width 1568 height 757
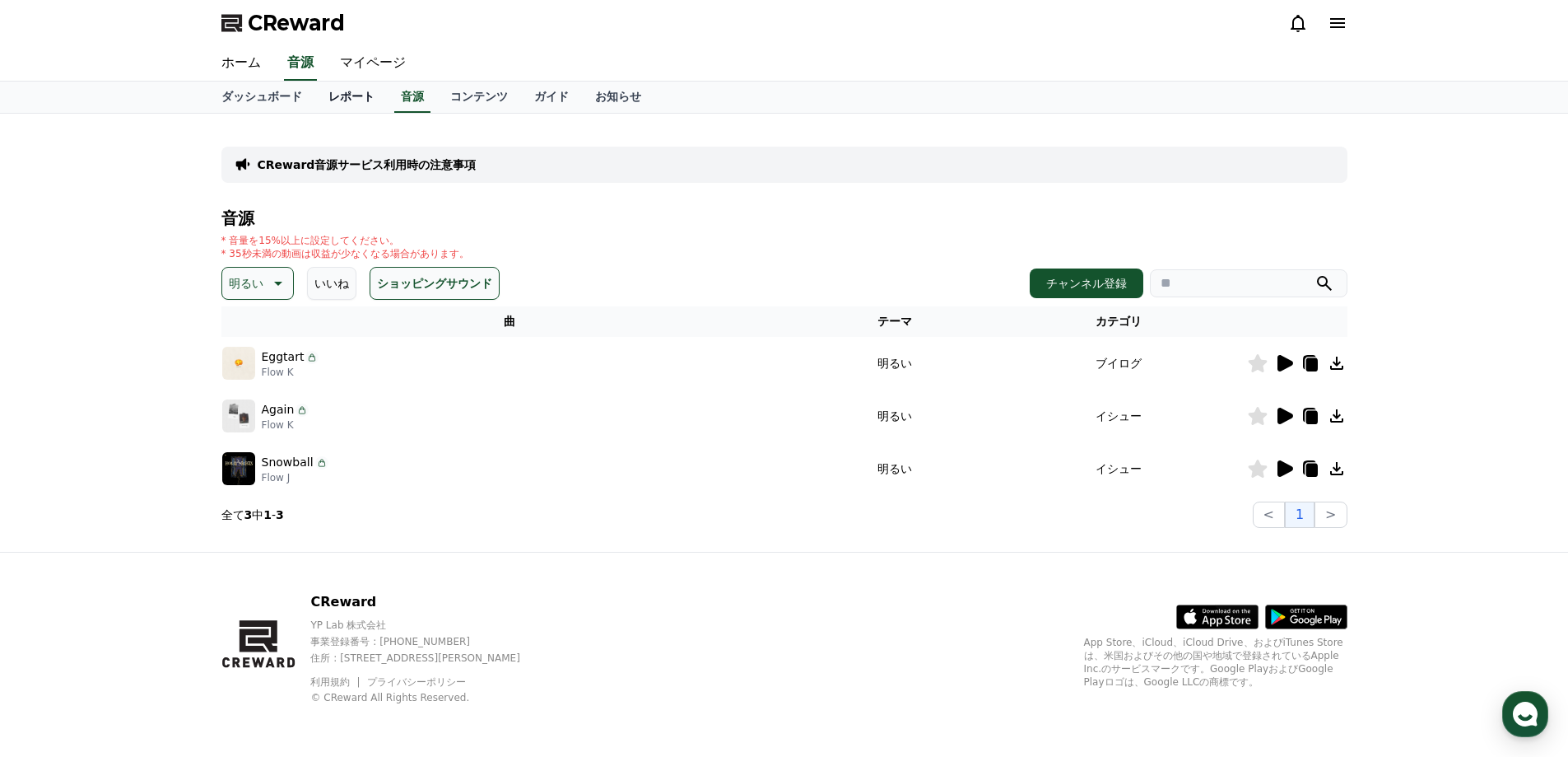
click at [324, 96] on link "レポート" at bounding box center [351, 97] width 73 height 31
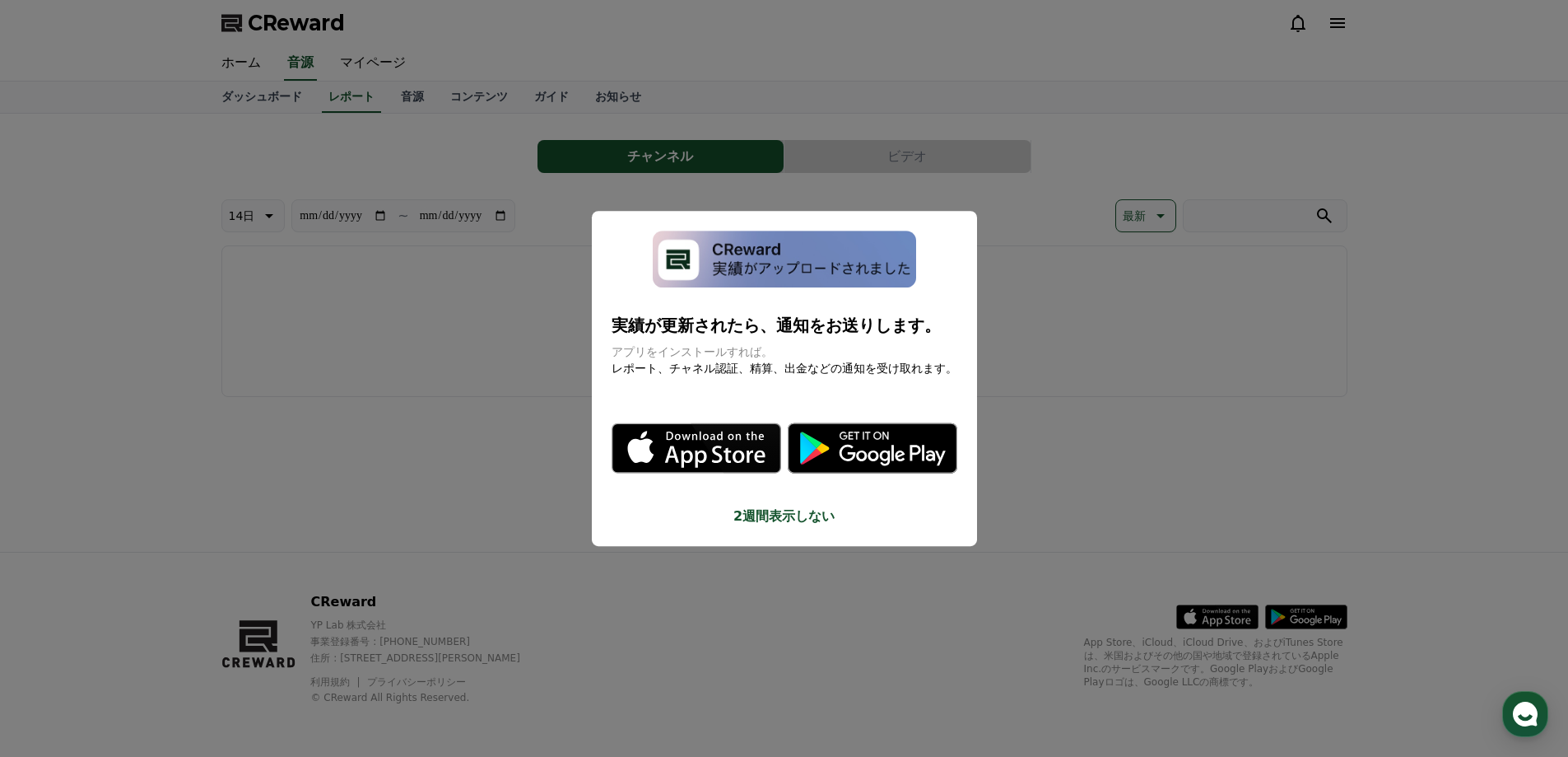
click at [250, 99] on button "close modal" at bounding box center [784, 378] width 1568 height 757
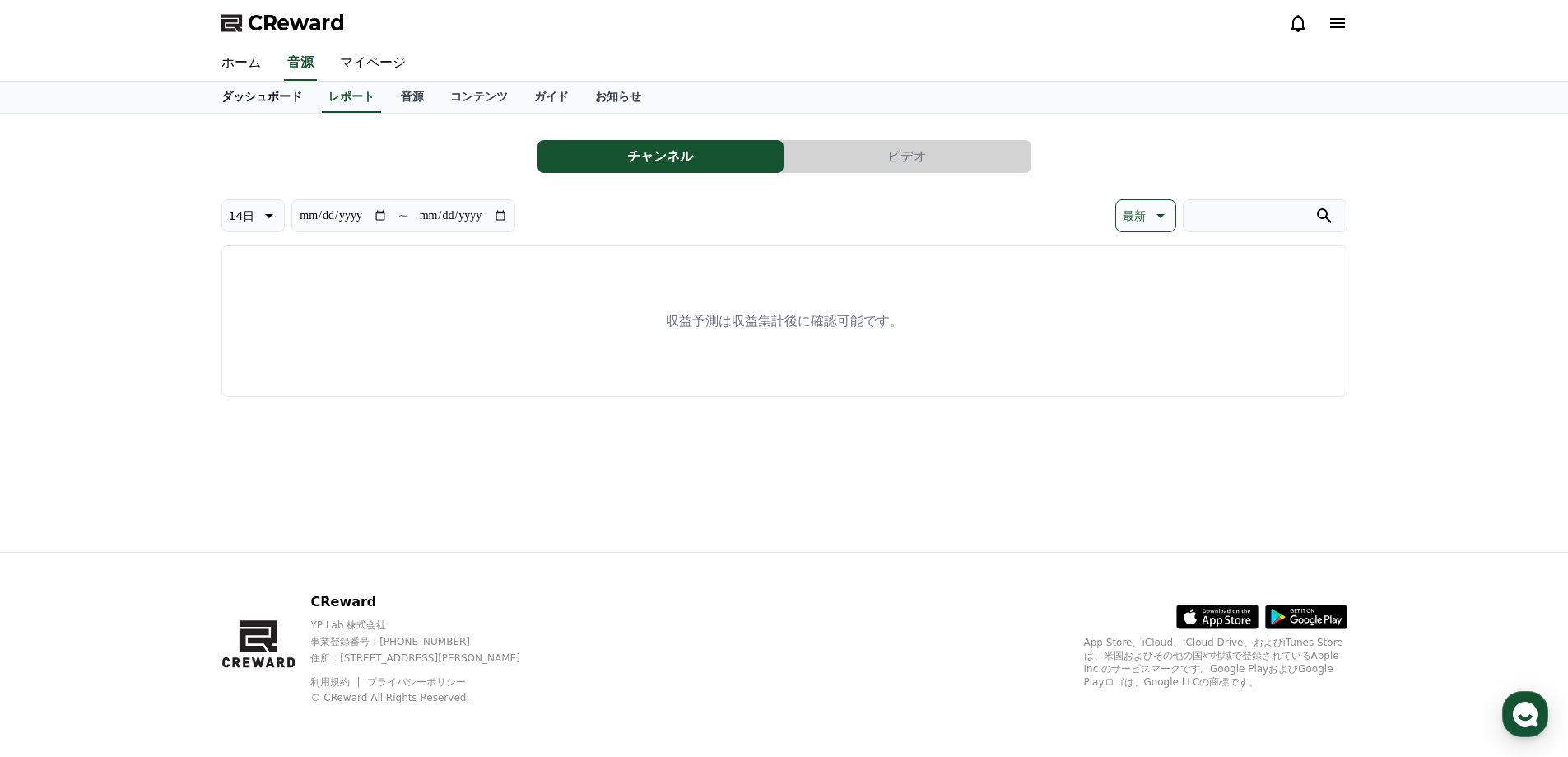
click at [236, 103] on link "ダッシュボード" at bounding box center [261, 97] width 107 height 31
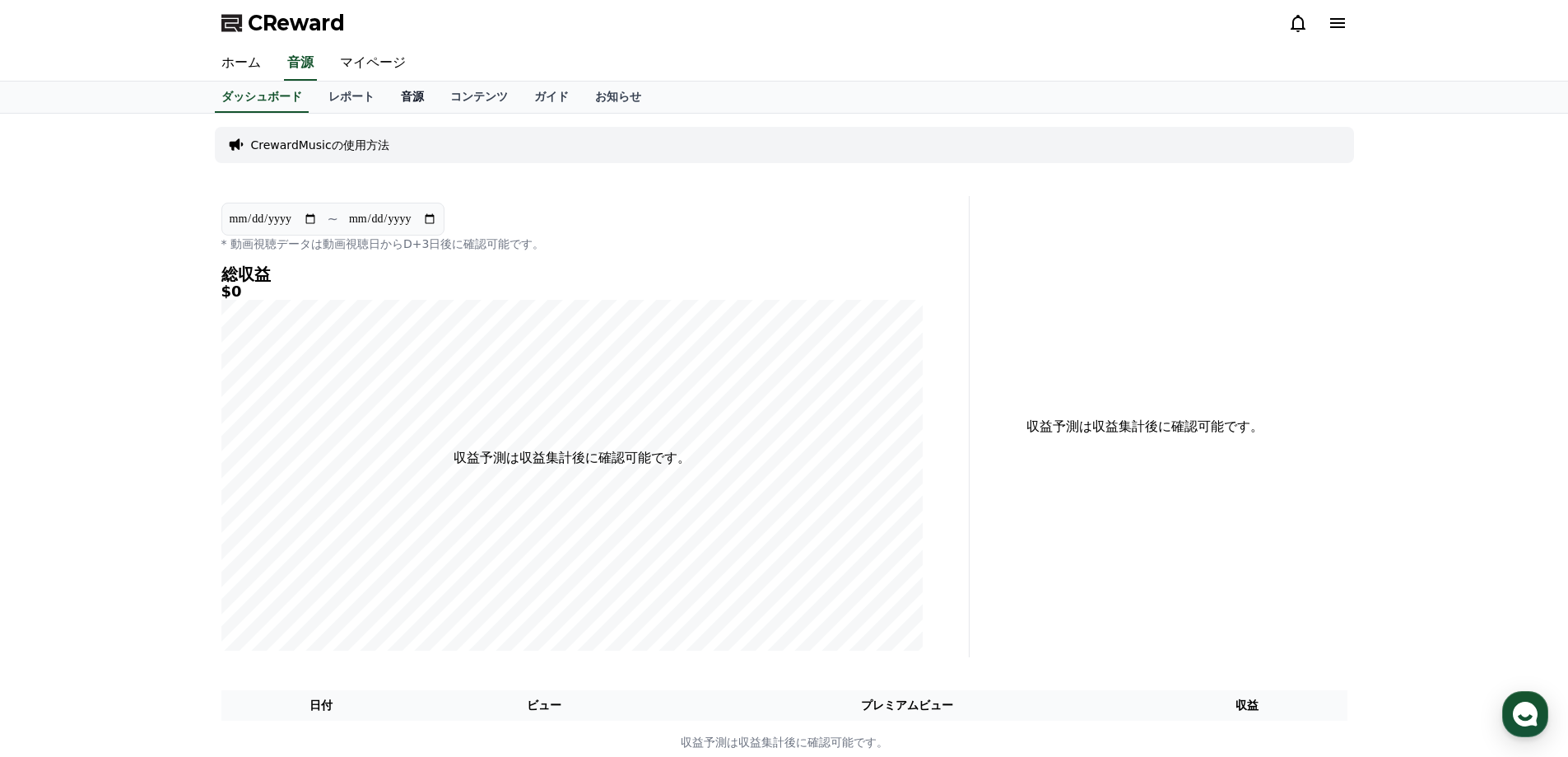
click at [387, 101] on link "音源" at bounding box center [412, 97] width 49 height 31
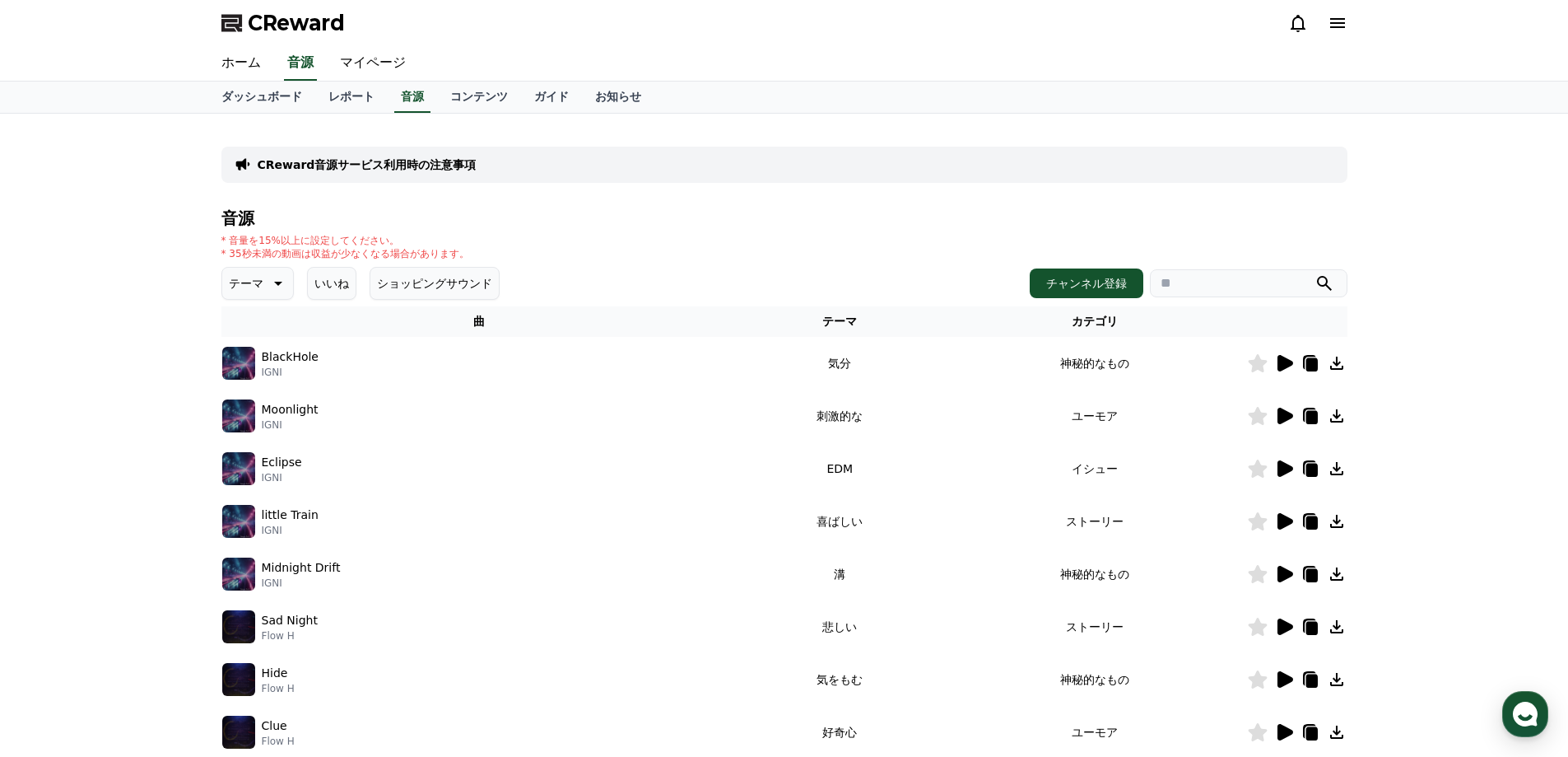
click at [267, 286] on icon at bounding box center [277, 283] width 20 height 20
click at [274, 286] on icon at bounding box center [278, 283] width 8 height 4
click at [157, 325] on div "CReward音源サービス利用時の注意事項 音源 * 音量を15%以上に設定してください。 * 35秒未満の動画は収益が少なくなる場合があります。 テーマ い…" at bounding box center [784, 512] width 1568 height 797
click at [581, 87] on link "お知らせ" at bounding box center [617, 97] width 73 height 31
click at [521, 91] on link "ガイド" at bounding box center [552, 97] width 61 height 31
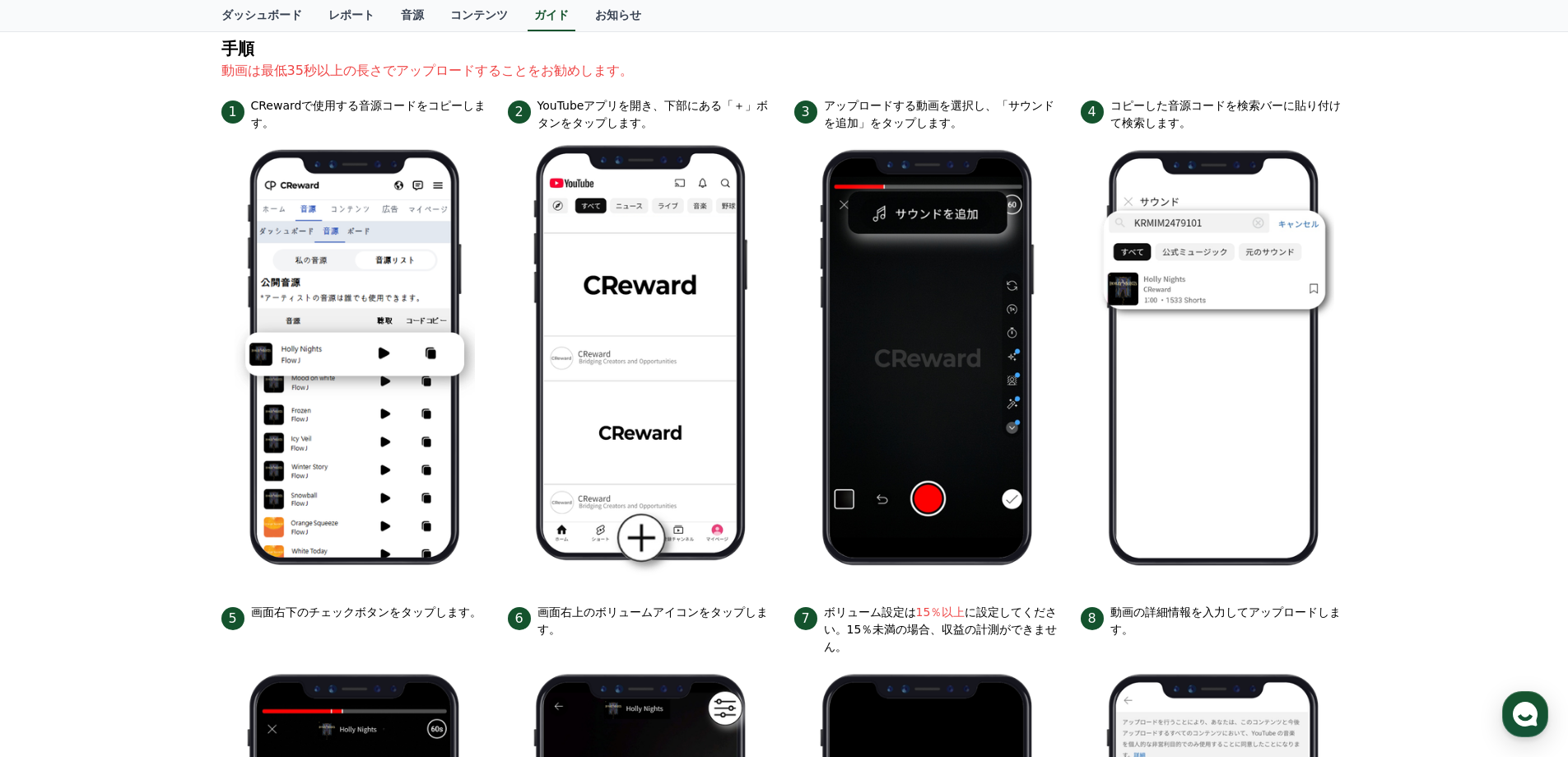
scroll to position [33, 0]
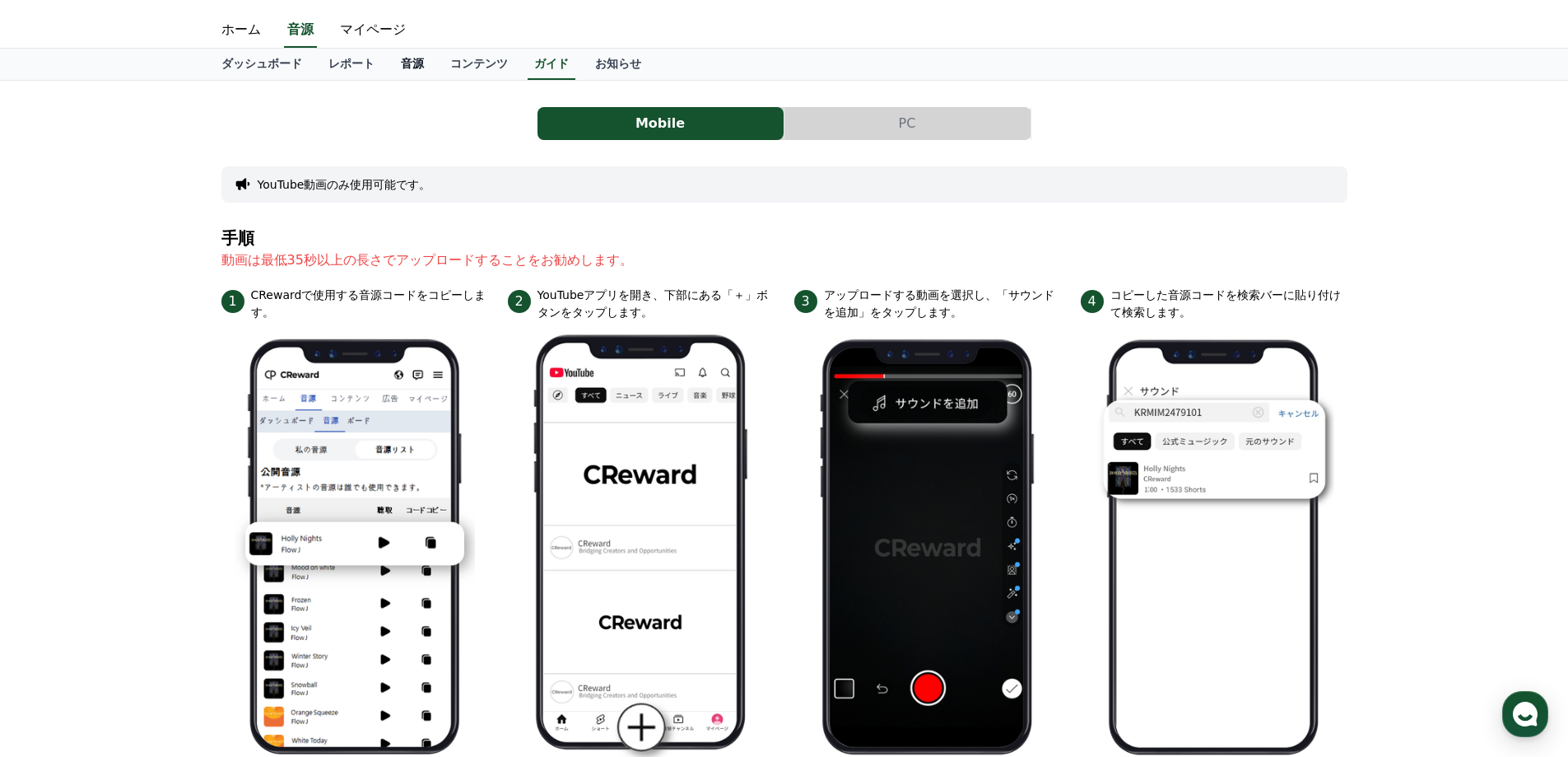
click at [400, 71] on link "音源" at bounding box center [412, 64] width 49 height 31
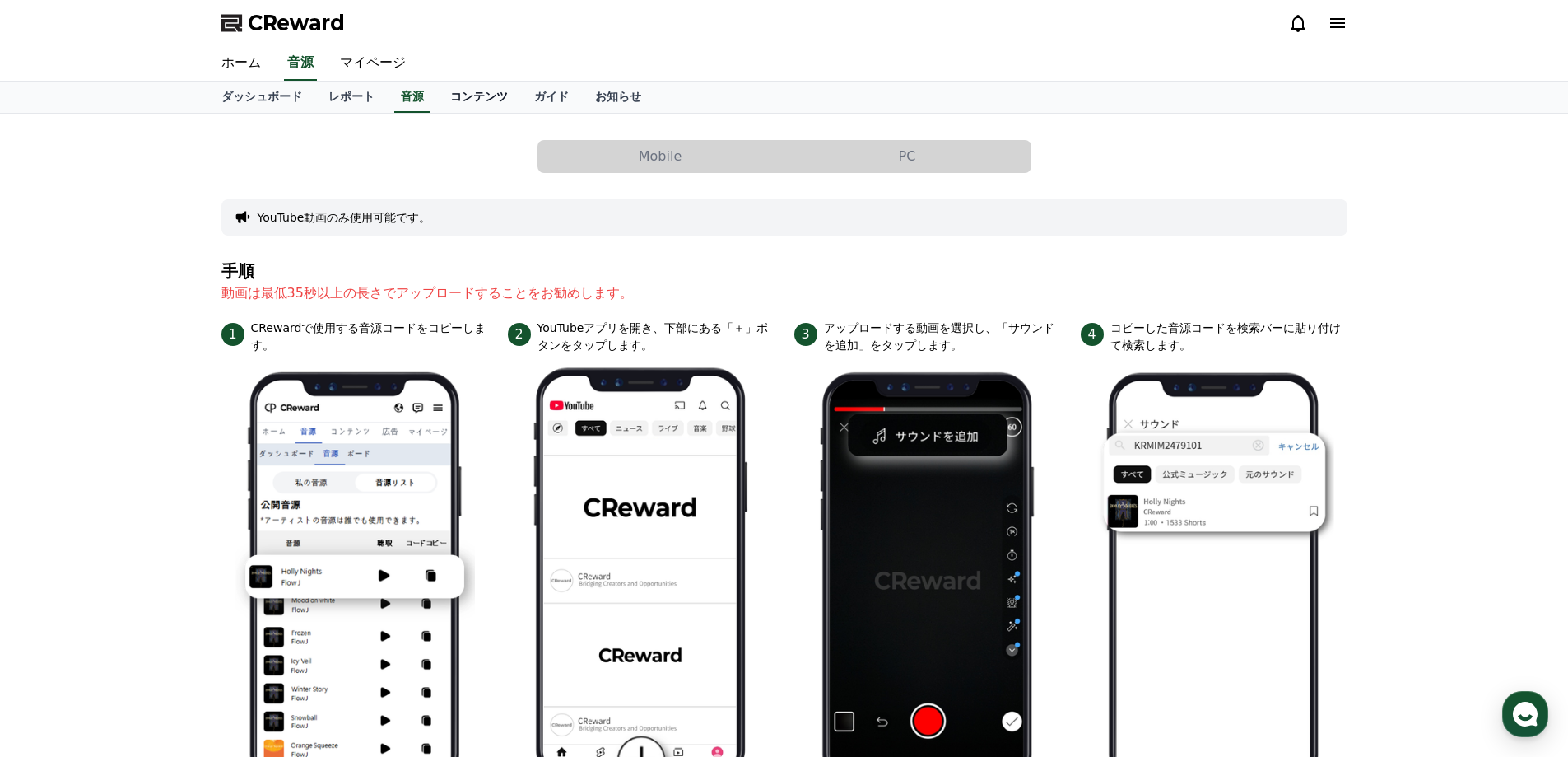
click at [444, 64] on div "ホーム 音源 マイページ" at bounding box center [784, 63] width 1152 height 34
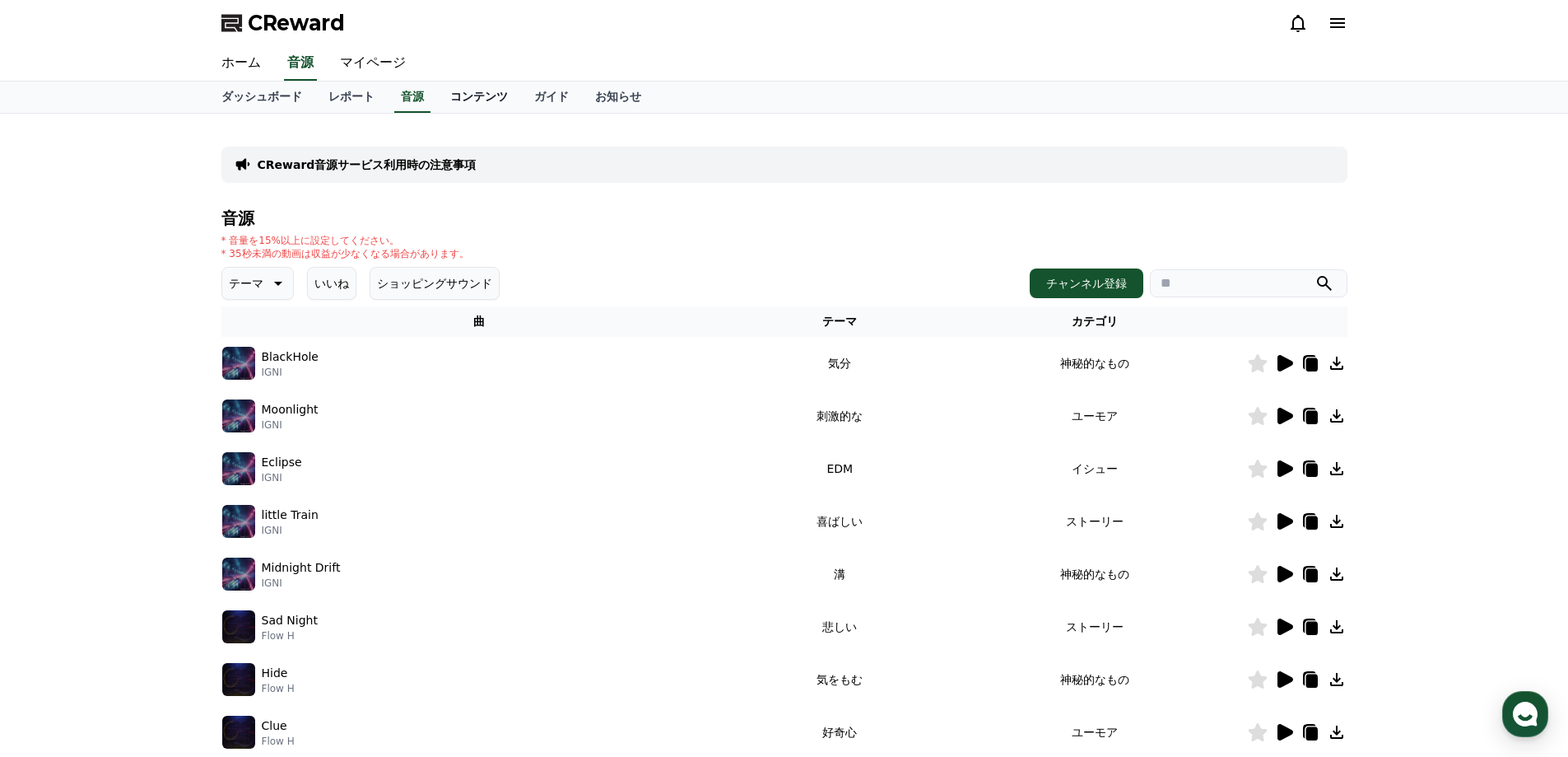
click at [442, 89] on link "コンテンツ" at bounding box center [478, 97] width 84 height 31
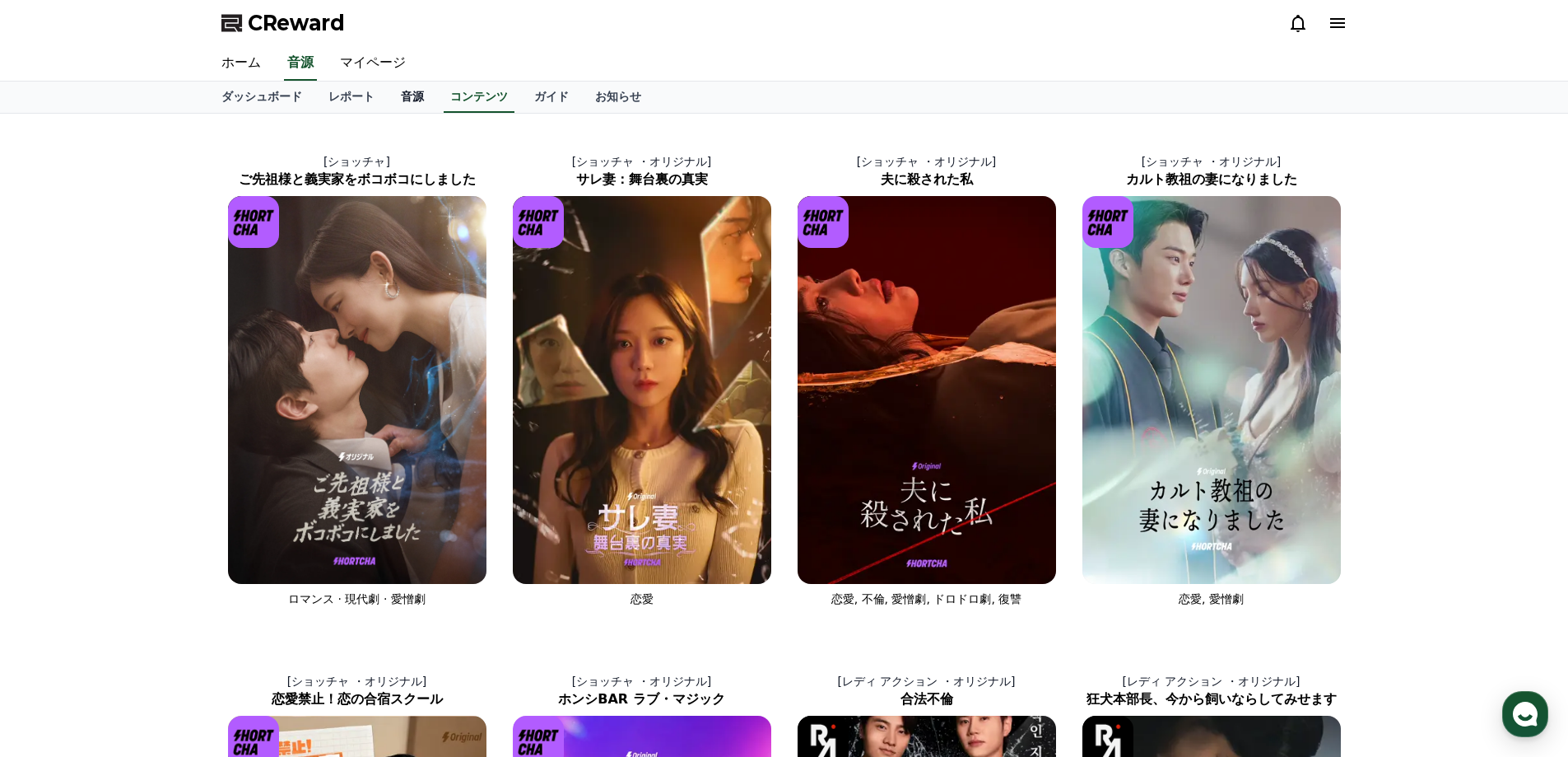
click at [387, 93] on link "音源" at bounding box center [412, 97] width 49 height 31
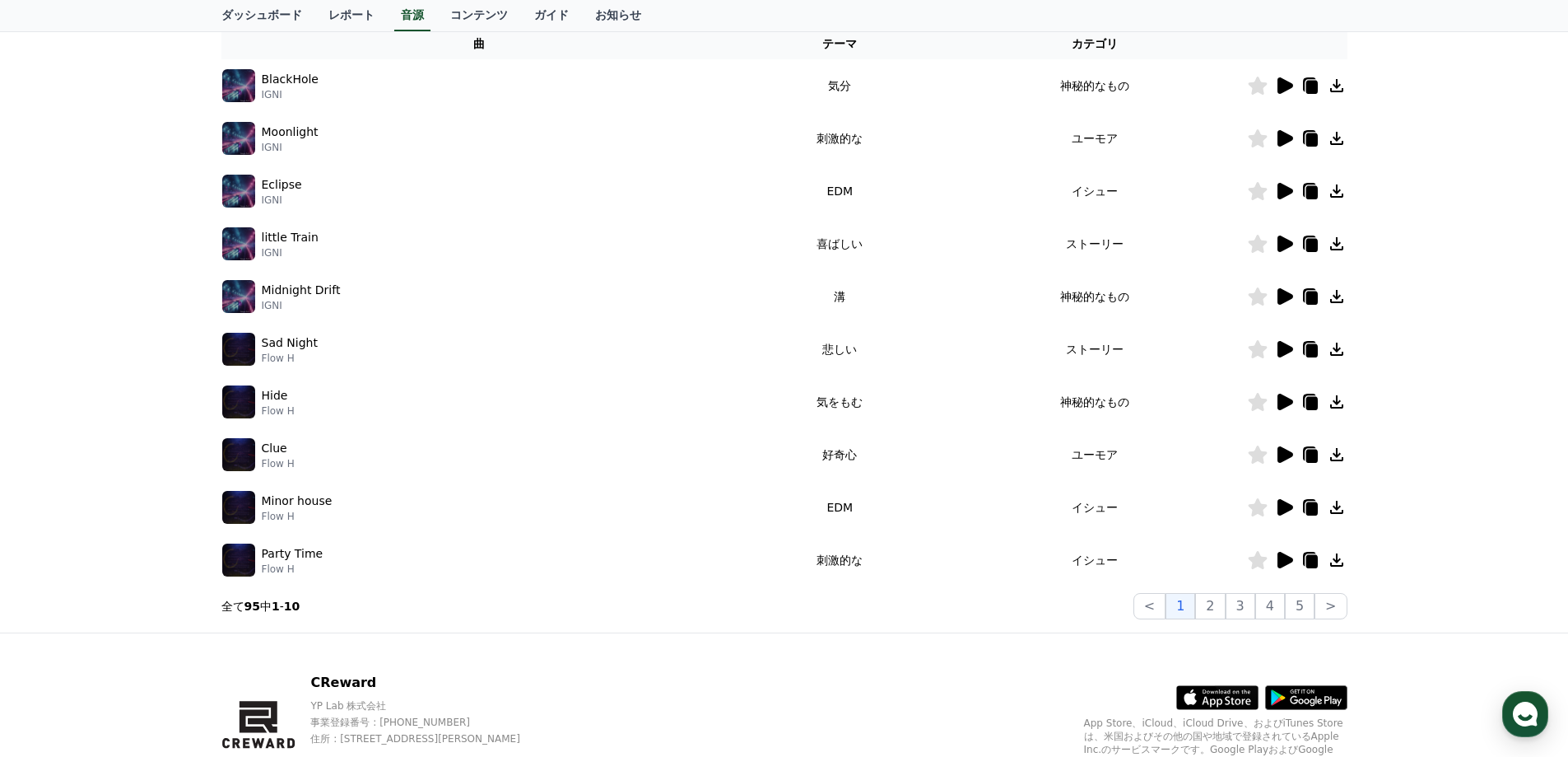
scroll to position [83, 0]
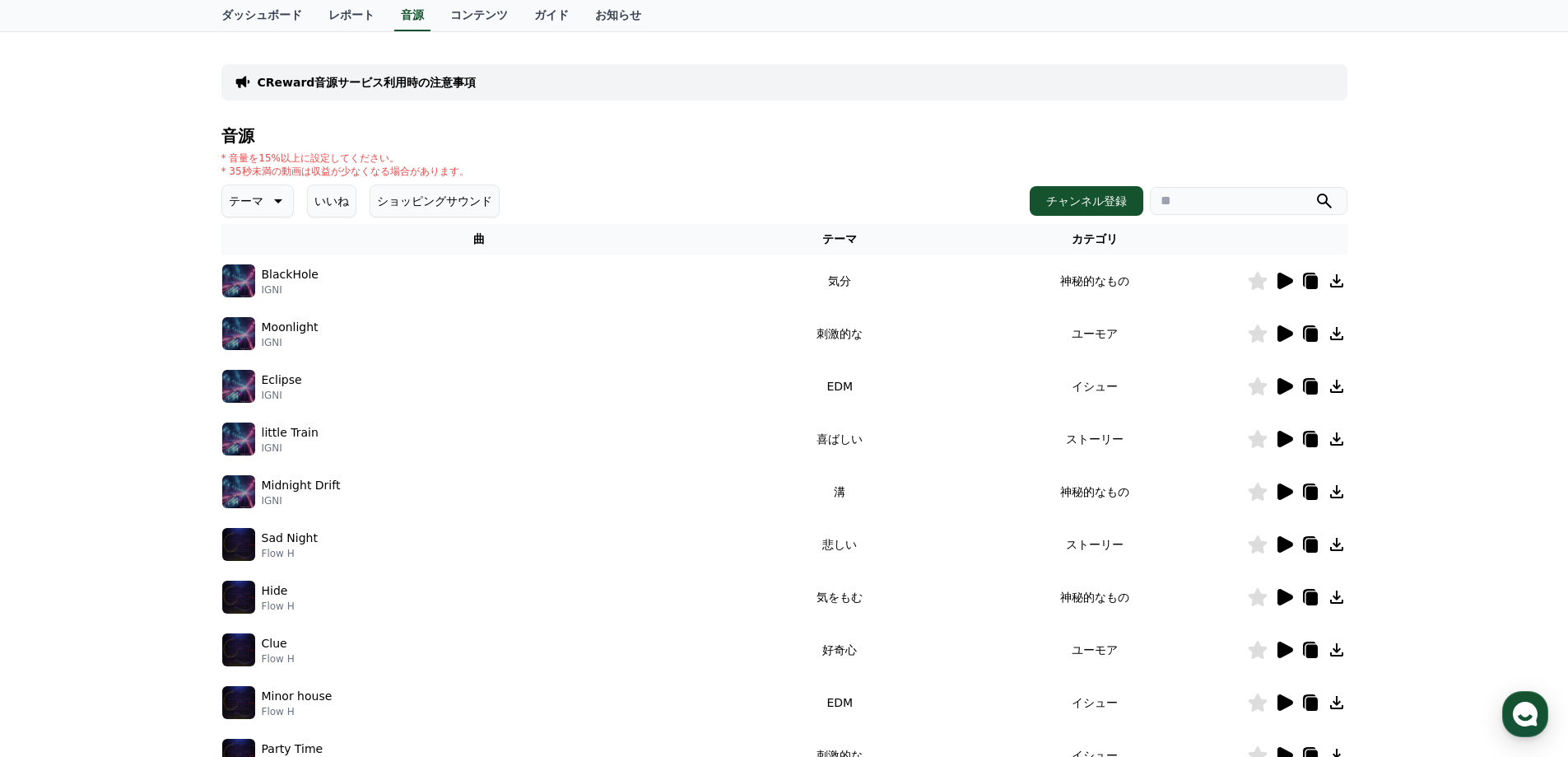
click at [267, 191] on icon at bounding box center [277, 200] width 20 height 20
click at [254, 198] on button "テーマ" at bounding box center [257, 200] width 73 height 33
click at [184, 191] on div "CReward音源サービス利用時の注意事項 音源 * 音量を15%以上に設定してください。 * 35秒未満の動画は収益が少なくなる場合があります。 テーマ テ…" at bounding box center [784, 430] width 1568 height 797
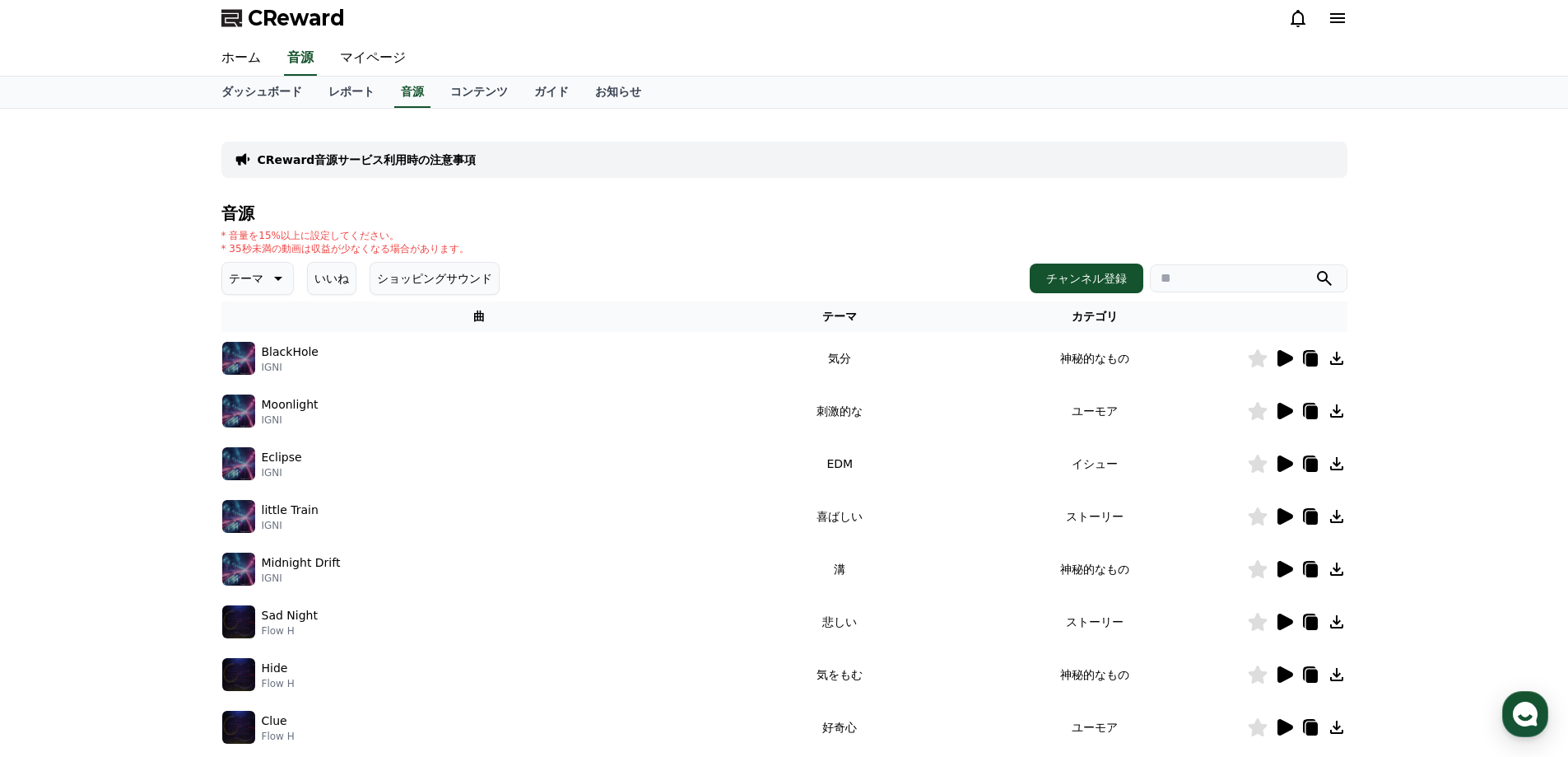
scroll to position [0, 0]
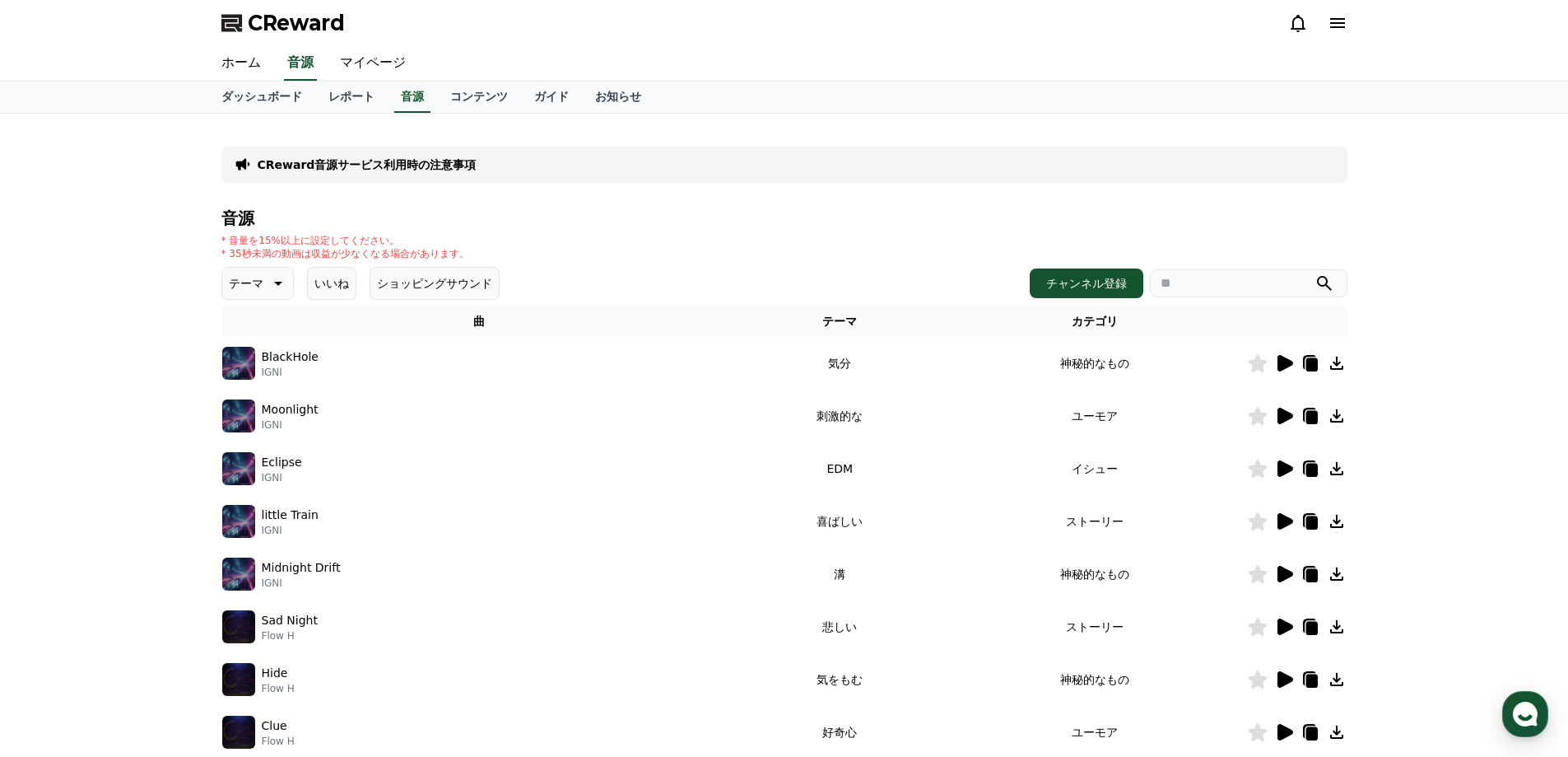
click at [1279, 420] on icon at bounding box center [1284, 415] width 15 height 16
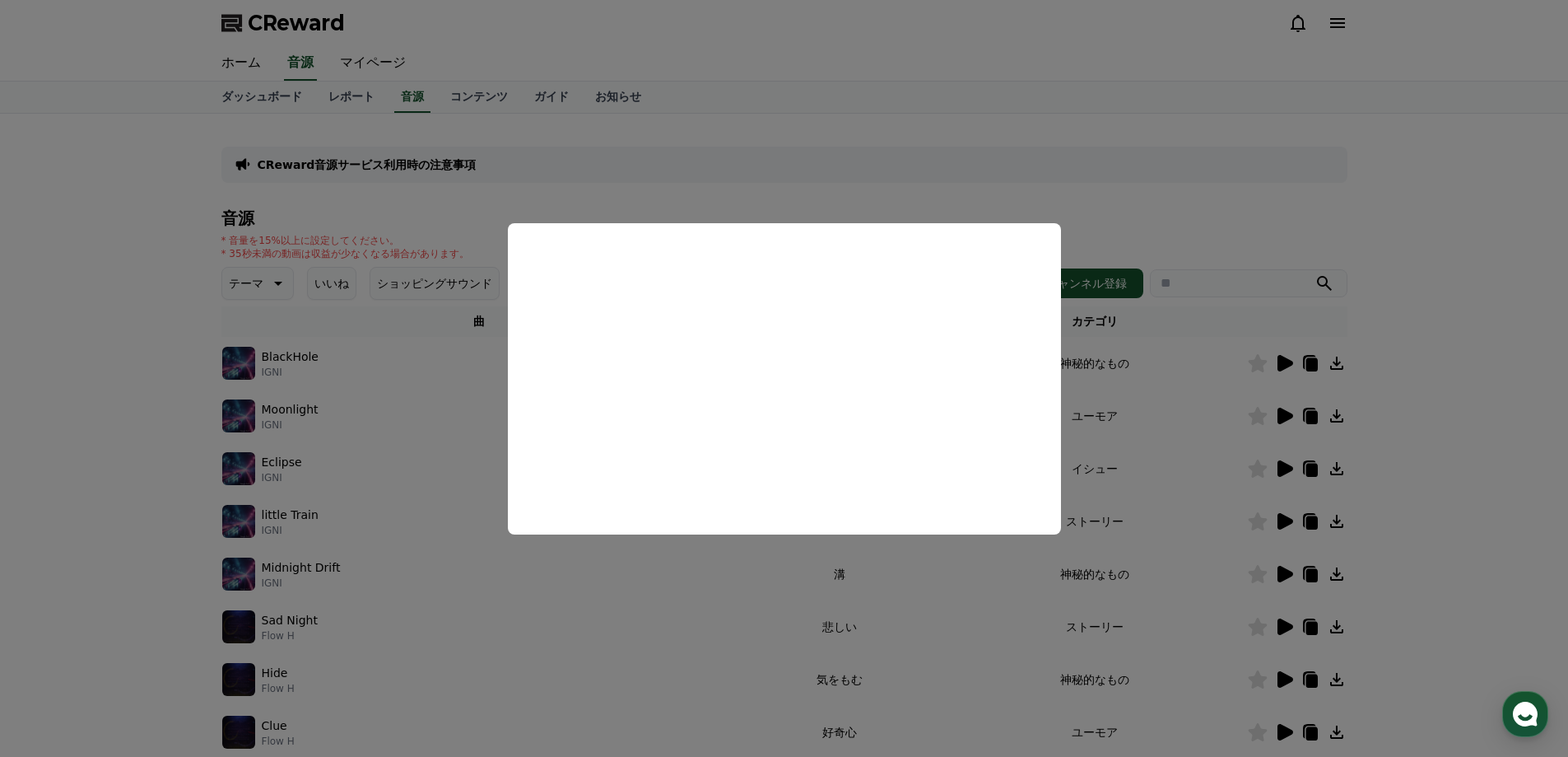
click at [1499, 357] on button "close modal" at bounding box center [784, 378] width 1568 height 757
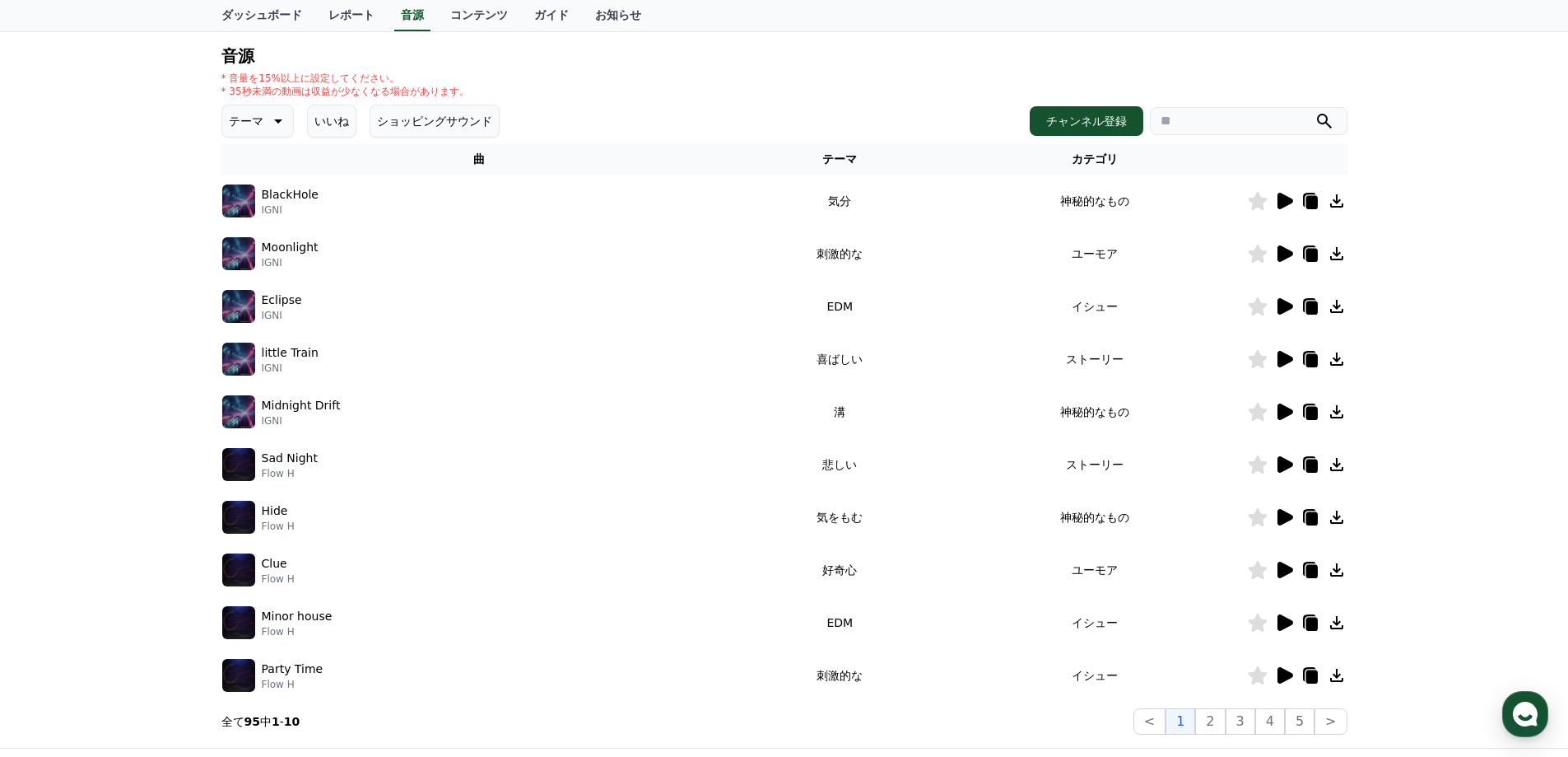
scroll to position [165, 0]
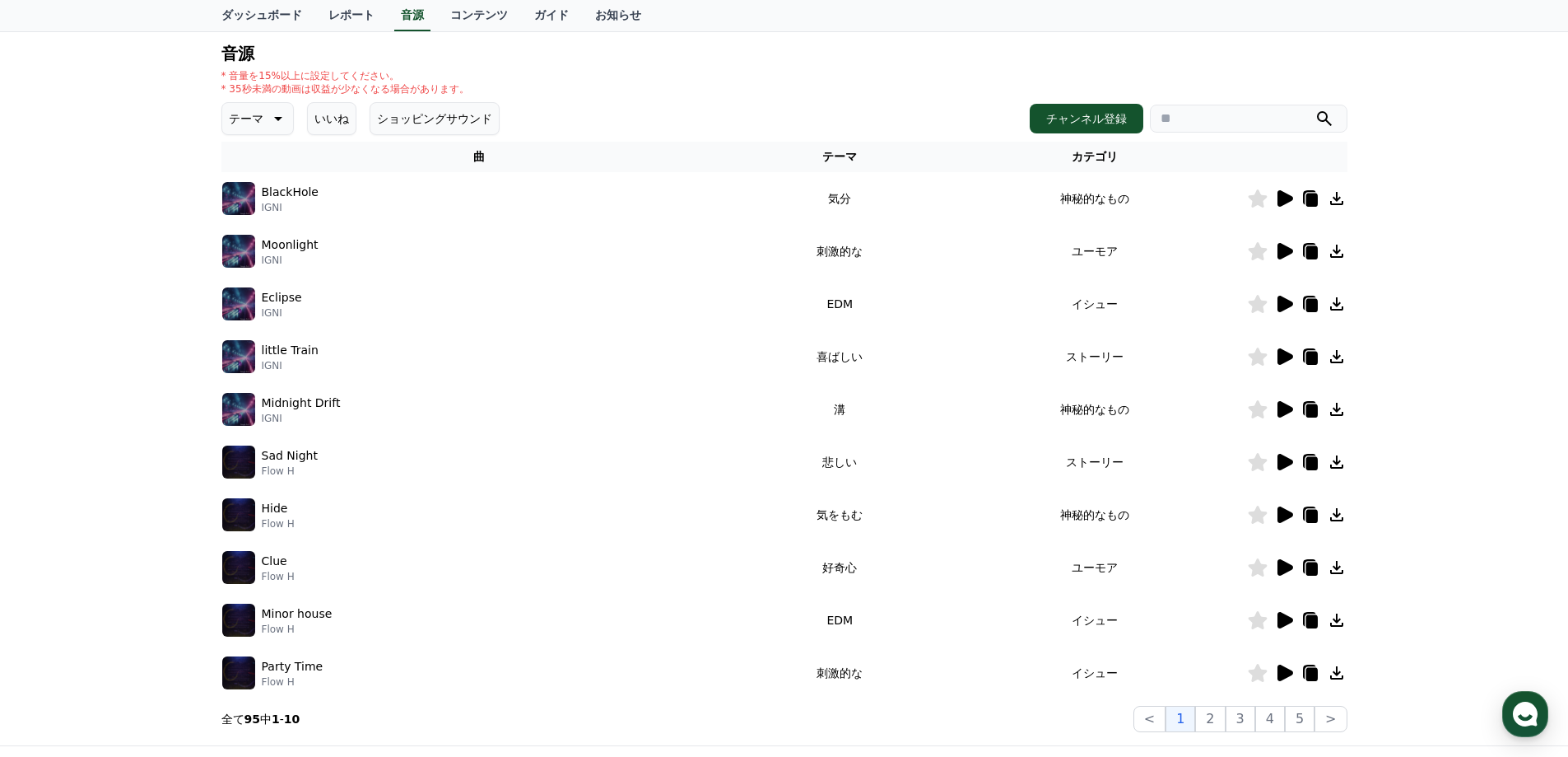
click at [1286, 406] on icon at bounding box center [1284, 409] width 15 height 16
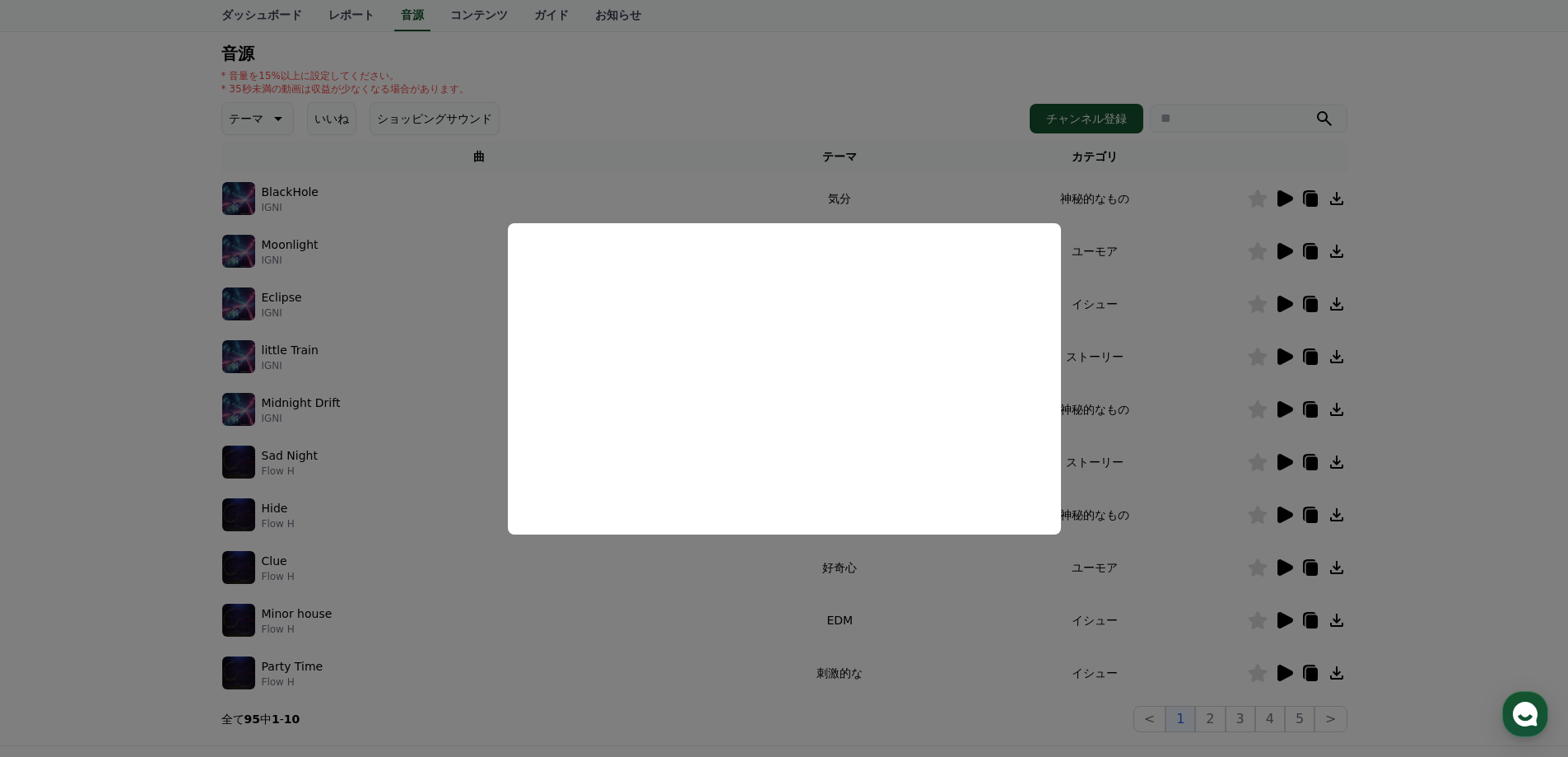
click at [1524, 337] on button "close modal" at bounding box center [784, 378] width 1568 height 757
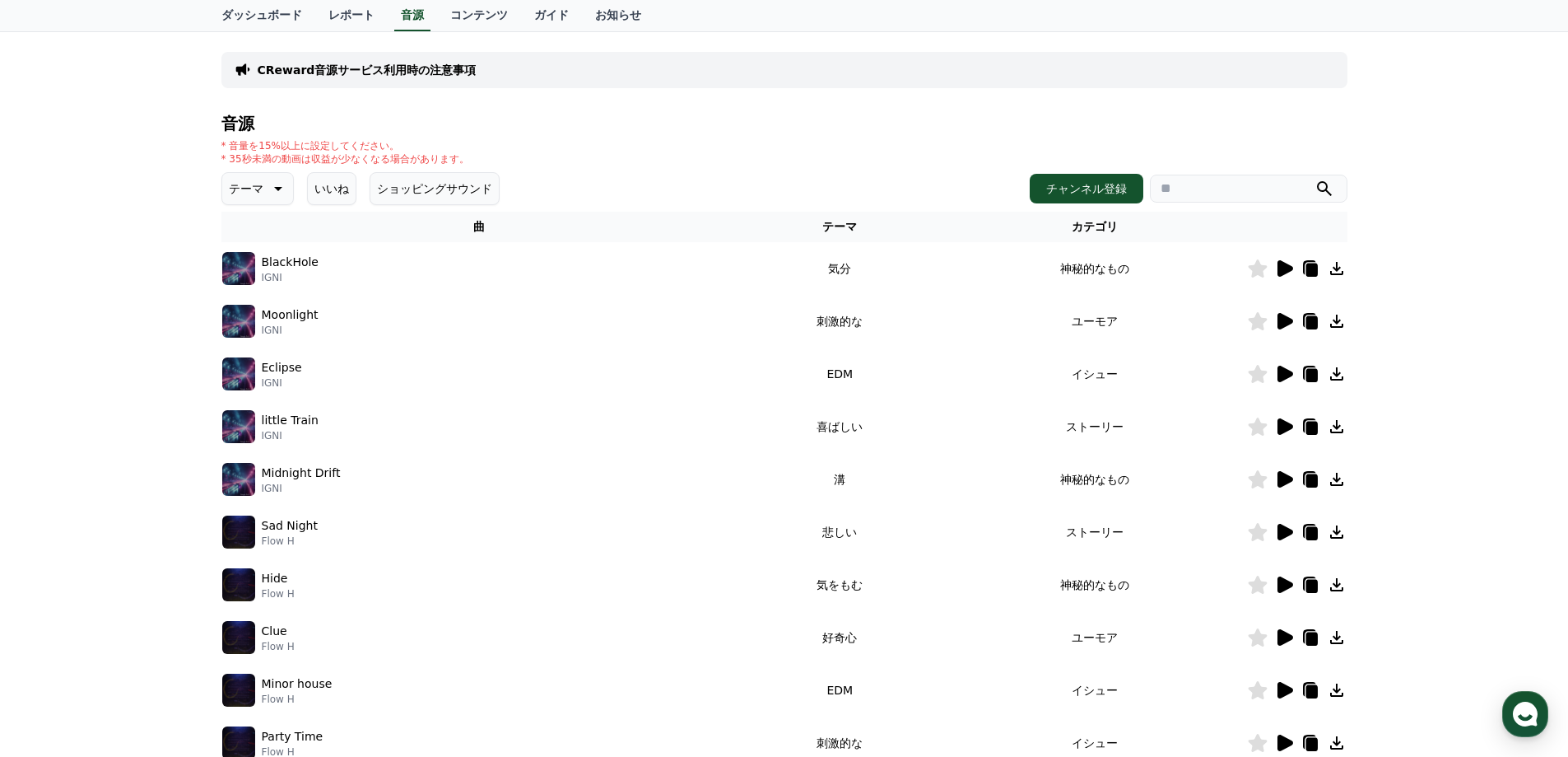
scroll to position [83, 0]
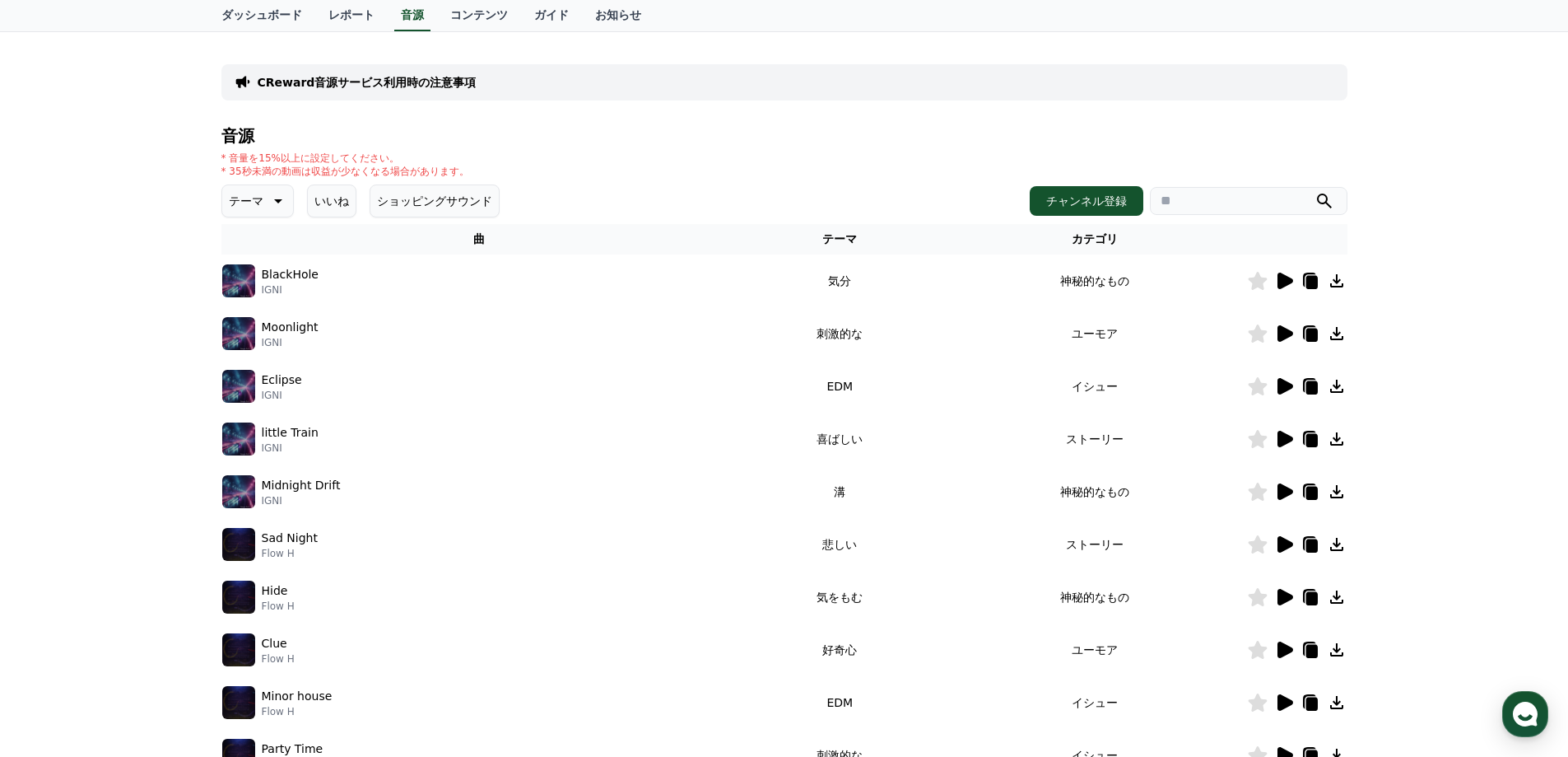
click at [241, 209] on p "テーマ" at bounding box center [246, 201] width 34 height 23
click at [256, 291] on button "ポッピング" at bounding box center [259, 283] width 71 height 36
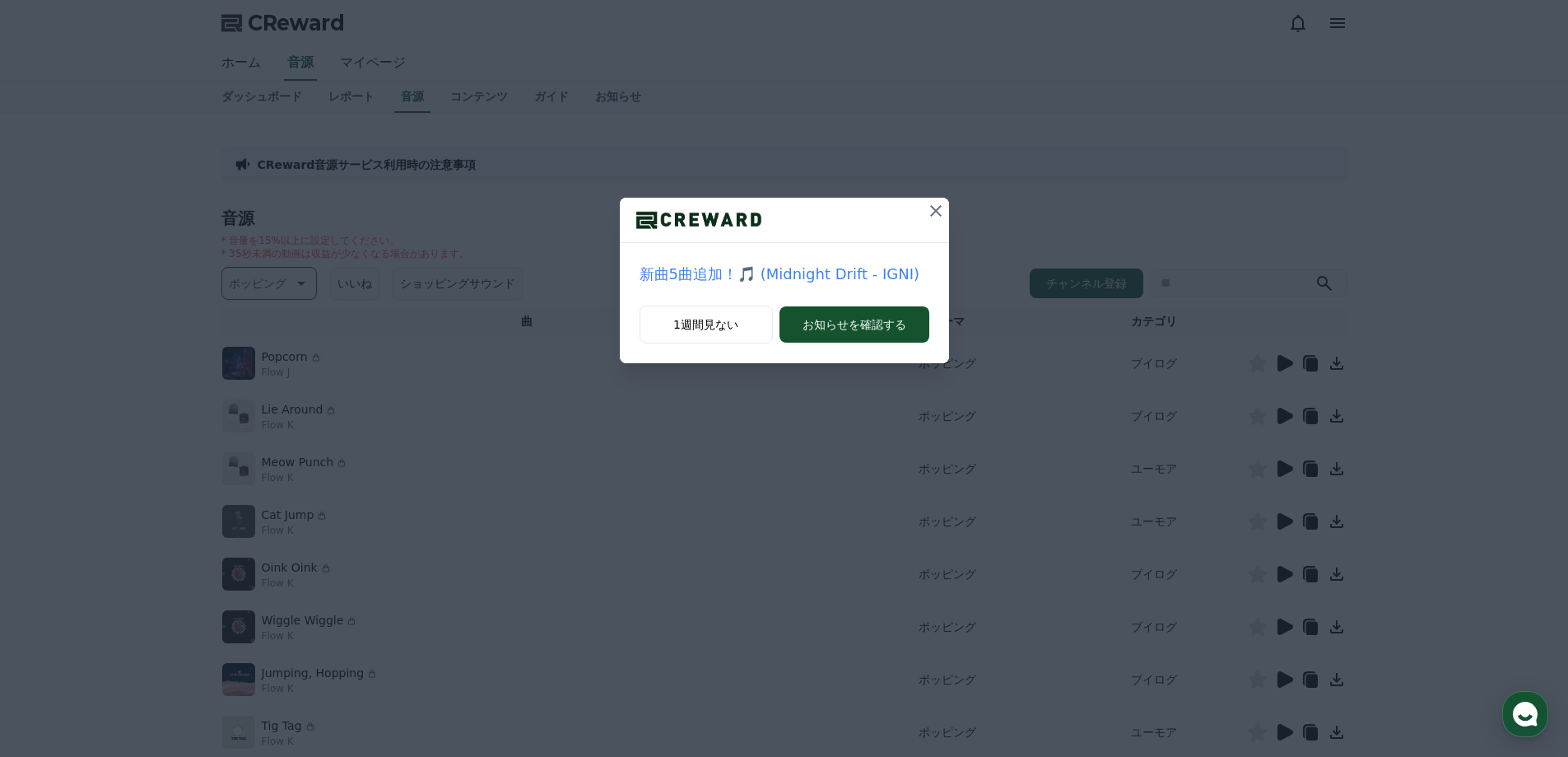
click at [930, 206] on icon at bounding box center [935, 210] width 12 height 12
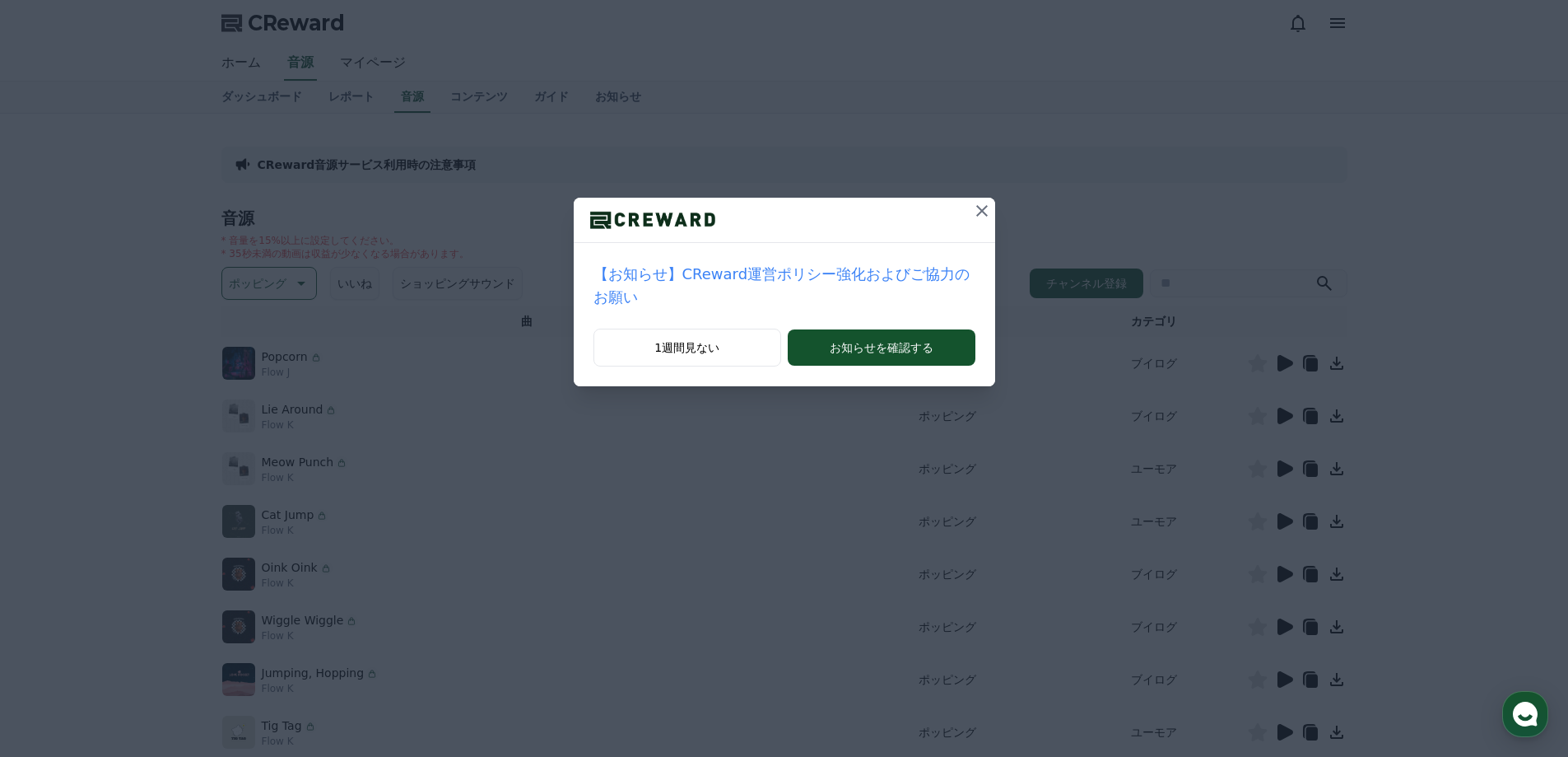
click at [974, 210] on icon at bounding box center [982, 210] width 20 height 20
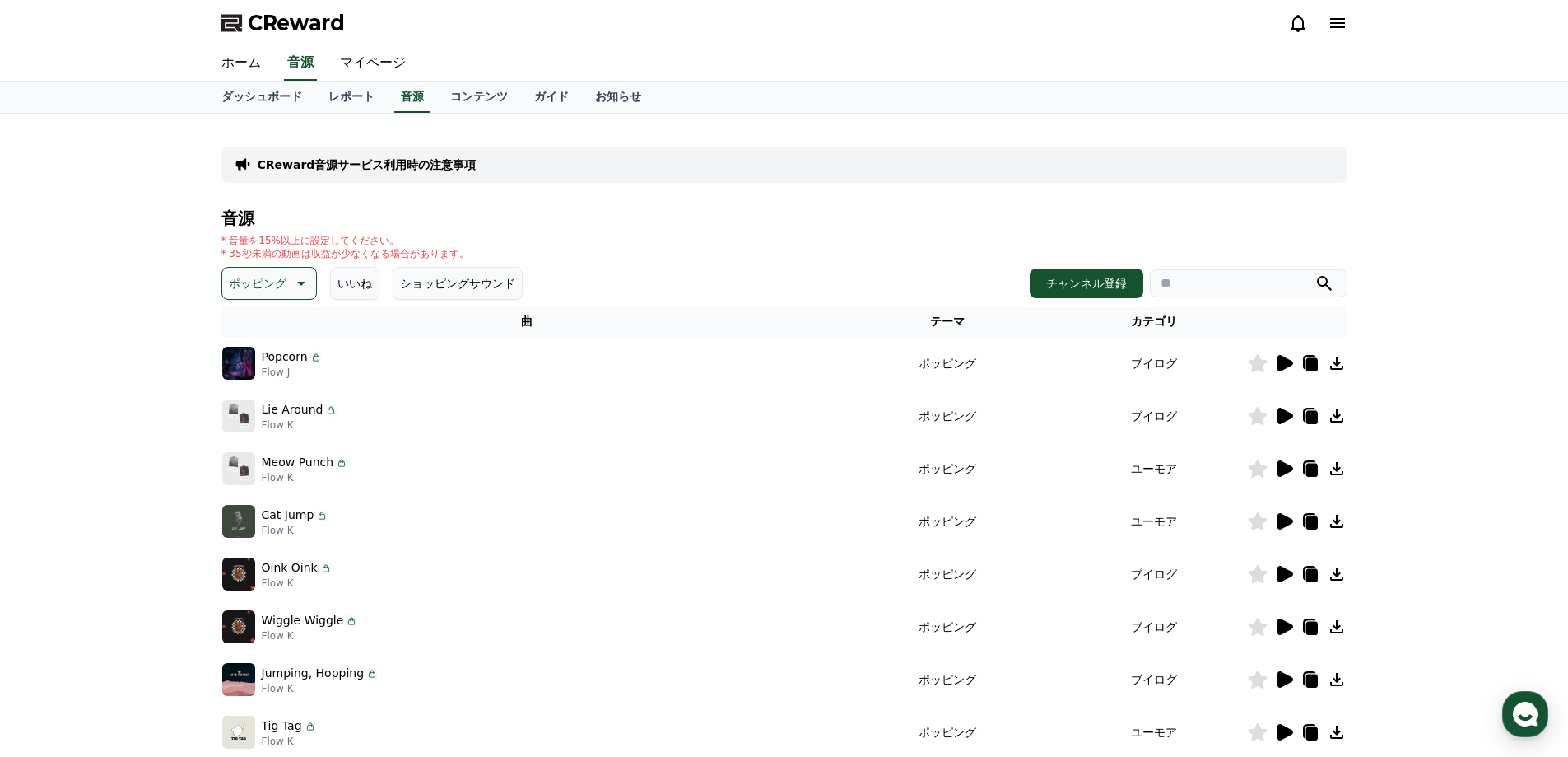
click at [1285, 360] on icon at bounding box center [1284, 363] width 15 height 16
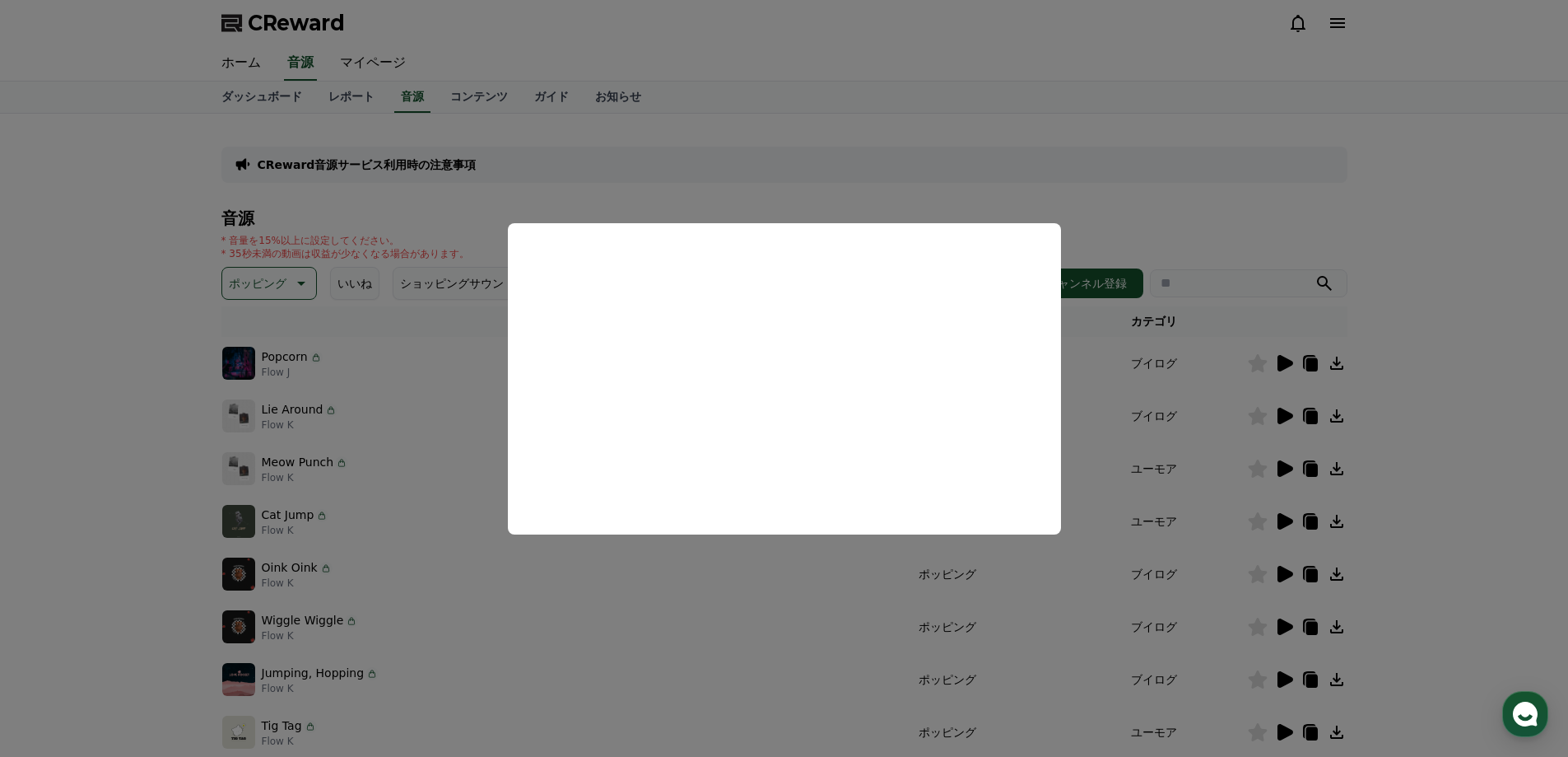
click at [1115, 179] on button "close modal" at bounding box center [784, 378] width 1568 height 757
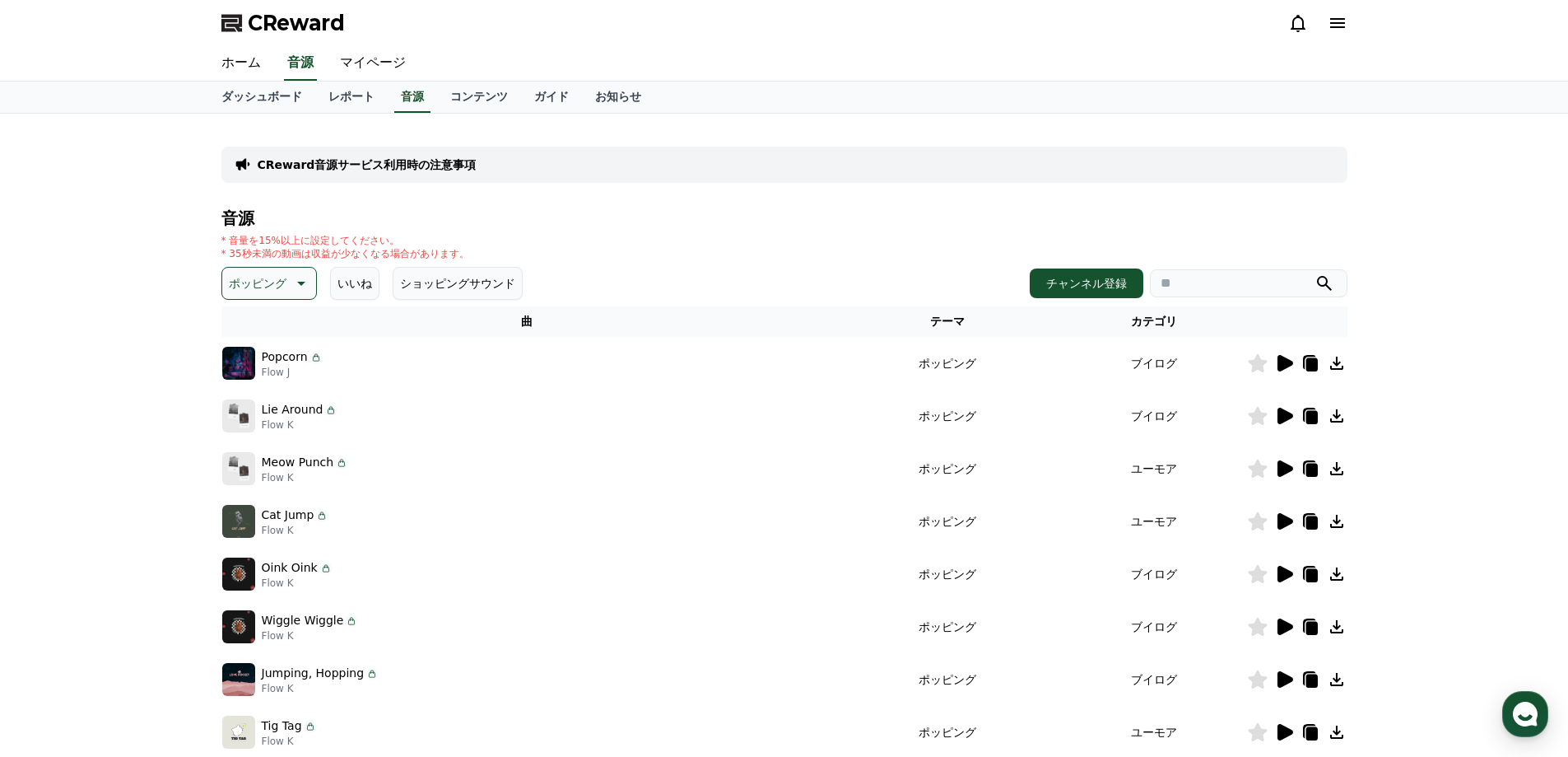
click at [1281, 418] on icon at bounding box center [1284, 415] width 15 height 16
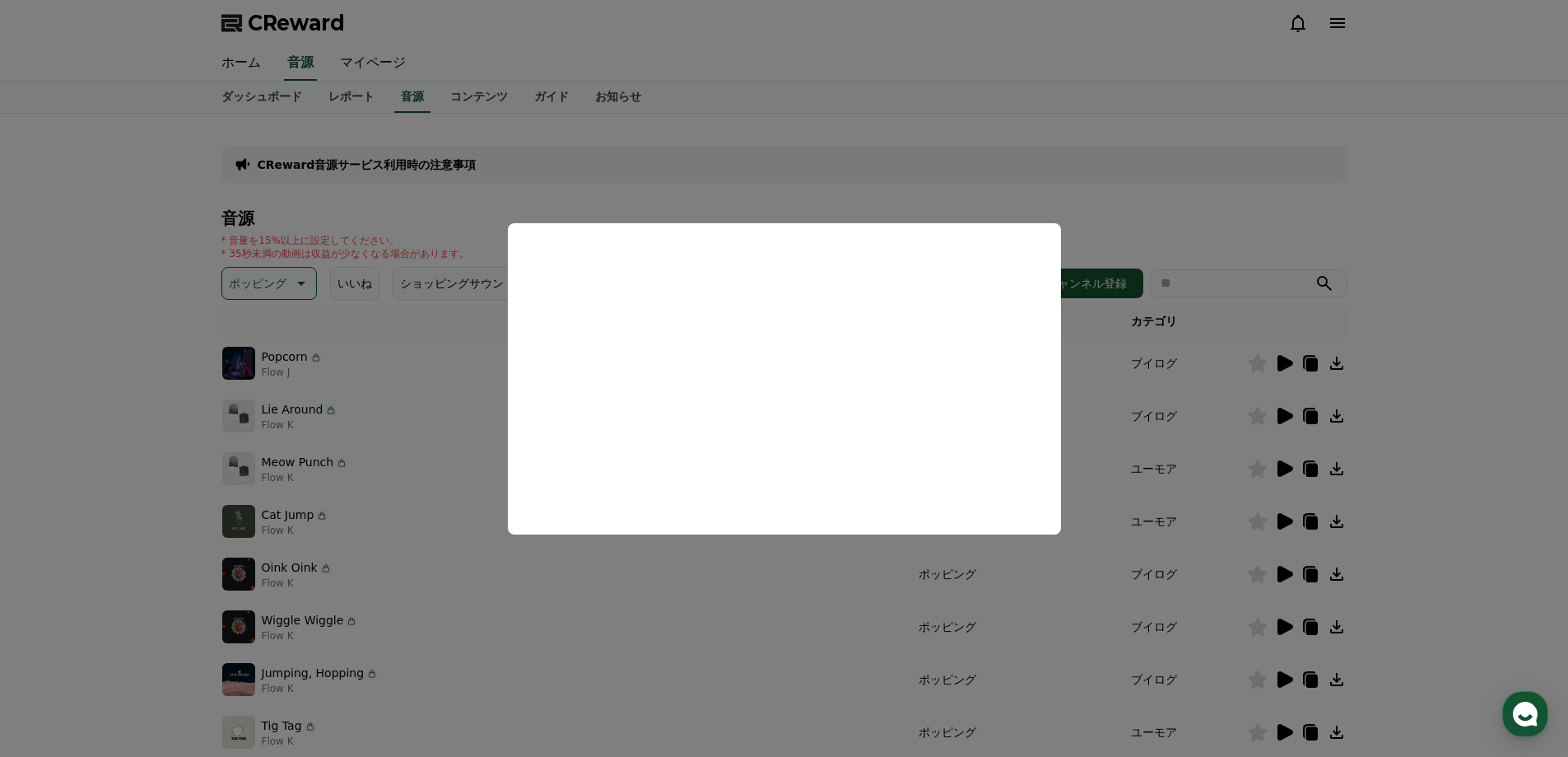
click at [1194, 200] on button "close modal" at bounding box center [784, 378] width 1568 height 757
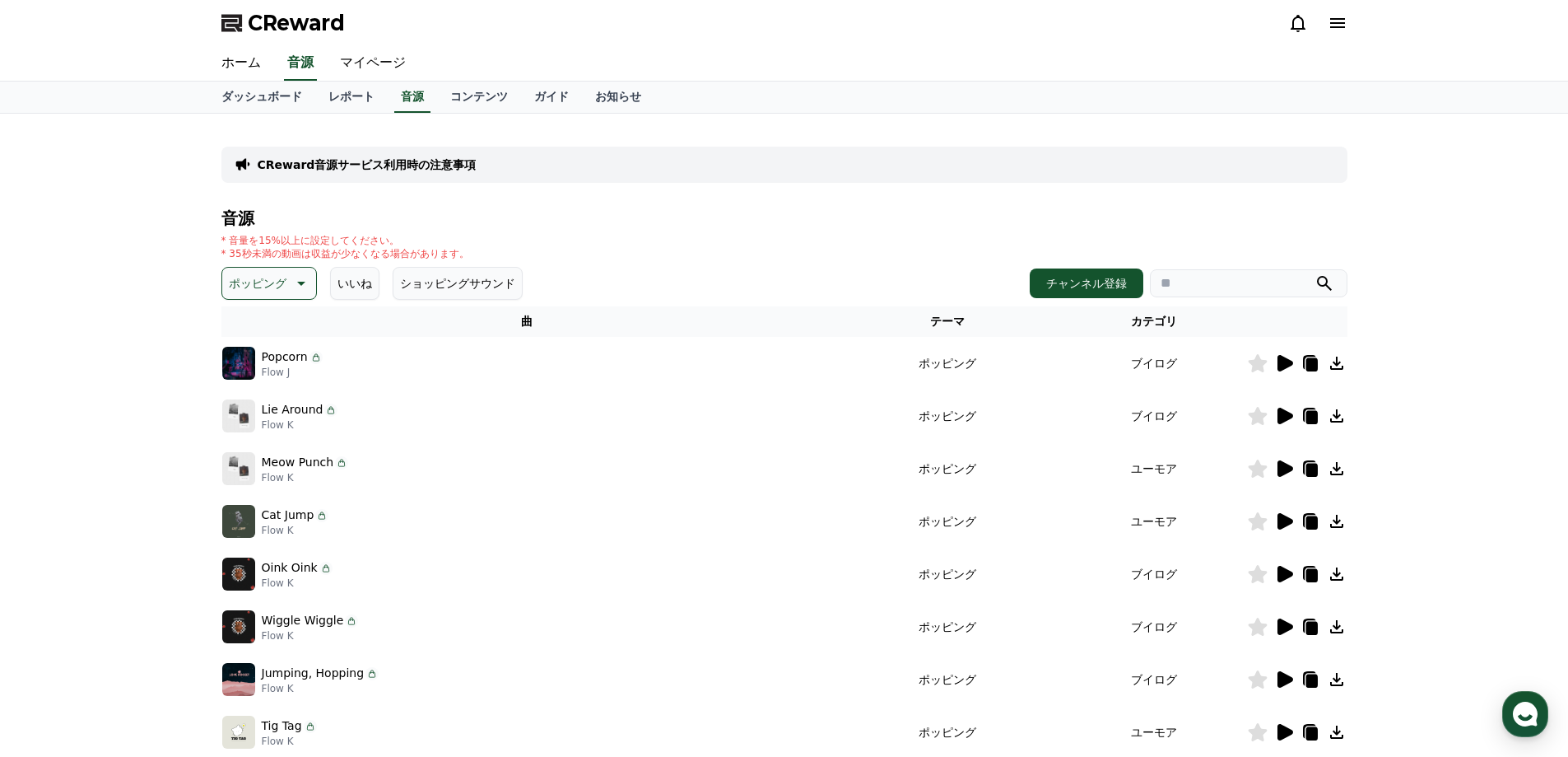
click at [1172, 357] on td "ブイログ" at bounding box center [1153, 363] width 184 height 53
click at [1168, 367] on td "ブイログ" at bounding box center [1153, 363] width 184 height 53
drag, startPoint x: 1185, startPoint y: 361, endPoint x: 1110, endPoint y: 361, distance: 75.0
click at [1110, 361] on td "ブイログ" at bounding box center [1153, 363] width 184 height 53
click at [1212, 282] on input "search" at bounding box center [1248, 282] width 198 height 28
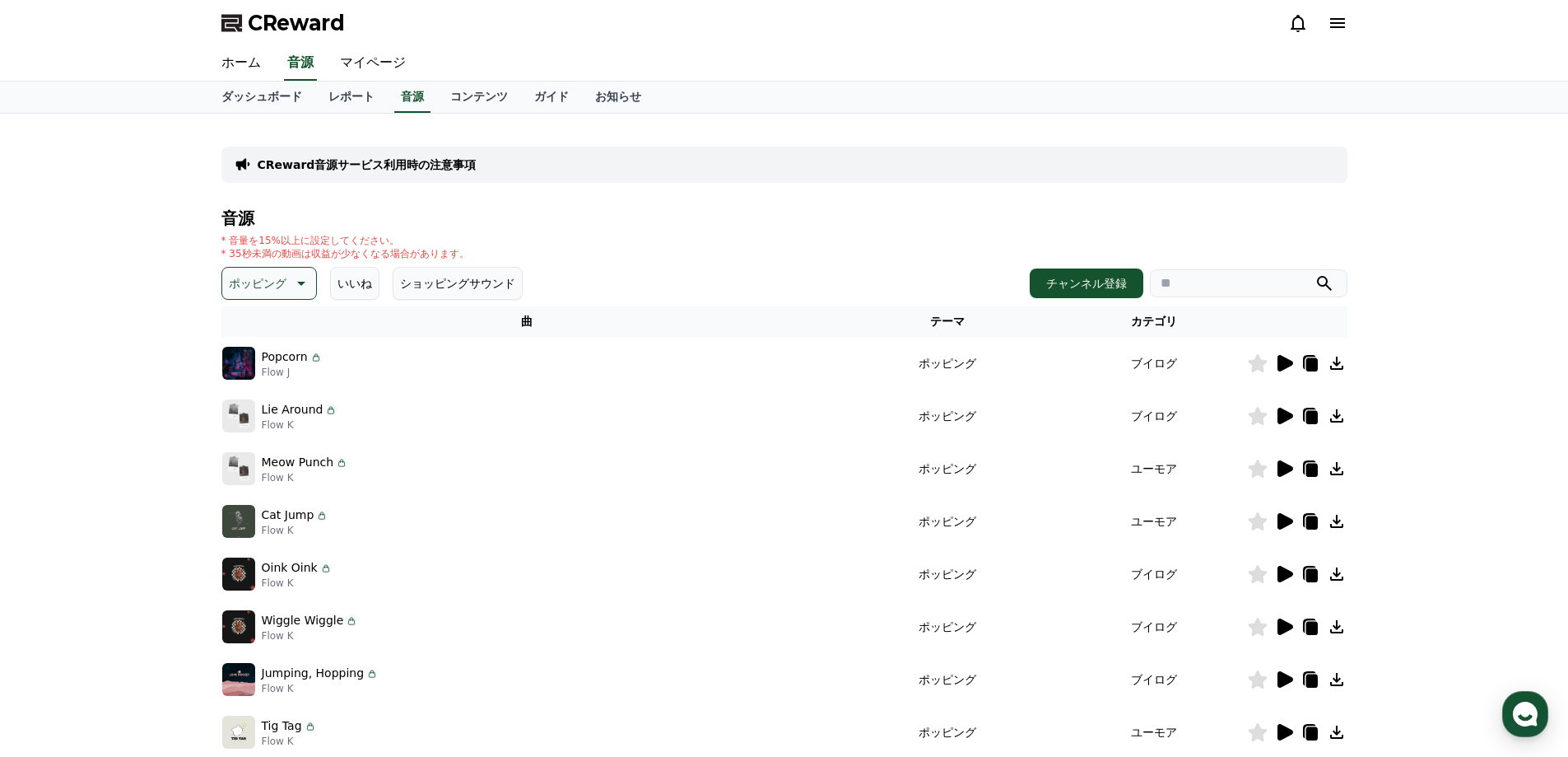
click at [1442, 329] on div "CReward音源サービス利用時の注意事項 音源 * 音量を15%以上に設定してください。 * 35秒未満の動画は収益が少なくなる場合があります。 ポッピング…" at bounding box center [784, 512] width 1568 height 797
click at [1276, 573] on icon at bounding box center [1284, 574] width 20 height 20
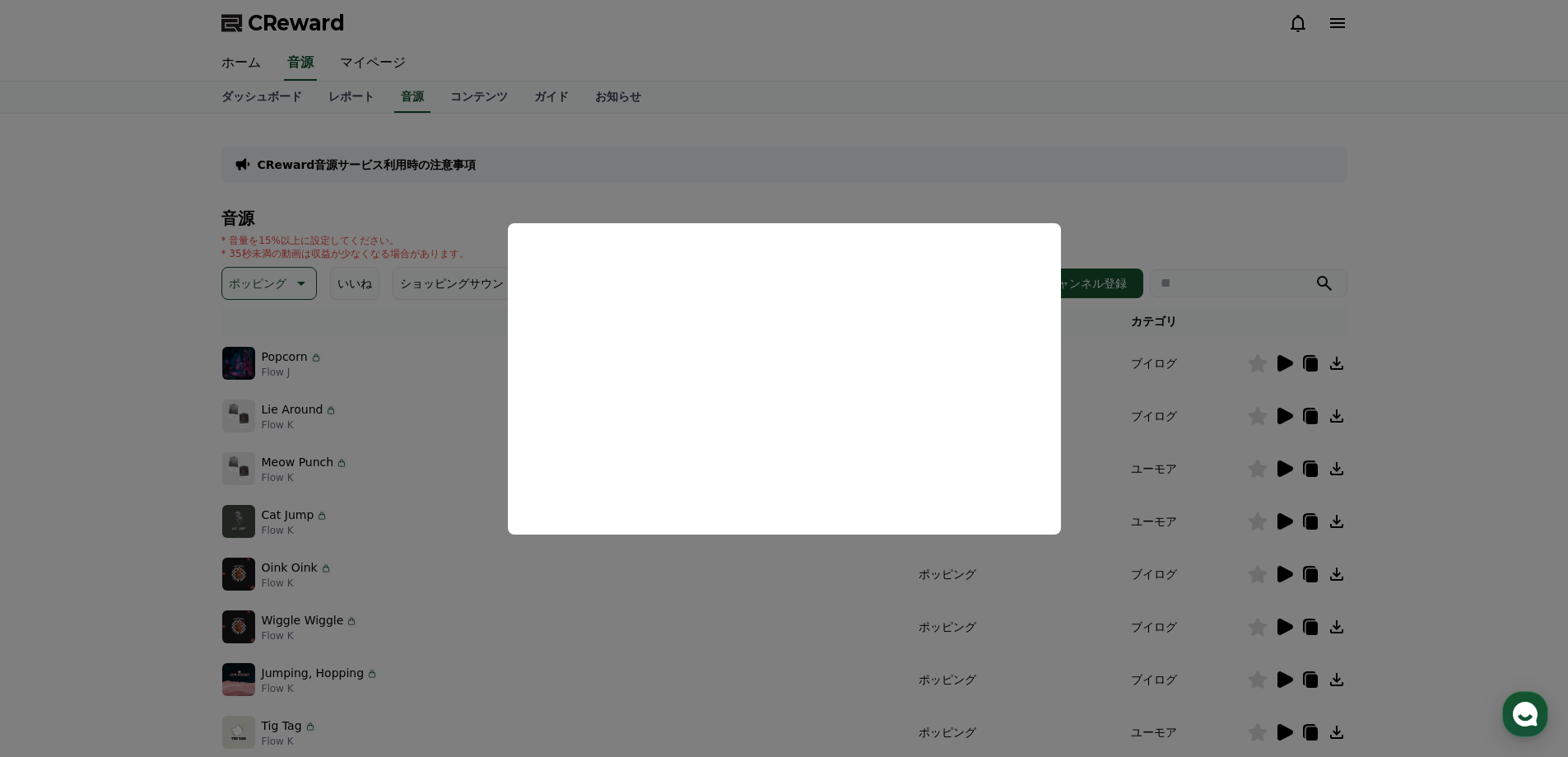
click at [116, 298] on button "close modal" at bounding box center [784, 378] width 1568 height 757
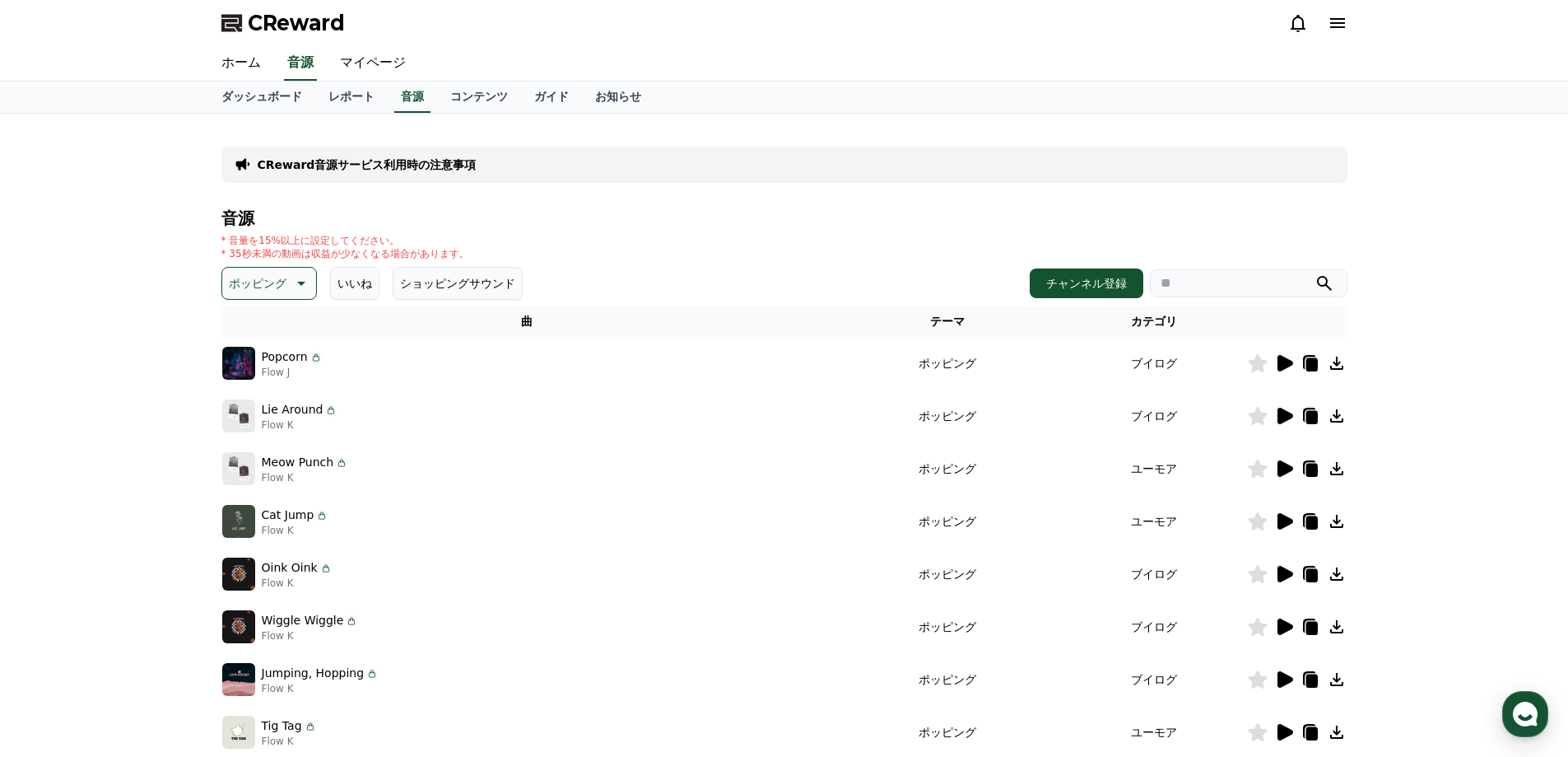
click at [395, 158] on p "CReward音源サービス利用時の注意事項" at bounding box center [368, 165] width 219 height 16
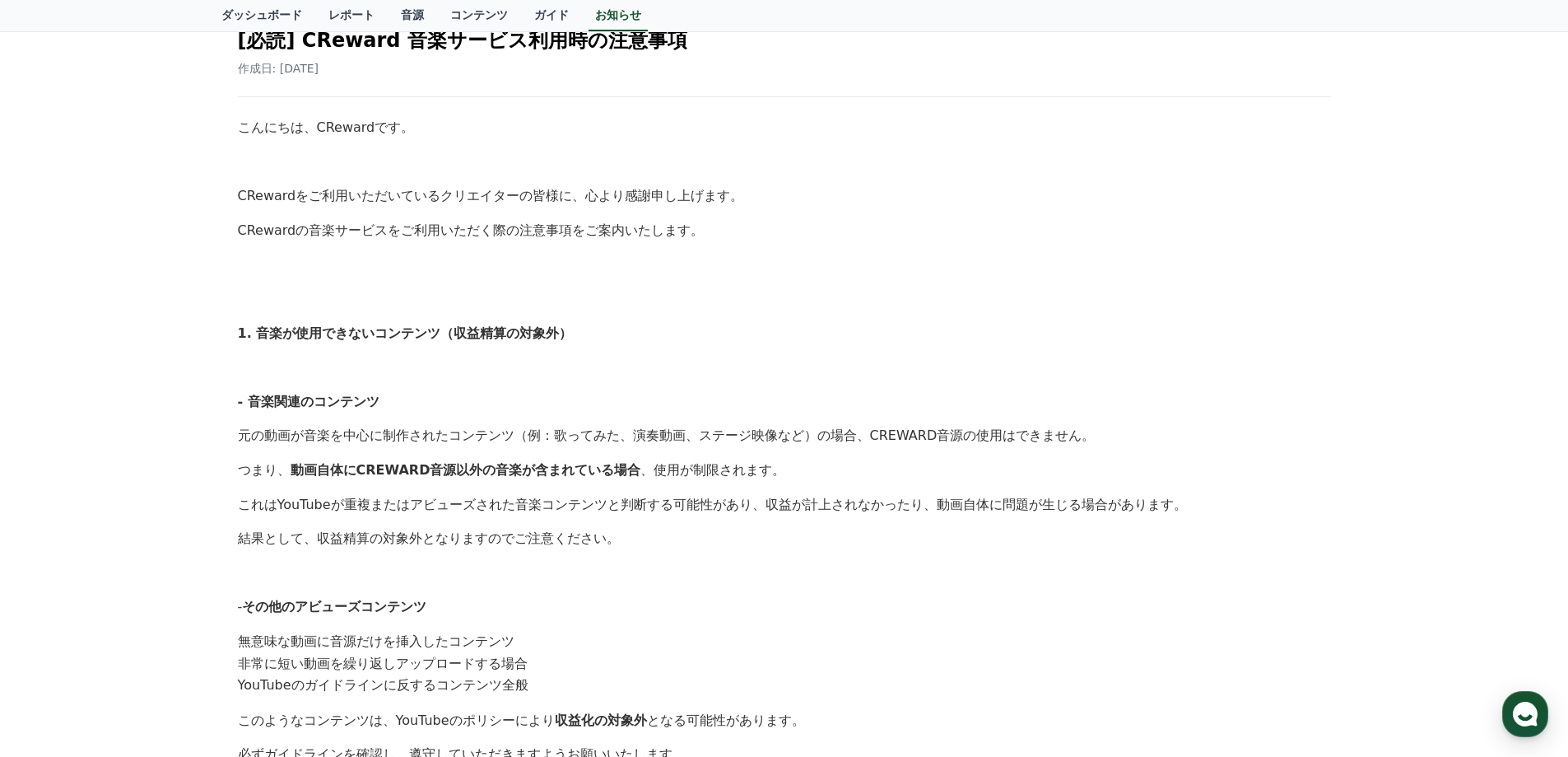
scroll to position [412, 0]
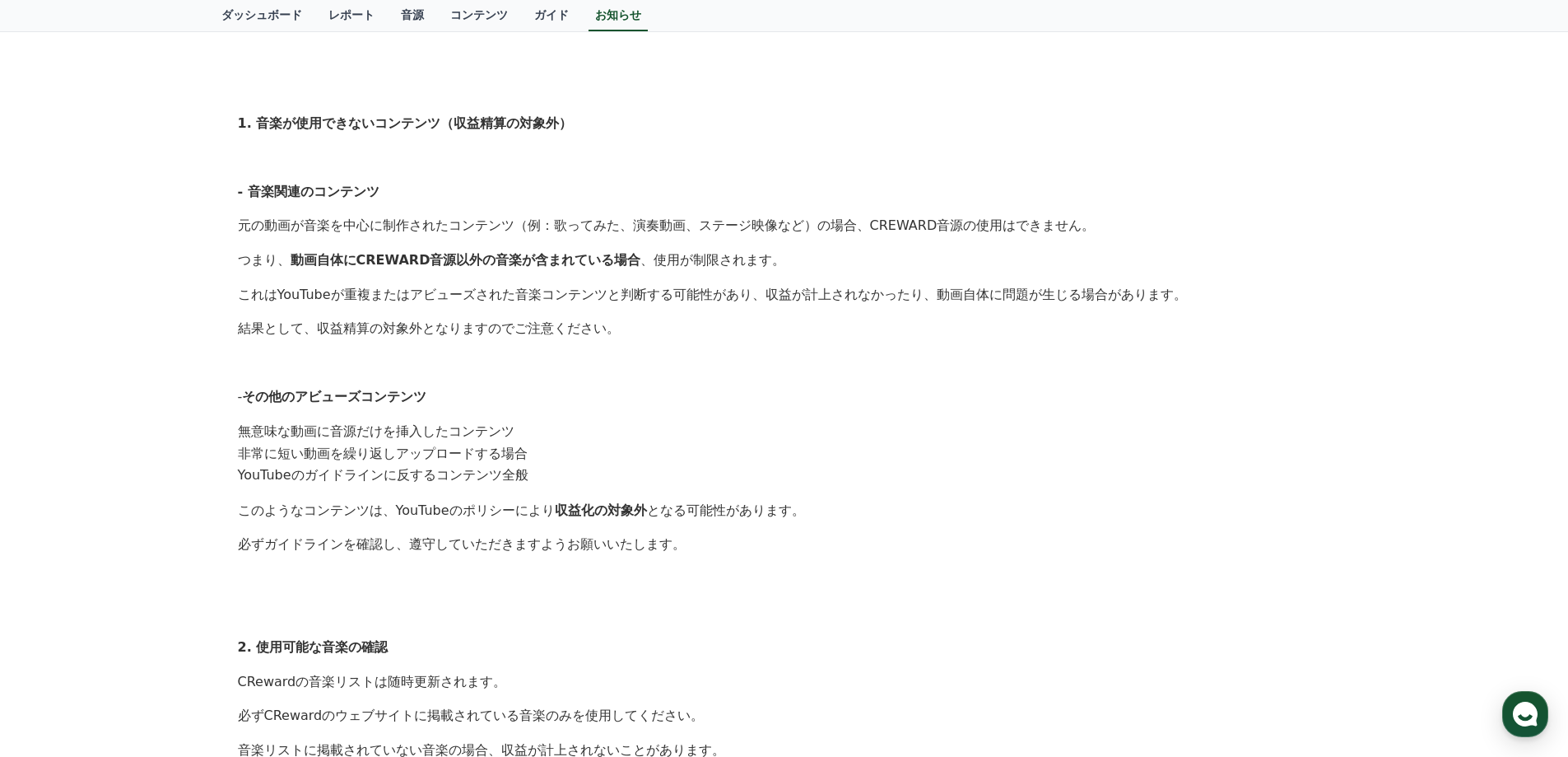
click at [518, 240] on div "こんにちは、CRewardです。 CRewardをご利用いただいているクリエイターの皆様に、心より感謝申し上げます。 CRewardの音楽サービスをご利用いた…" at bounding box center [784, 437] width 1093 height 1059
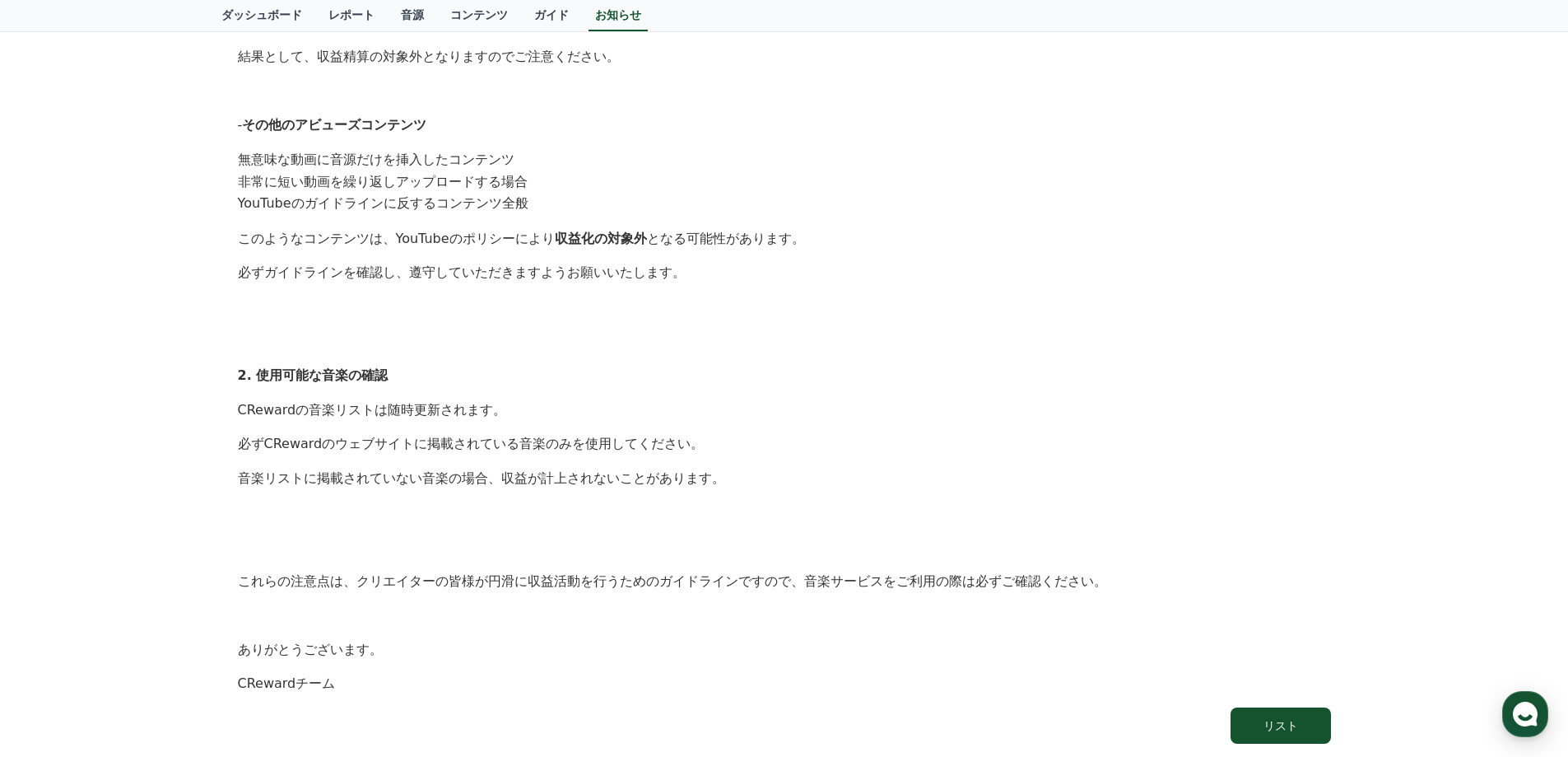
scroll to position [903, 0]
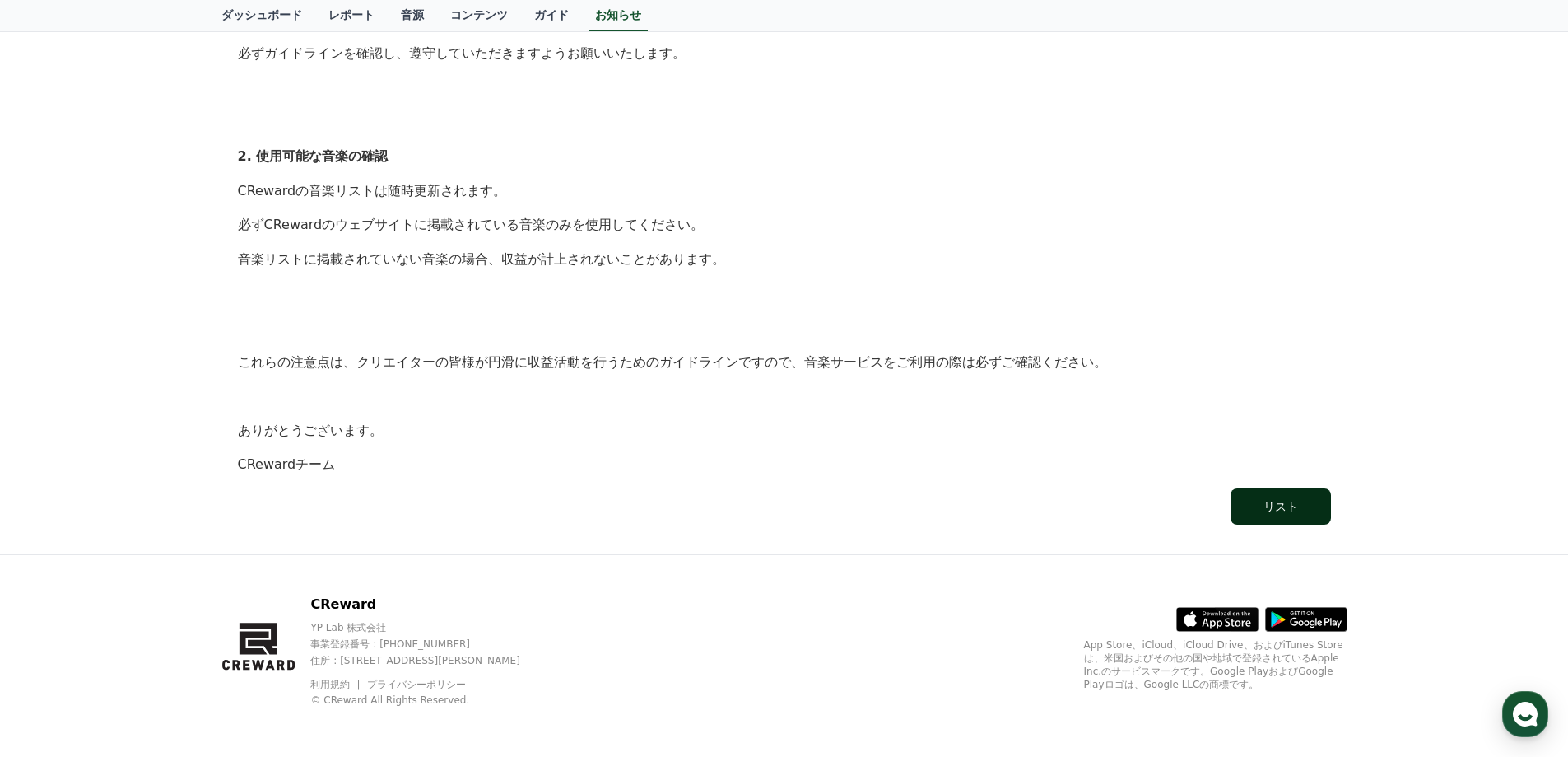
click at [1286, 505] on div "リスト" at bounding box center [1280, 506] width 34 height 16
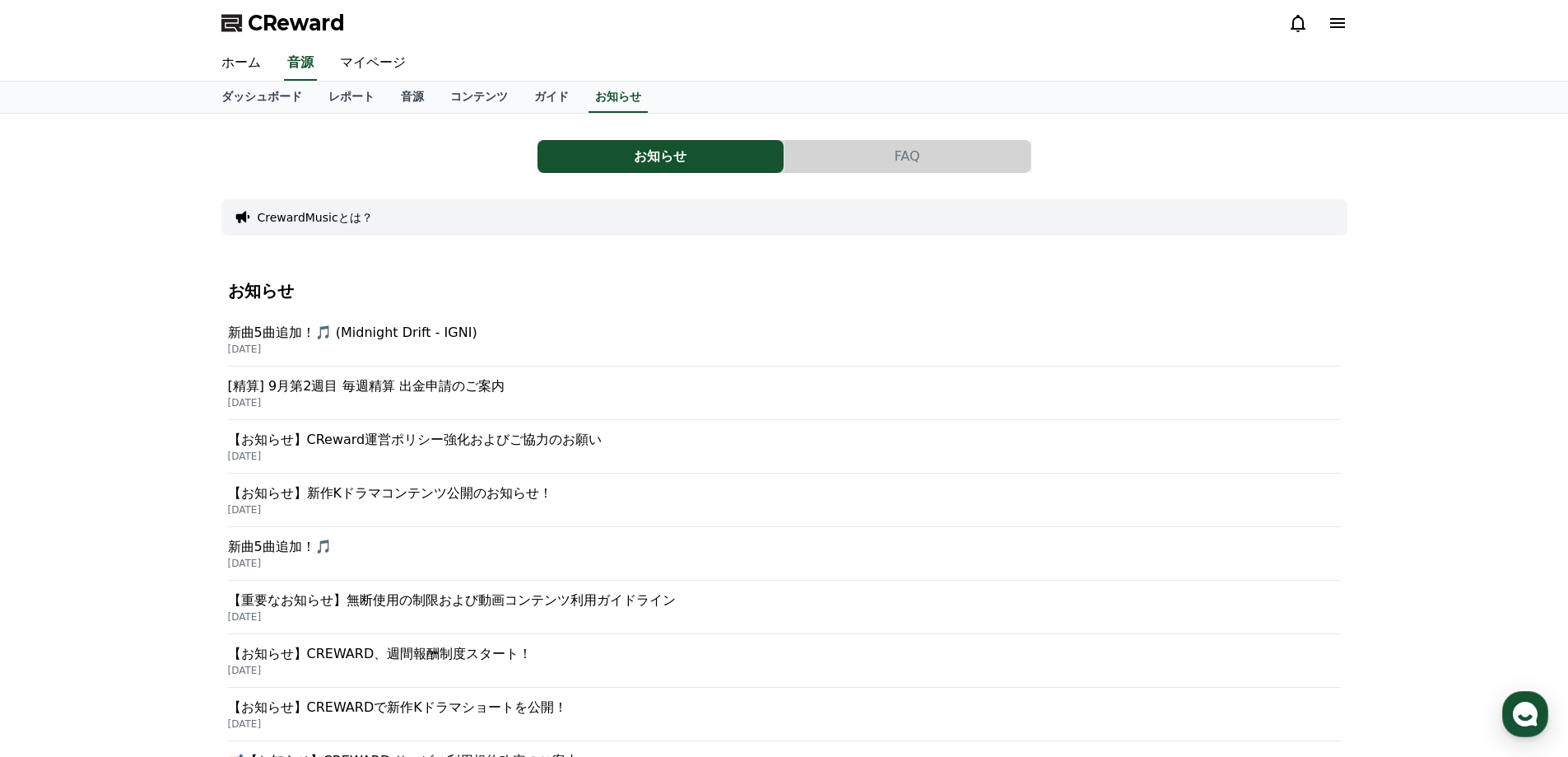
click at [1337, 28] on icon at bounding box center [1337, 22] width 14 height 10
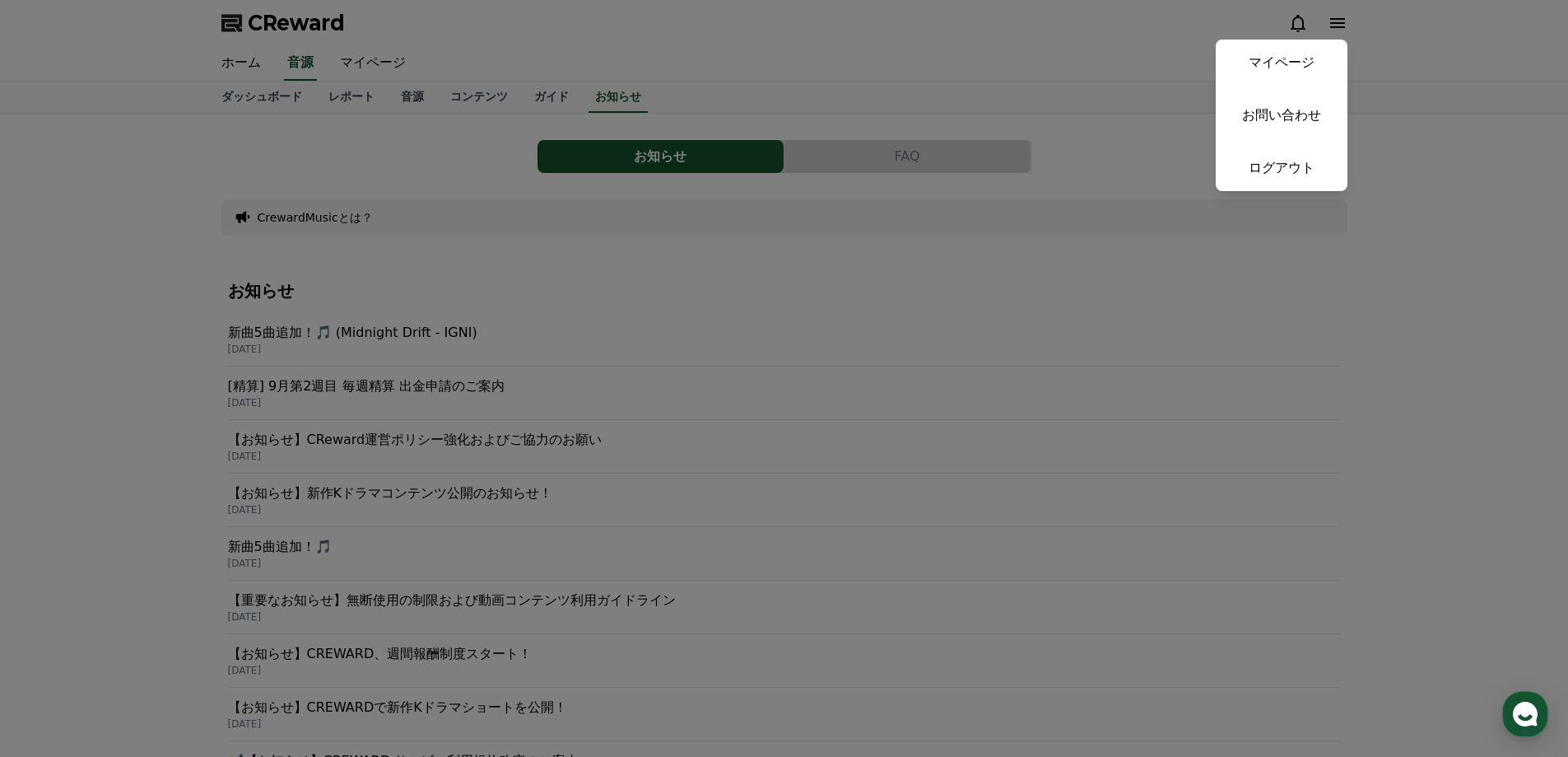
drag, startPoint x: 925, startPoint y: 51, endPoint x: 679, endPoint y: 76, distance: 247.3
click at [908, 51] on button "close" at bounding box center [784, 378] width 1568 height 757
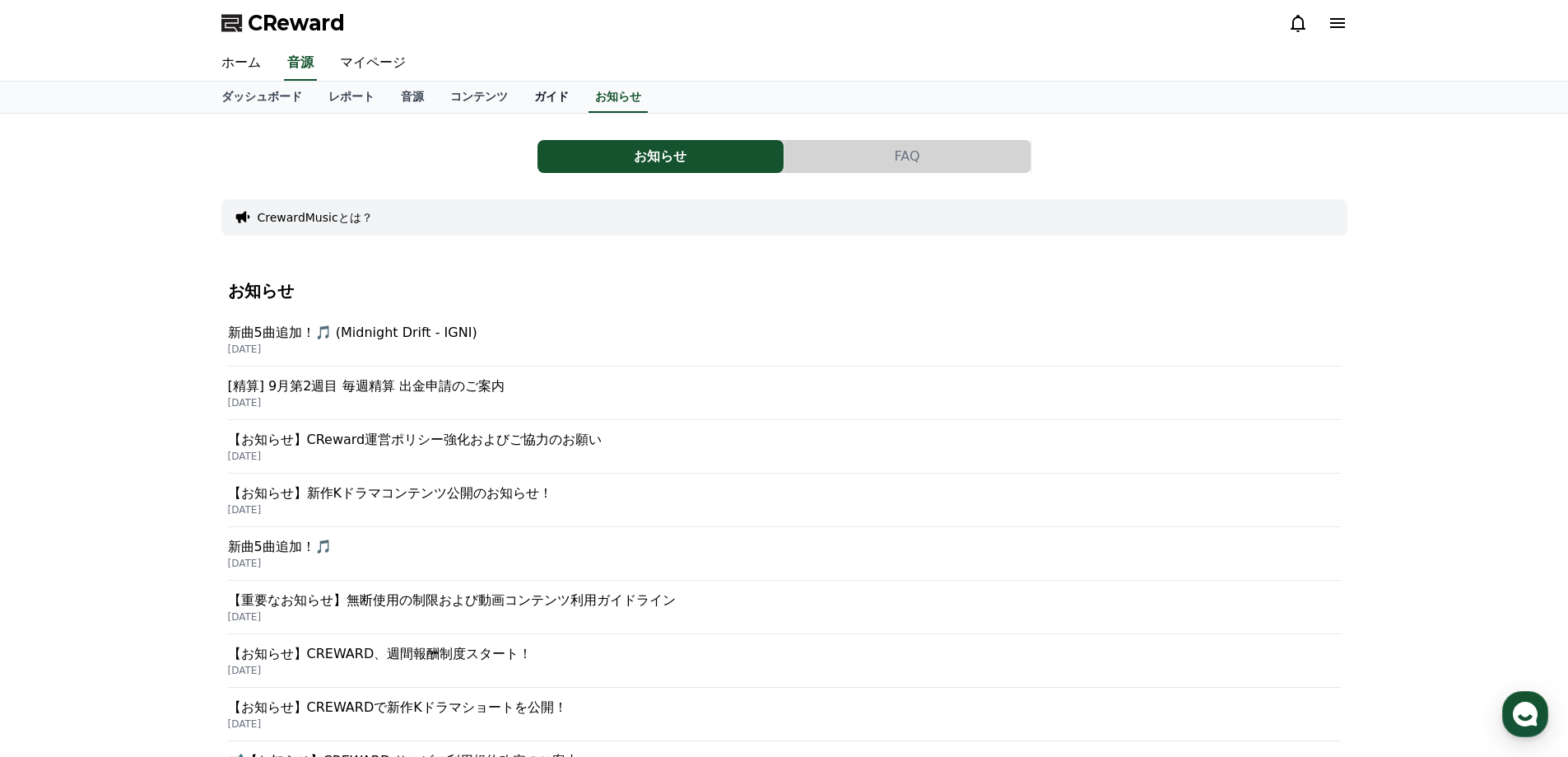
click at [521, 95] on link "ガイド" at bounding box center [552, 97] width 61 height 31
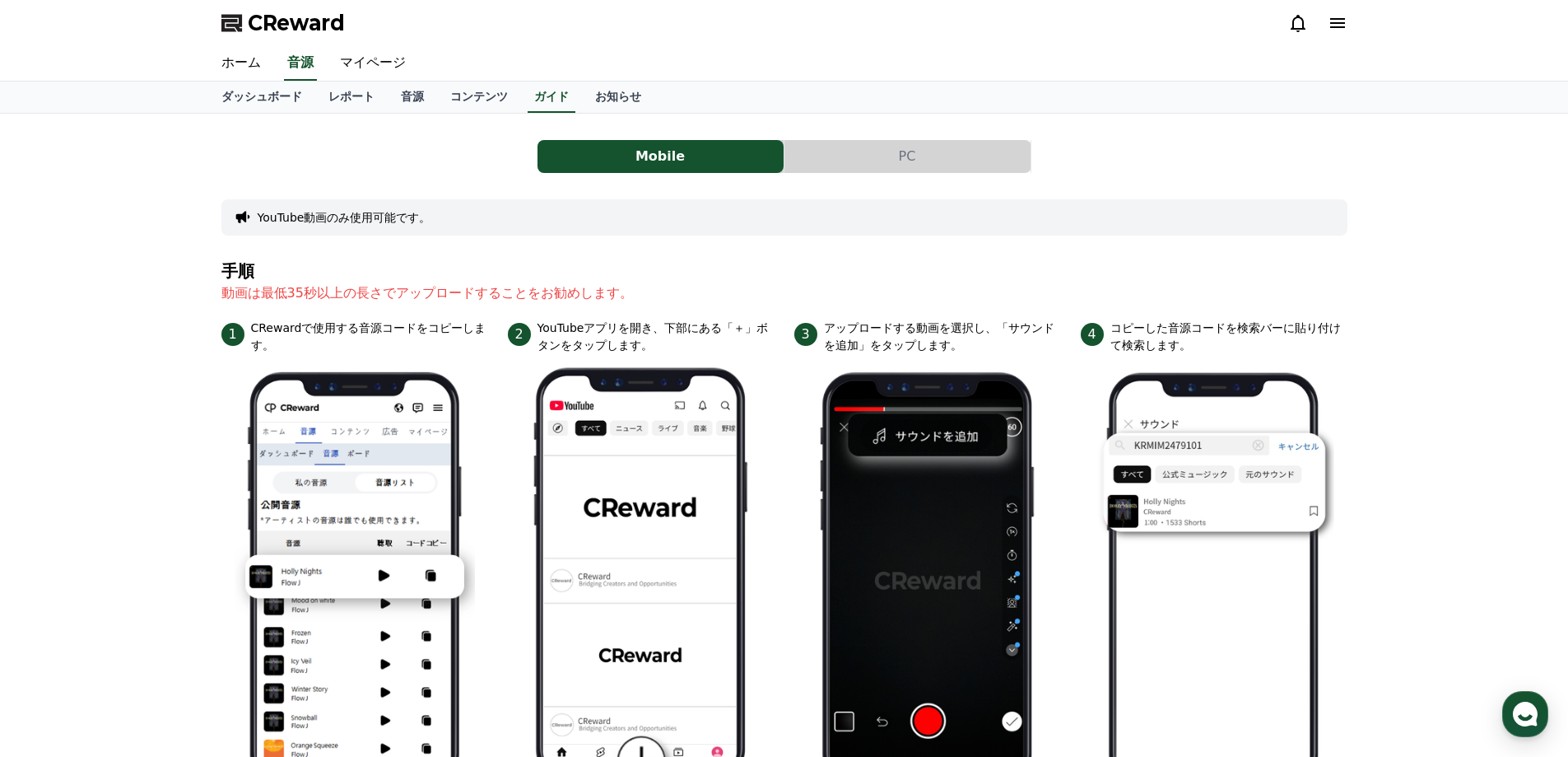
click at [119, 138] on div "Mobile PC YouTube動画のみ使用可能です。 手順 動画は最低35秒以上の長さでアップロードすることをお勧めします。 1 CRewardで使用する…" at bounding box center [784, 727] width 1568 height 1229
click at [387, 98] on link "音源" at bounding box center [412, 97] width 49 height 31
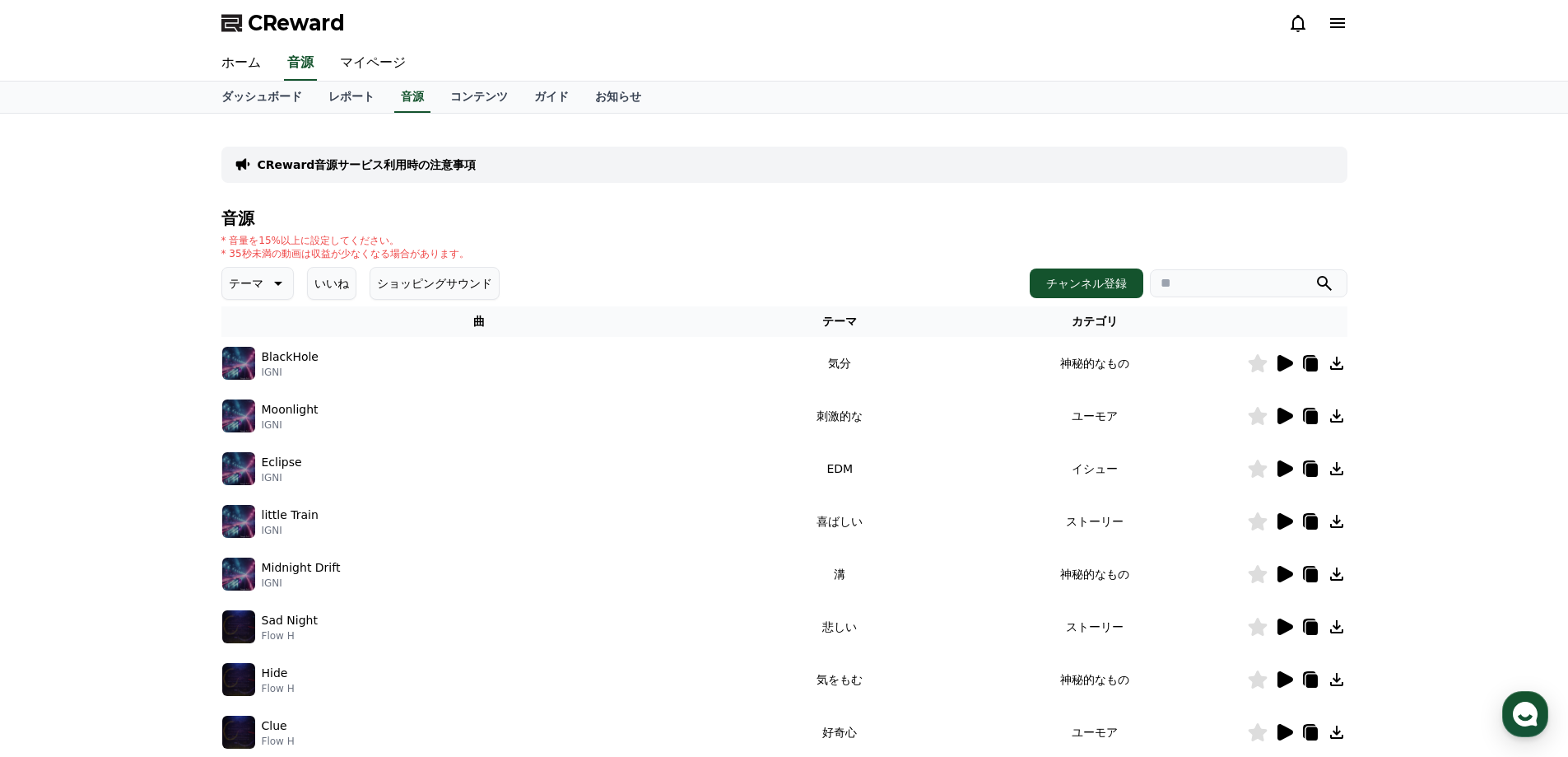
click at [267, 284] on icon at bounding box center [277, 283] width 20 height 20
click at [161, 256] on div "CReward音源サービス利用時の注意事項 音源 * 音量を15%以上に設定してください。 * 35秒未満の動画は収益が少なくなる場合があります。 テーマ テ…" at bounding box center [784, 512] width 1568 height 797
click at [340, 64] on link "マイページ" at bounding box center [373, 63] width 93 height 34
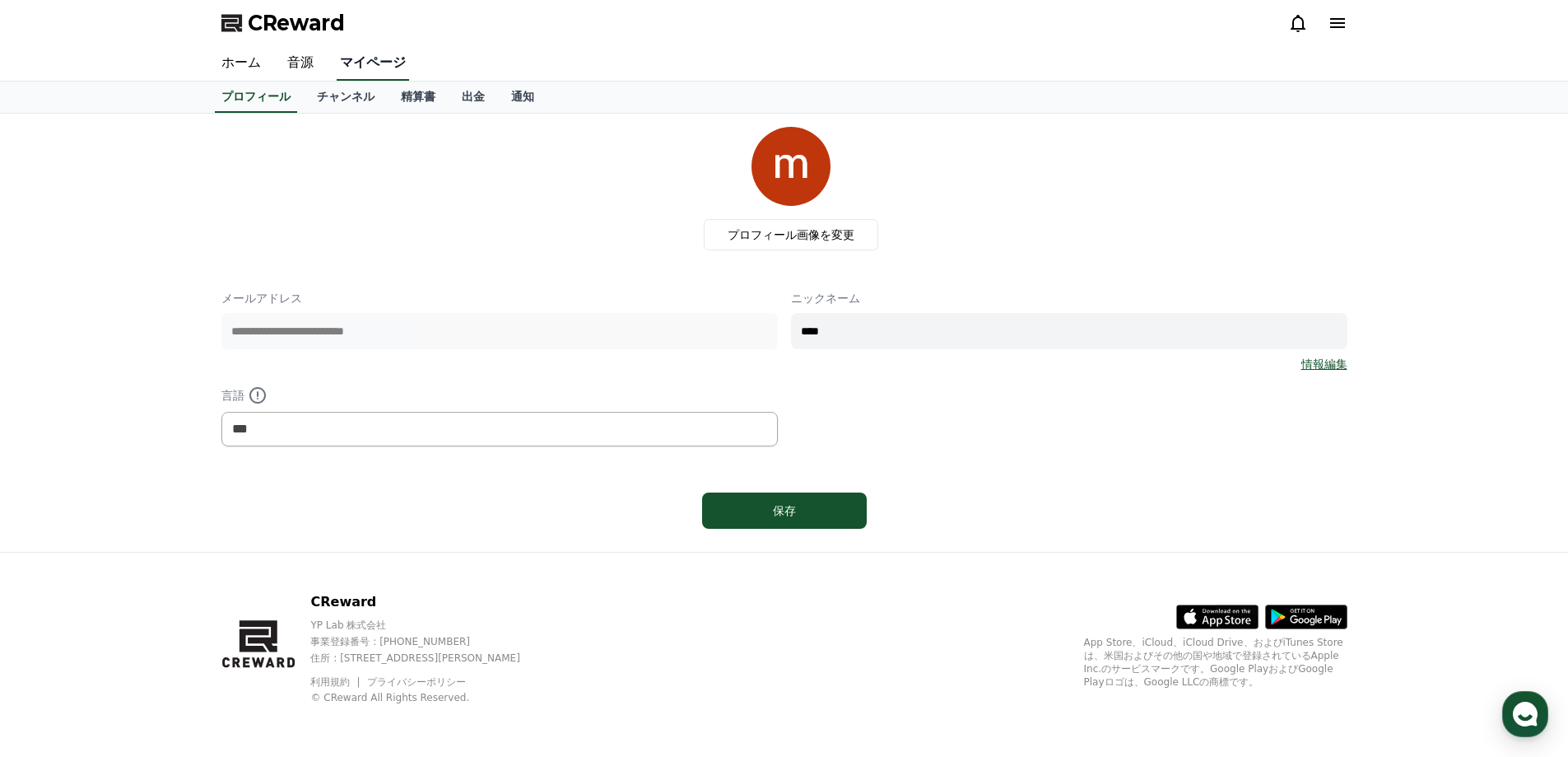
click at [332, 88] on link "チャンネル" at bounding box center [345, 97] width 84 height 31
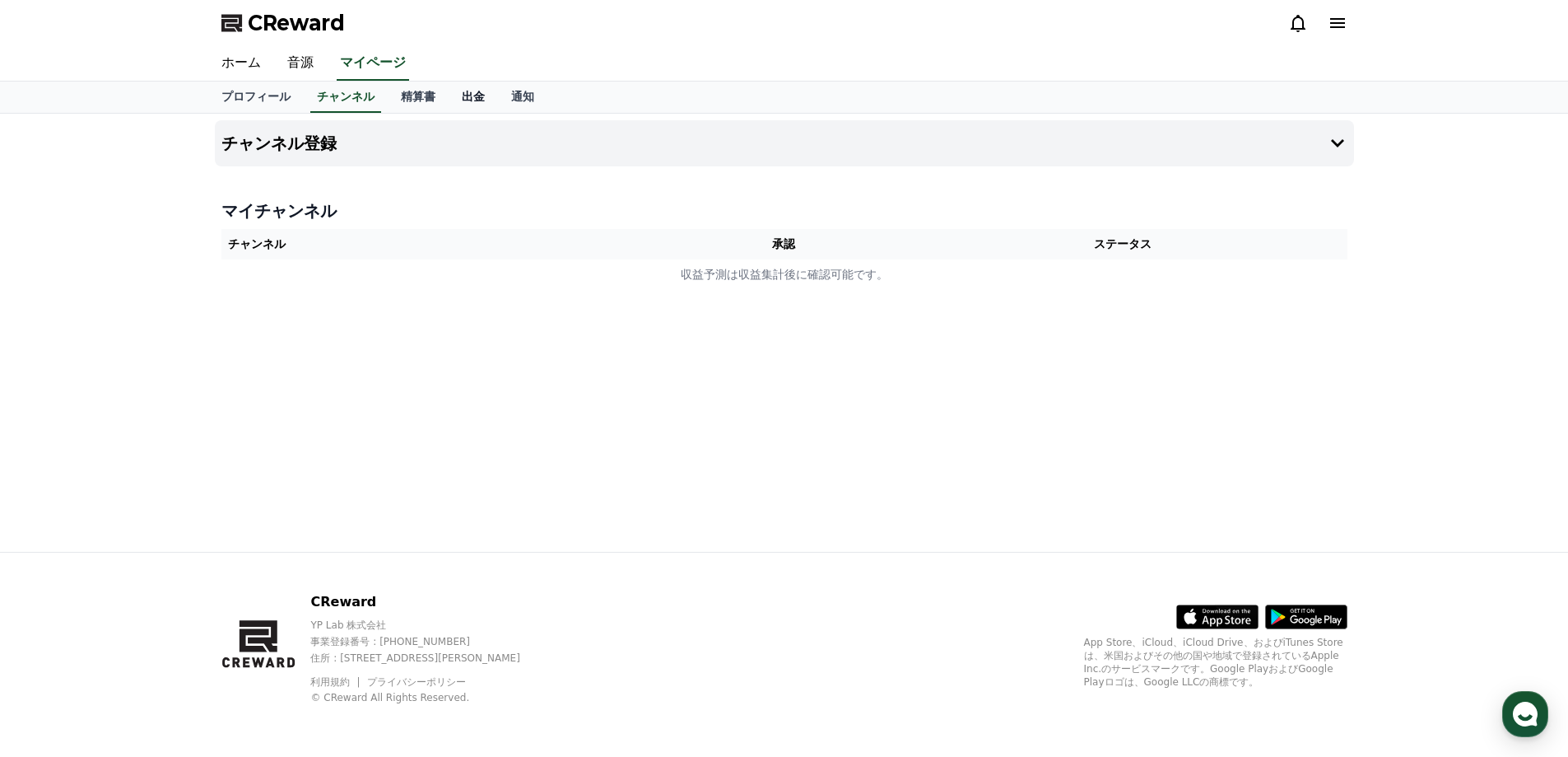
click at [448, 102] on link "出金" at bounding box center [473, 97] width 49 height 31
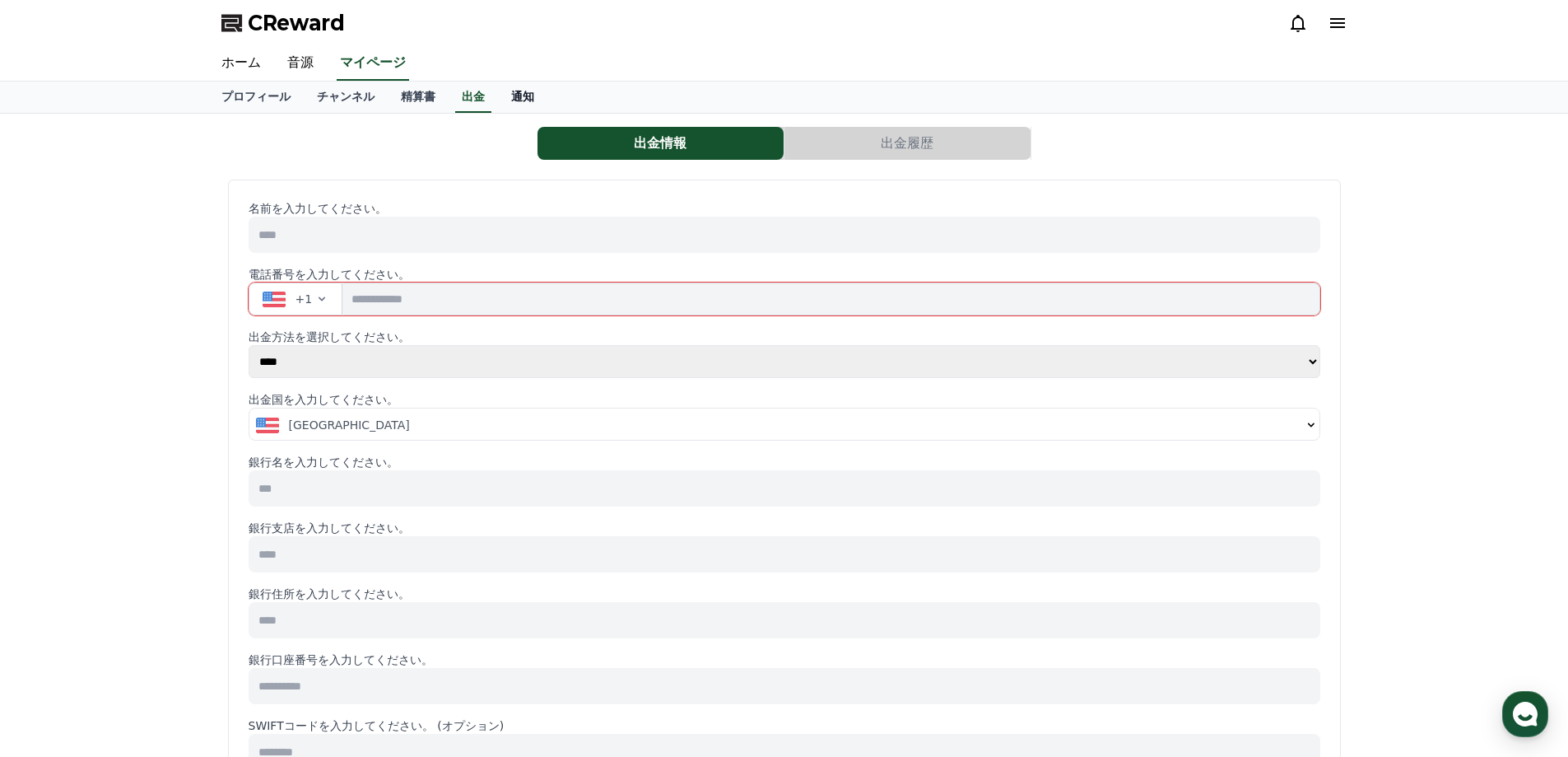
click at [498, 103] on link "通知" at bounding box center [522, 97] width 49 height 31
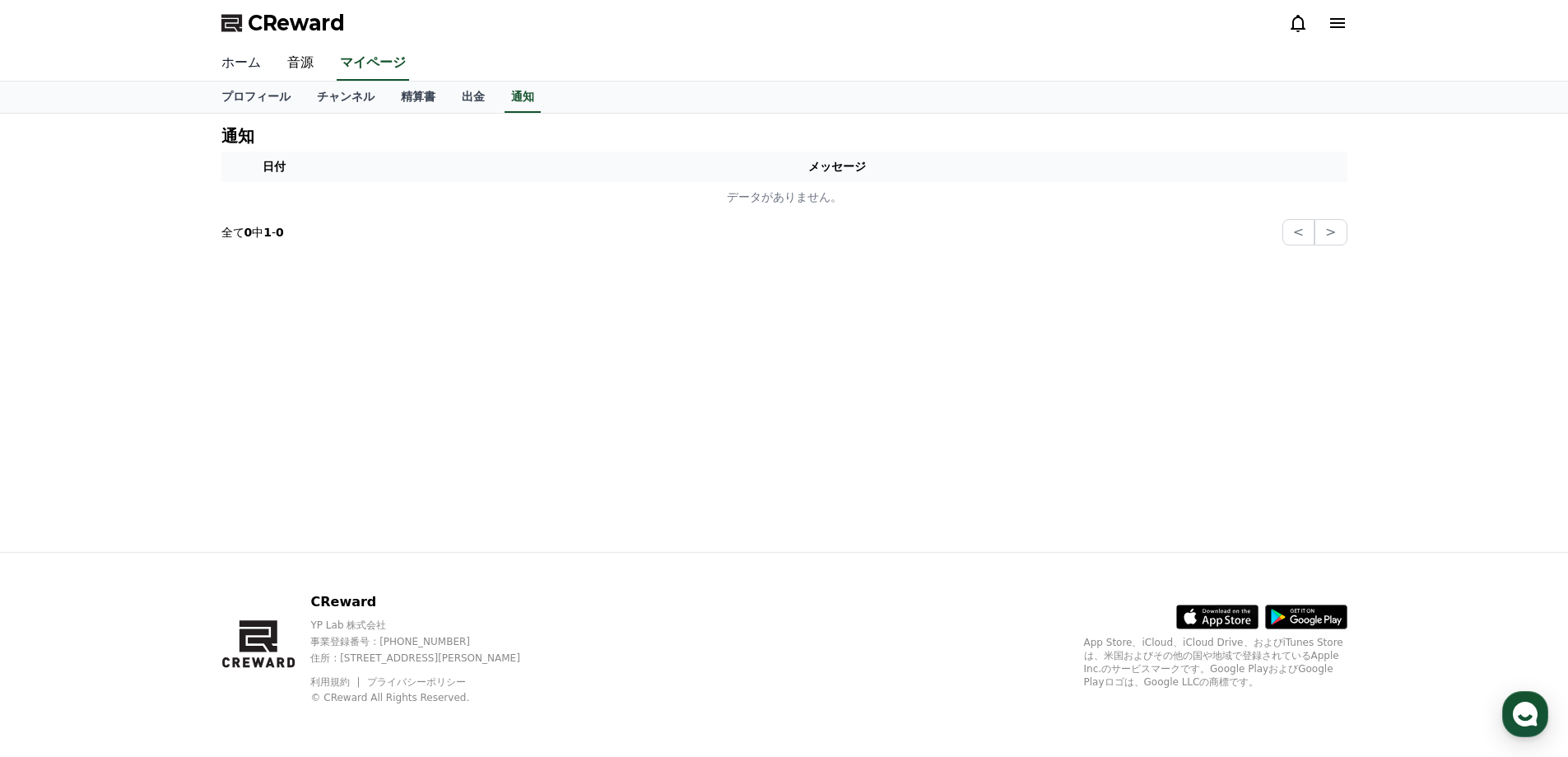
click at [244, 57] on link "ホーム" at bounding box center [241, 63] width 66 height 34
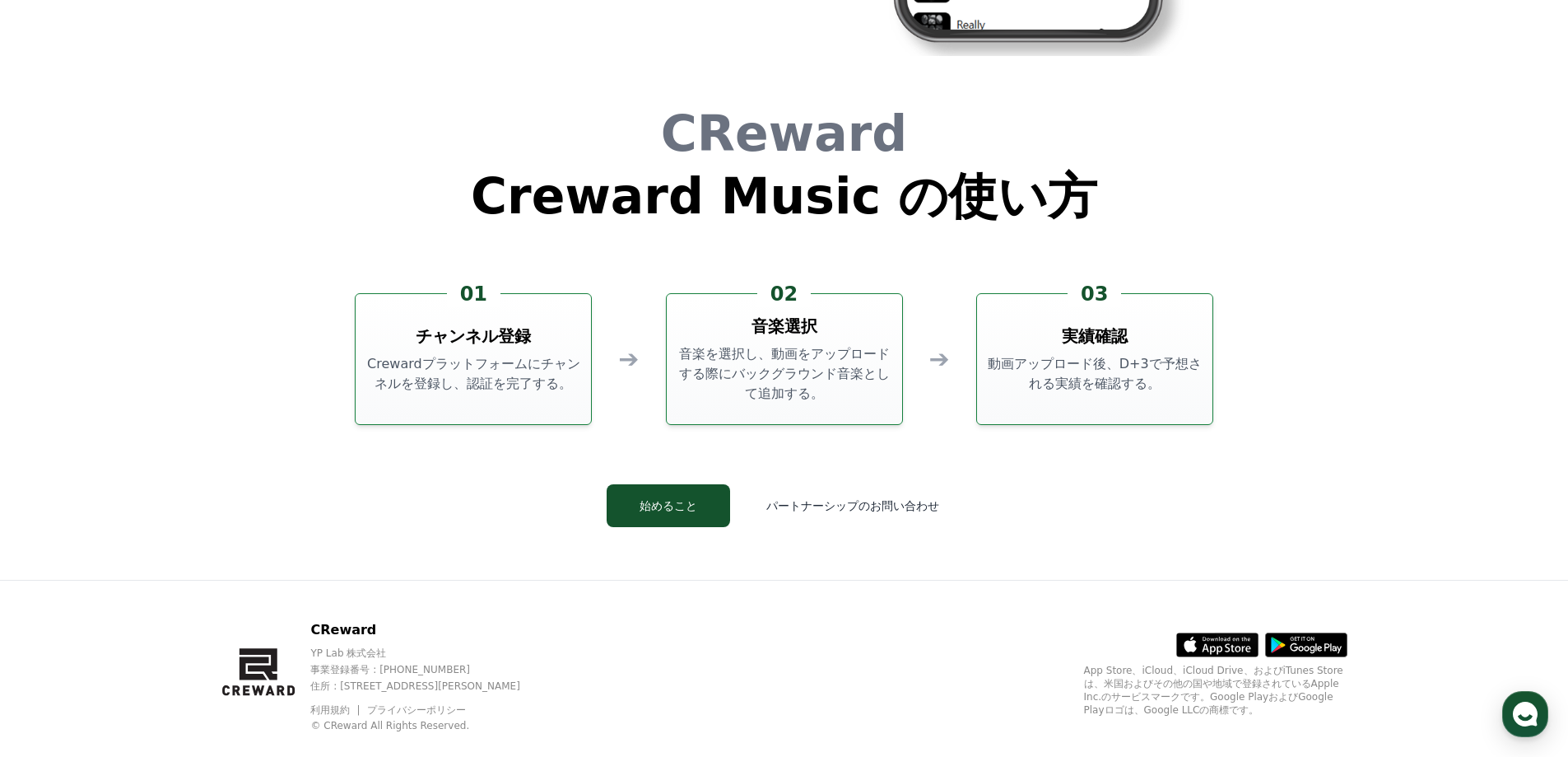
scroll to position [4461, 0]
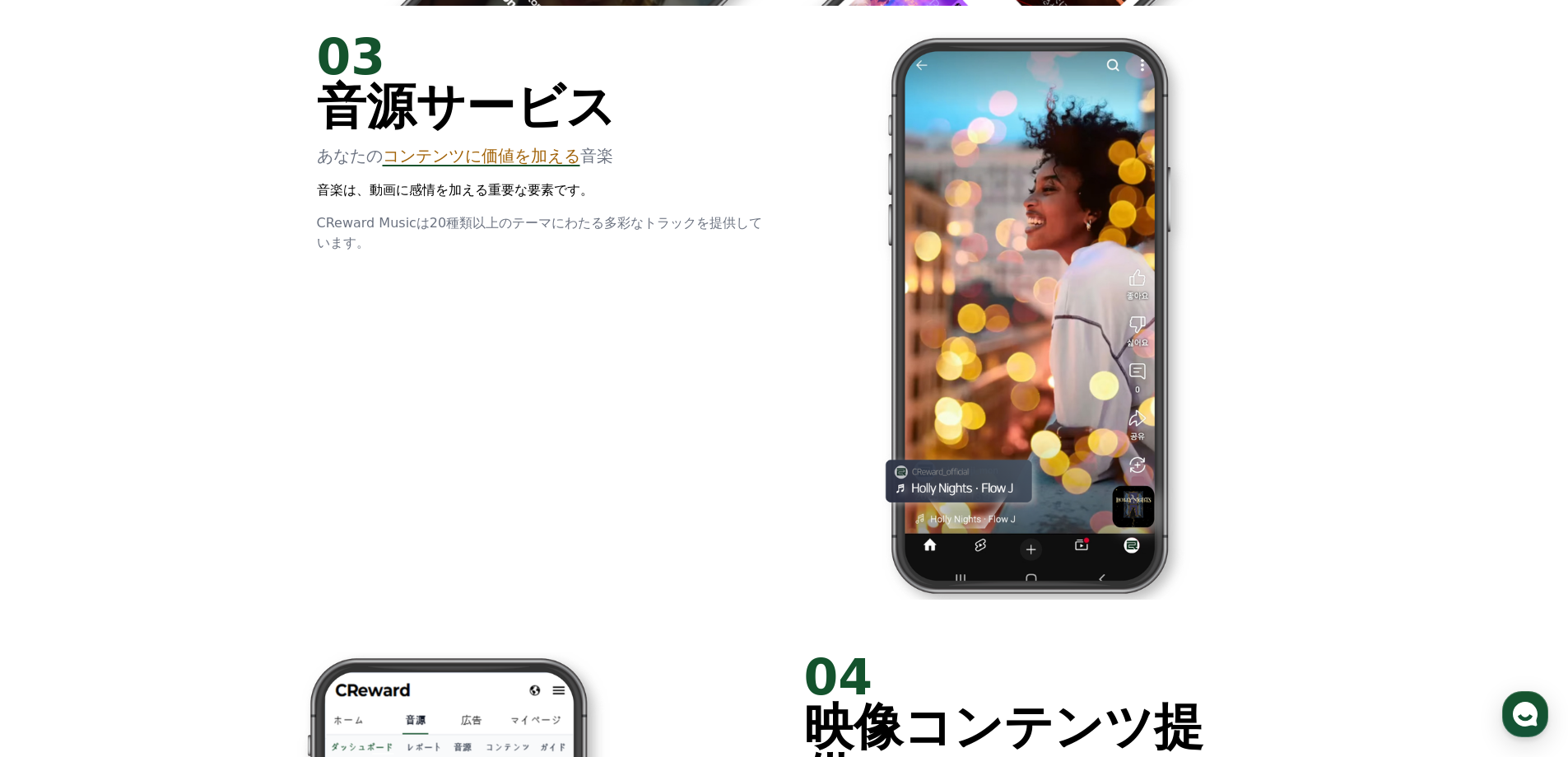
click at [1562, 183] on div "01 What is CReward Music? 音楽収益化サービス, CReward Music YouTube Shorts動画に背景音楽を追加し、コン…" at bounding box center [784, 235] width 1568 height 4256
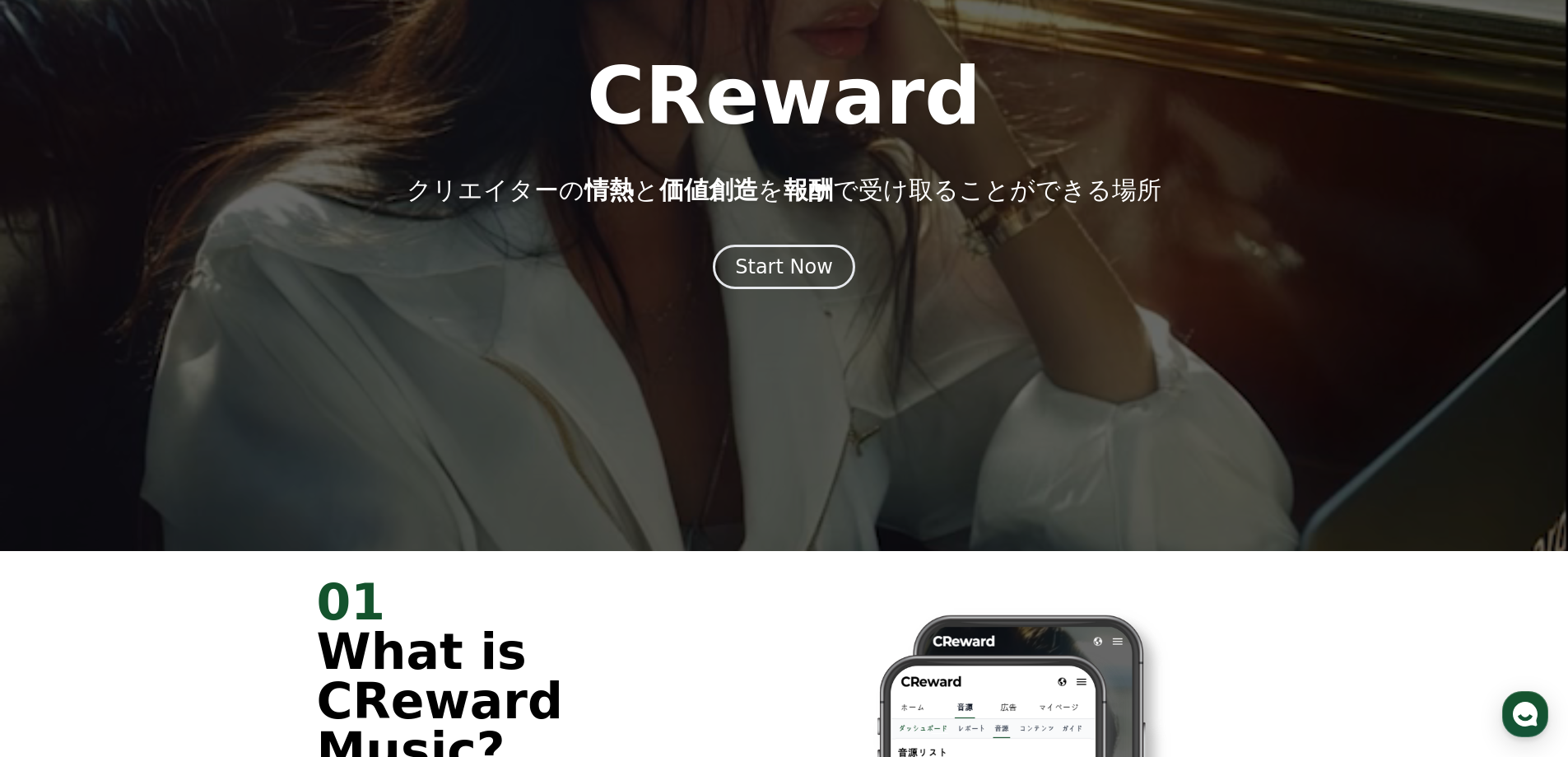
scroll to position [0, 0]
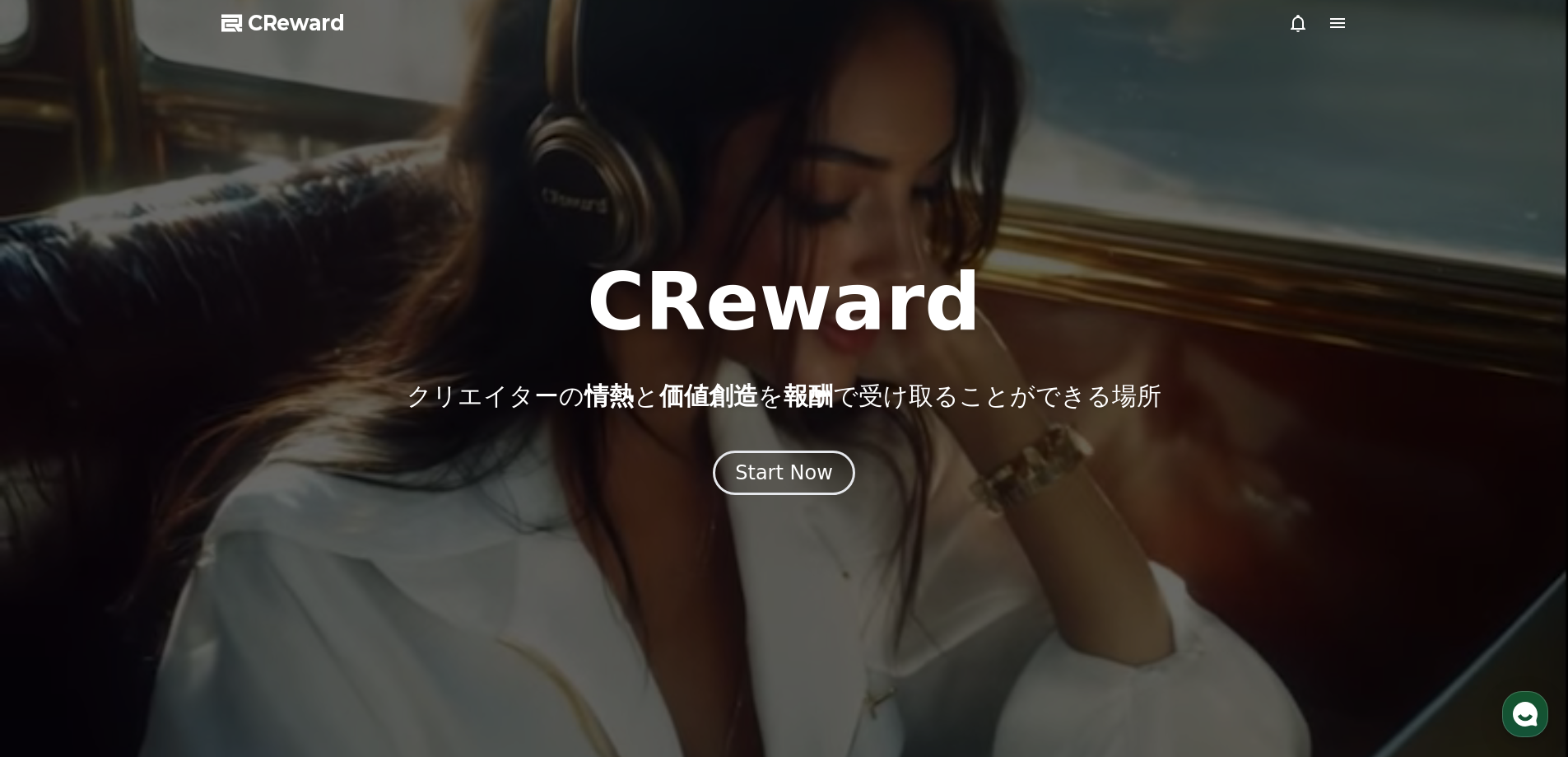
click at [299, 26] on span "CReward" at bounding box center [297, 22] width 97 height 26
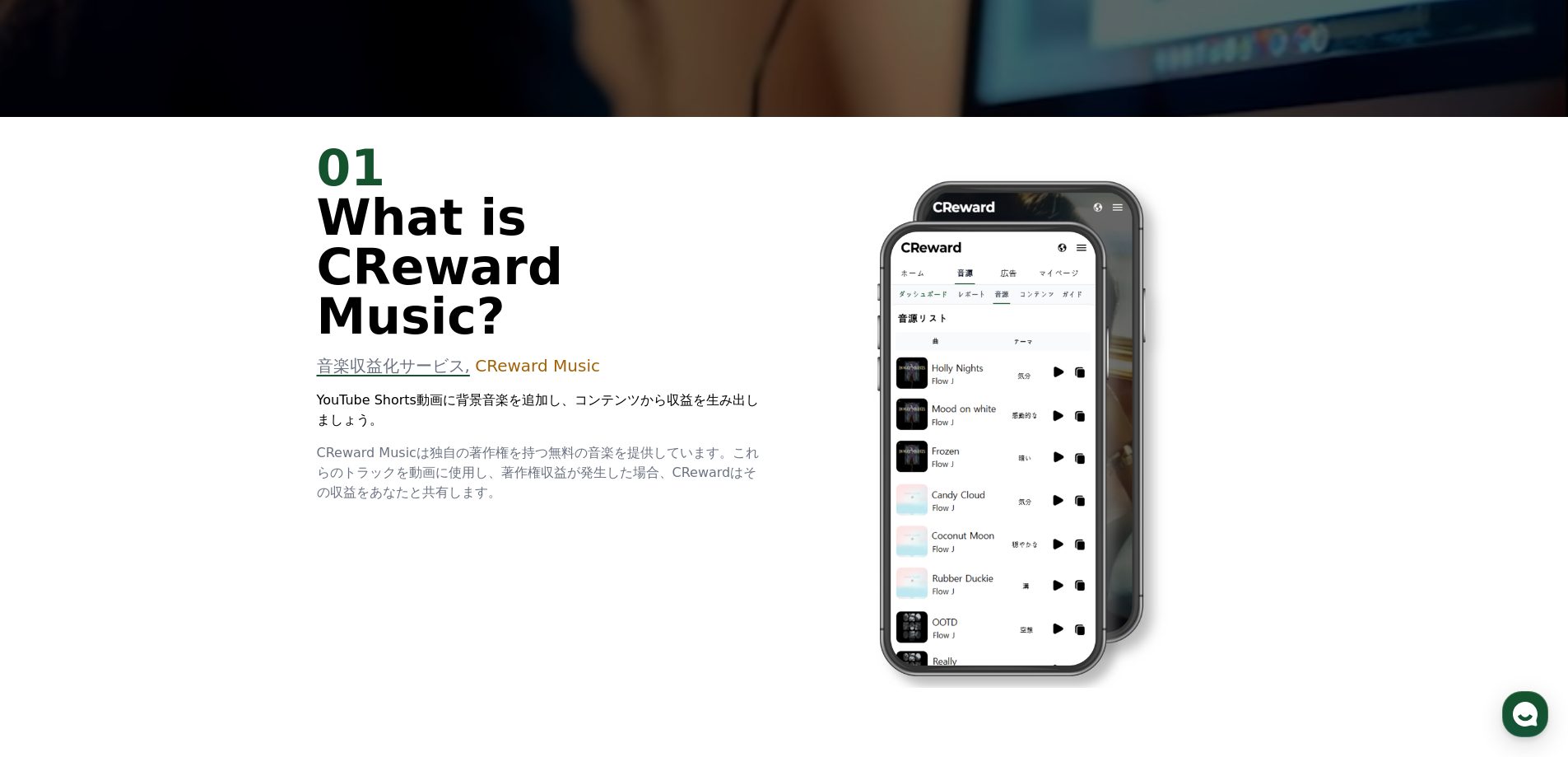
scroll to position [659, 0]
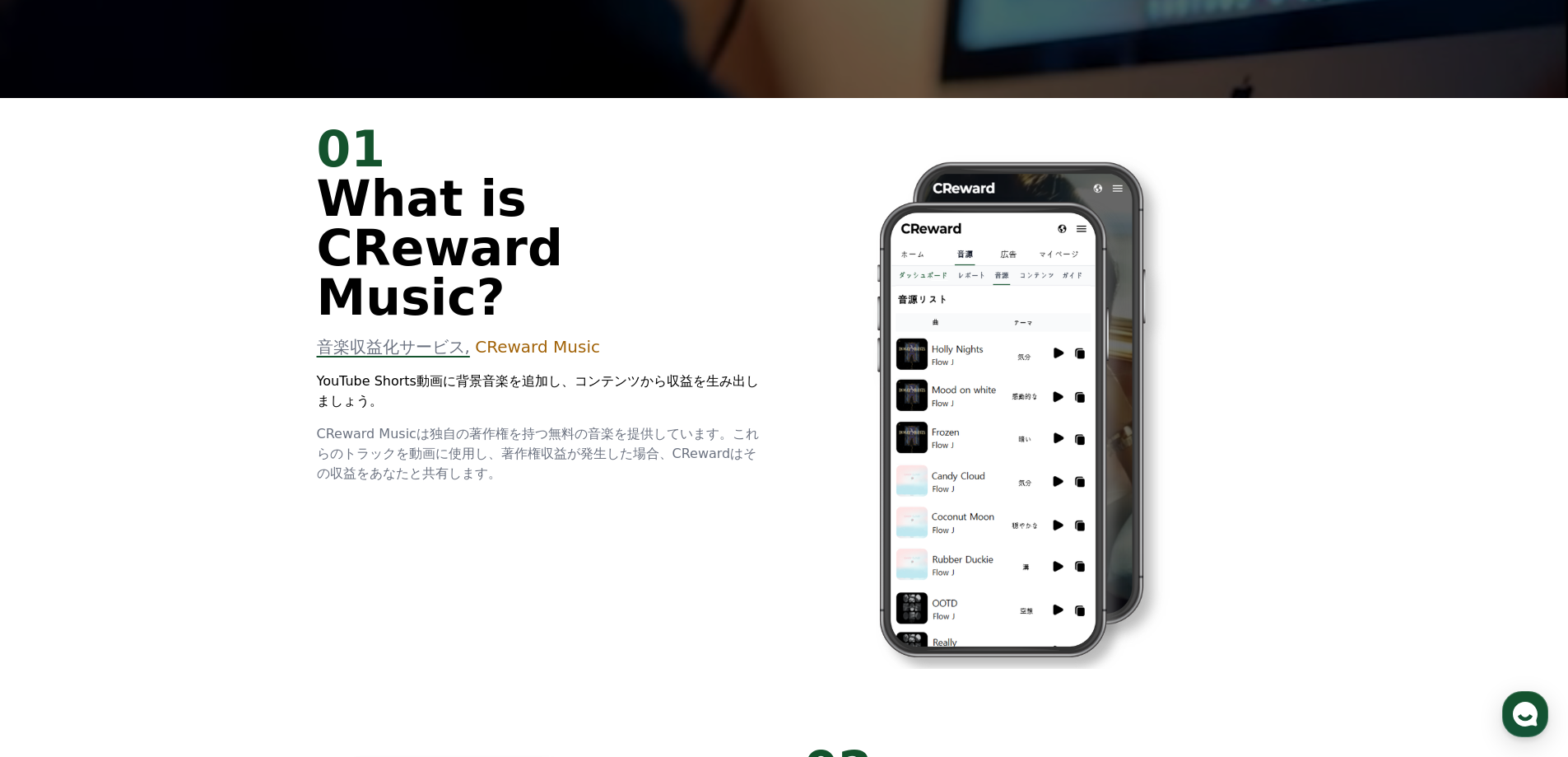
click at [813, 362] on img at bounding box center [993, 430] width 377 height 478
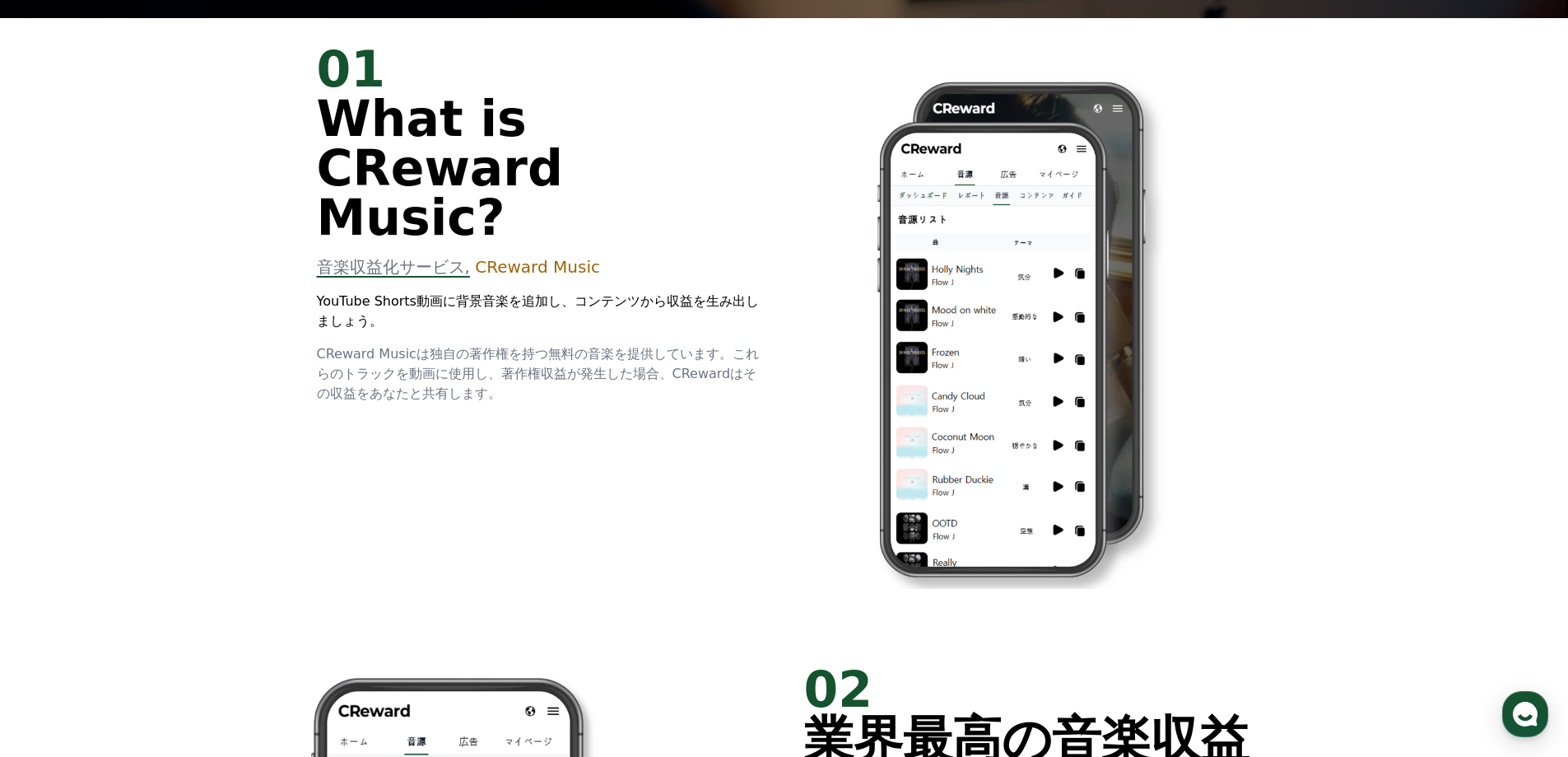
scroll to position [741, 0]
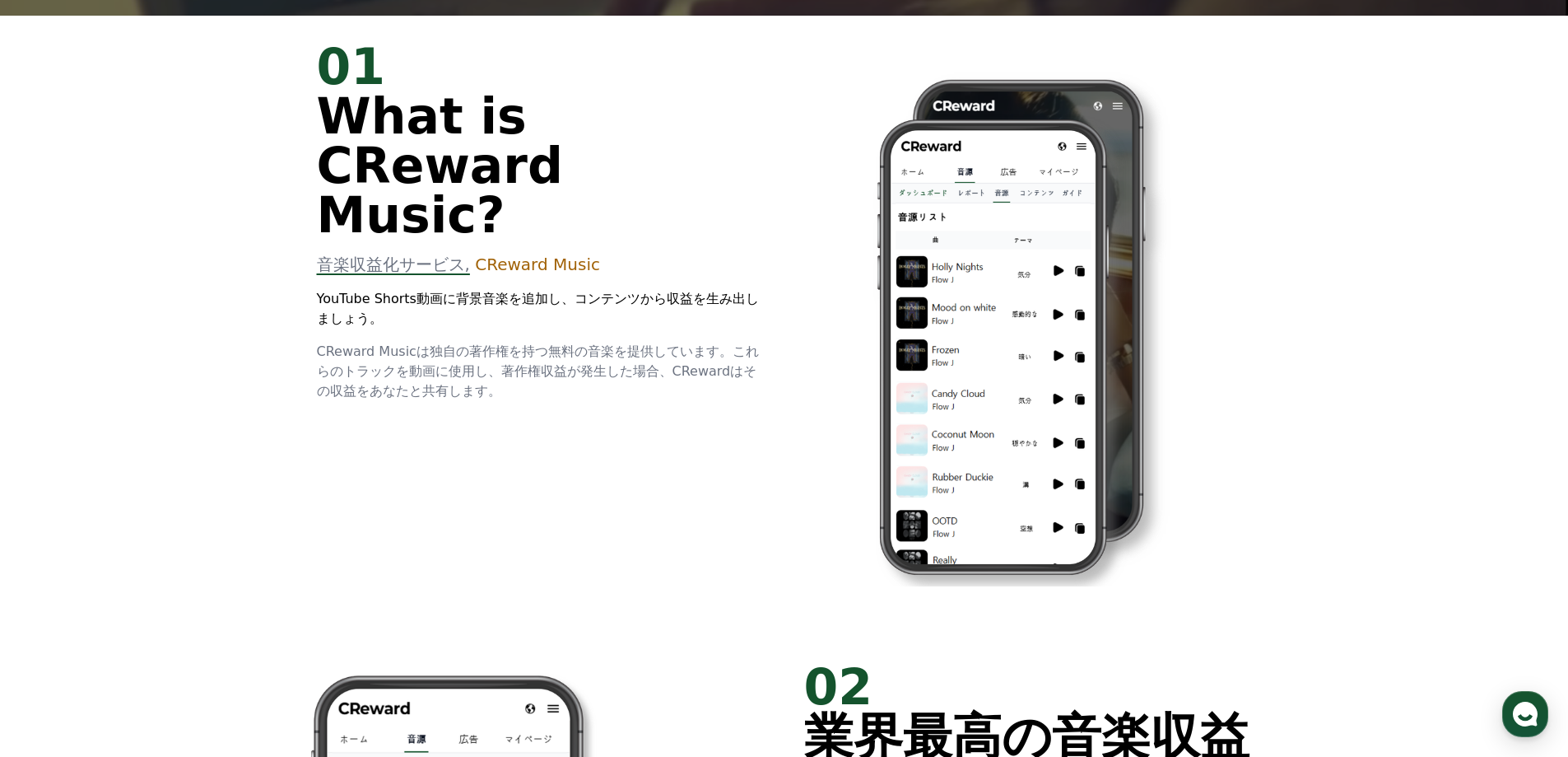
click at [813, 362] on img at bounding box center [993, 347] width 377 height 478
